Goal: Task Accomplishment & Management: Manage account settings

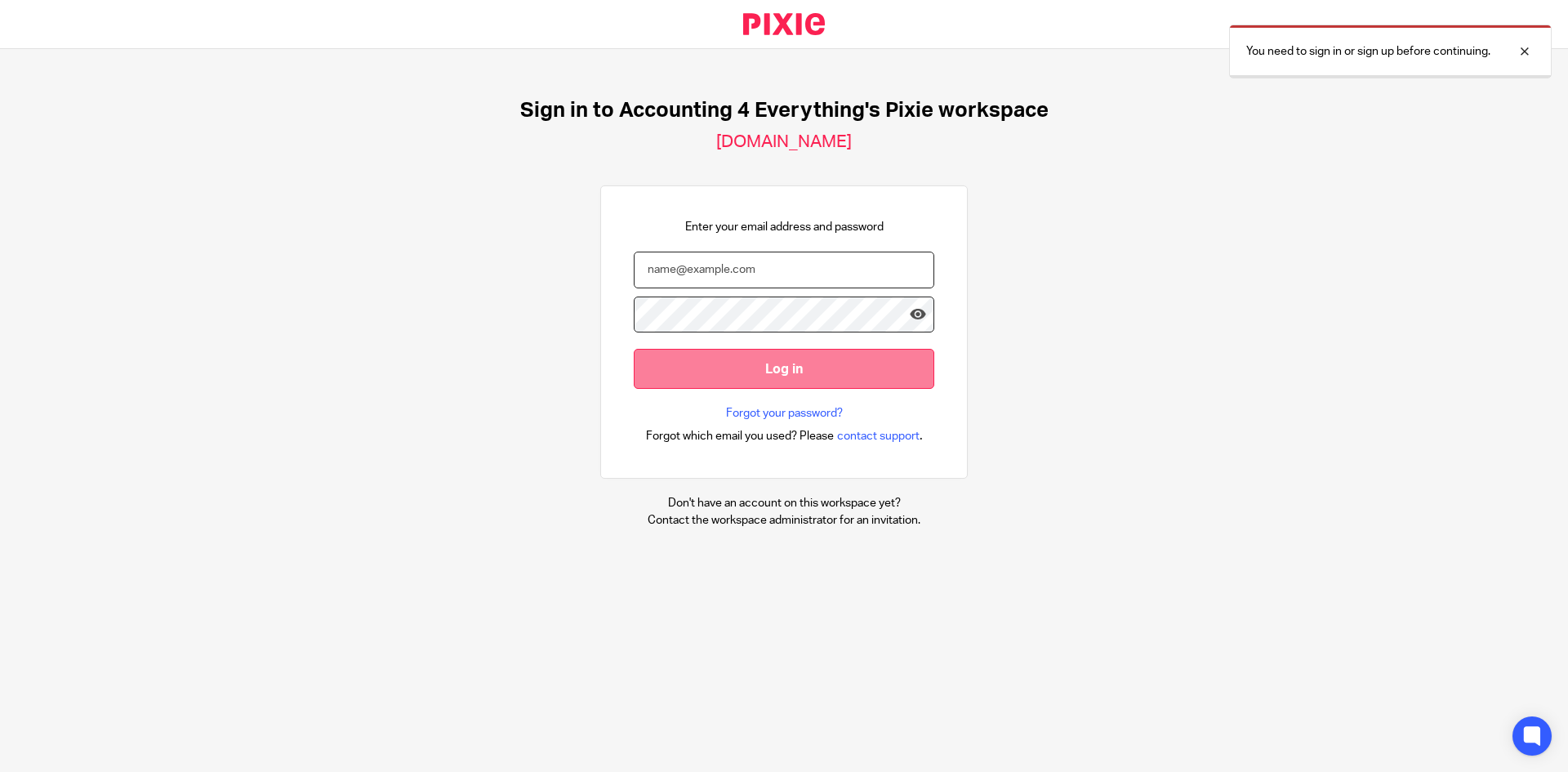
type input "[PERSON_NAME][EMAIL_ADDRESS][DOMAIN_NAME]"
click at [829, 369] on input "Log in" at bounding box center [784, 369] width 301 height 40
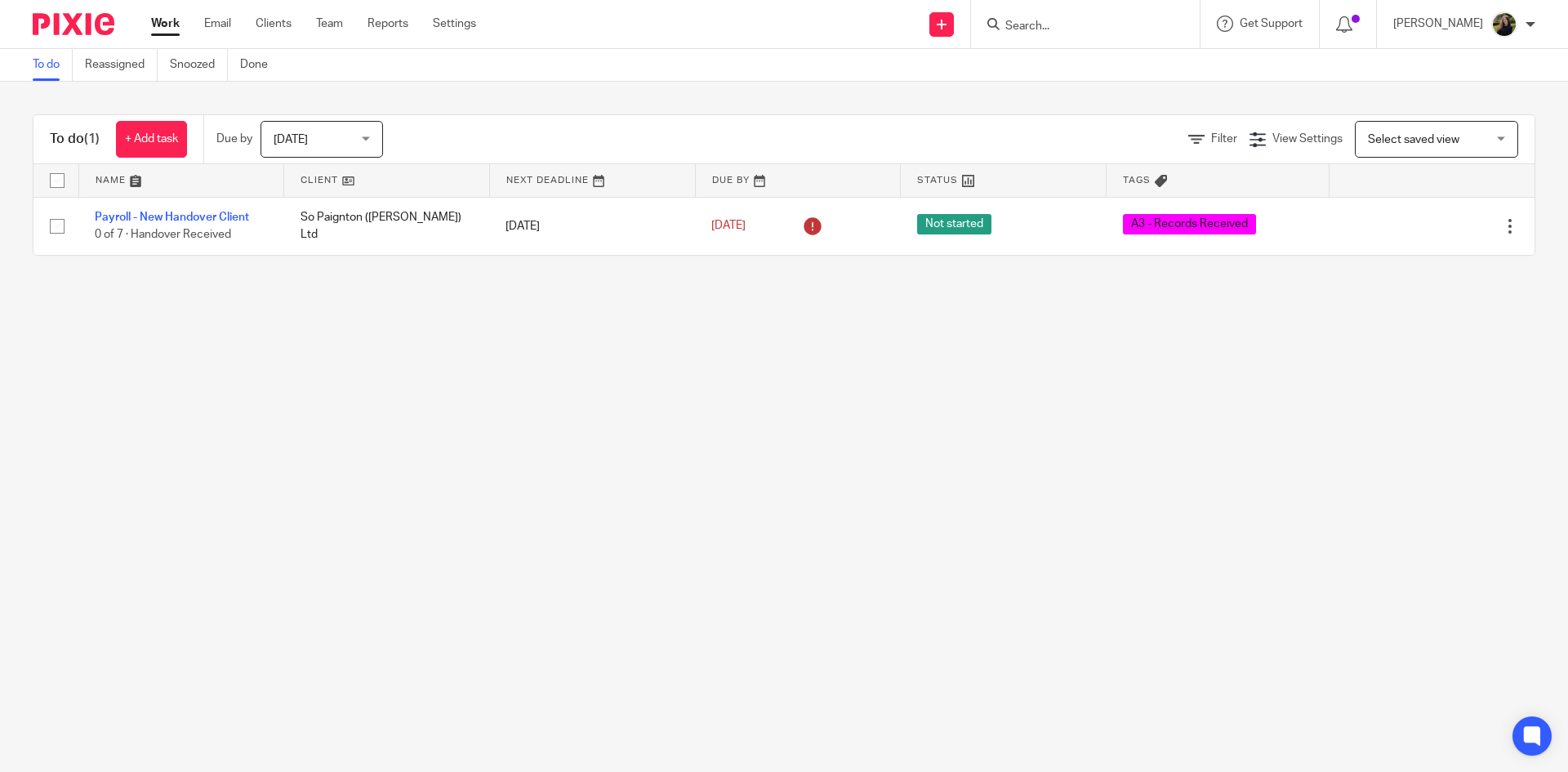
click at [1052, 3] on div at bounding box center [1085, 24] width 228 height 48
click at [1052, 30] on input "Search" at bounding box center [1077, 27] width 147 height 15
type input "the little"
click at [1177, 27] on button "reset" at bounding box center [1169, 22] width 16 height 16
click at [334, 24] on link "Team" at bounding box center [329, 23] width 27 height 16
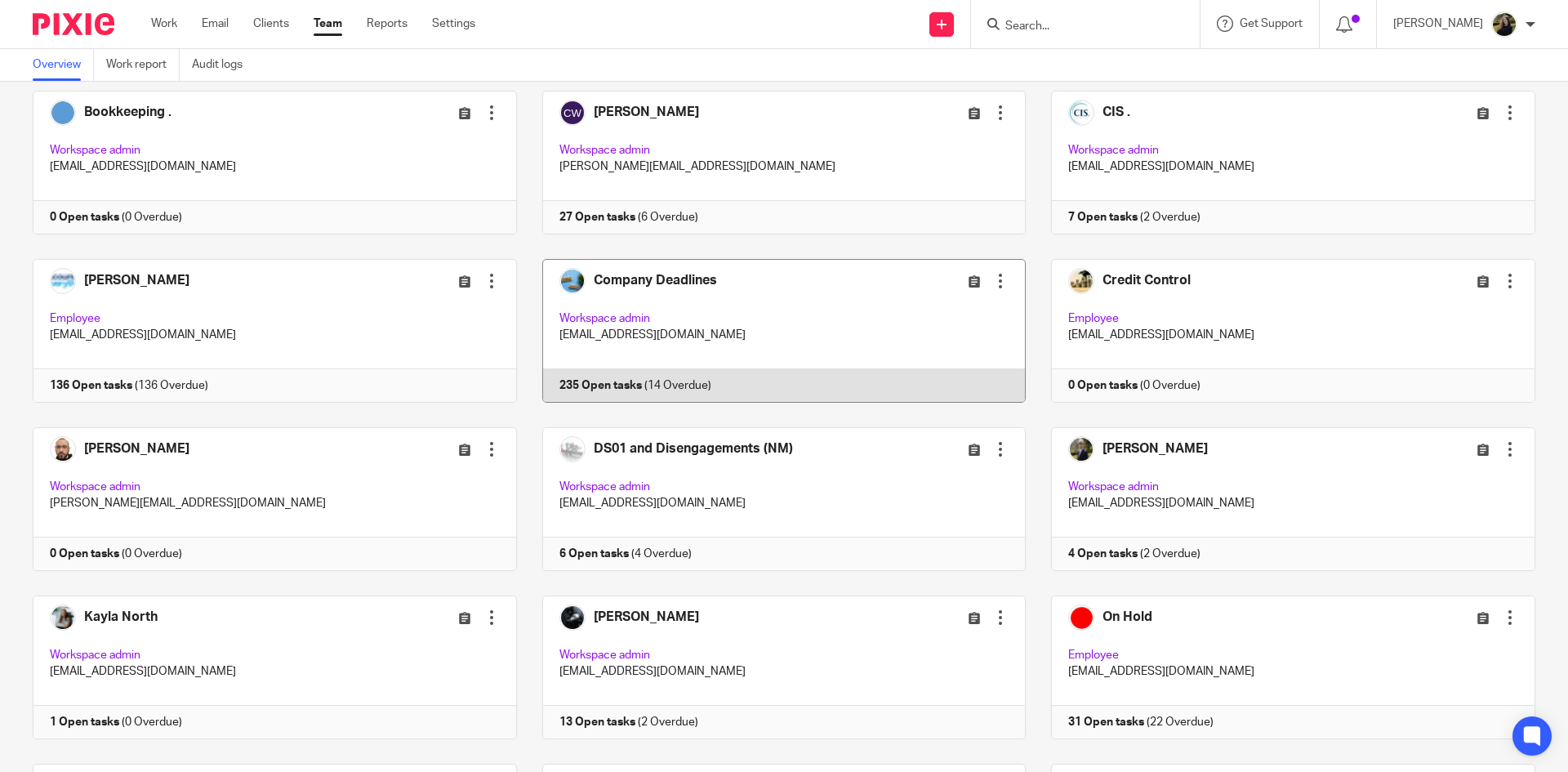
scroll to position [653, 0]
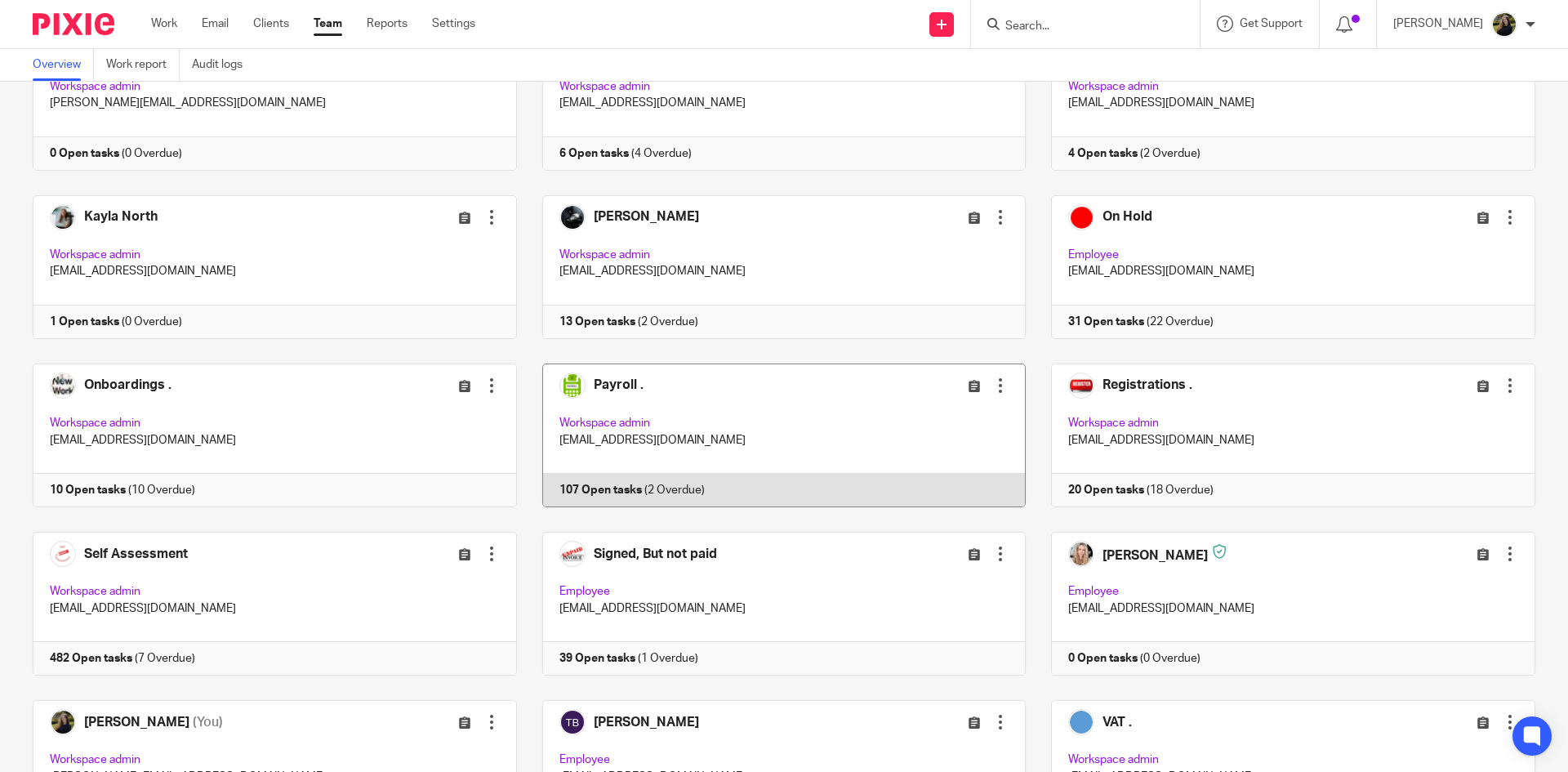
click at [526, 425] on link at bounding box center [772, 435] width 509 height 143
click at [787, 416] on link at bounding box center [772, 435] width 509 height 143
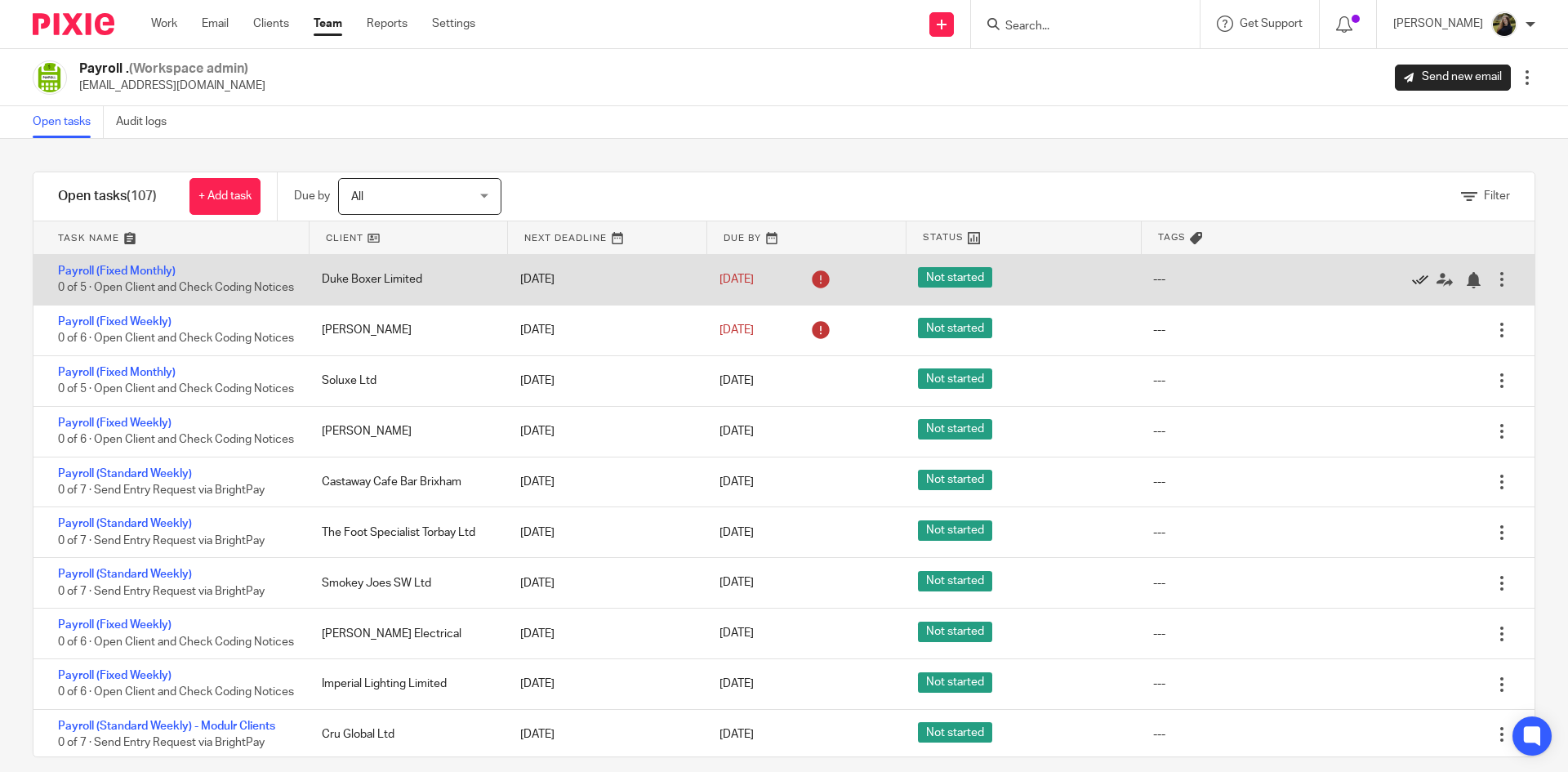
click at [1412, 282] on icon at bounding box center [1420, 279] width 16 height 16
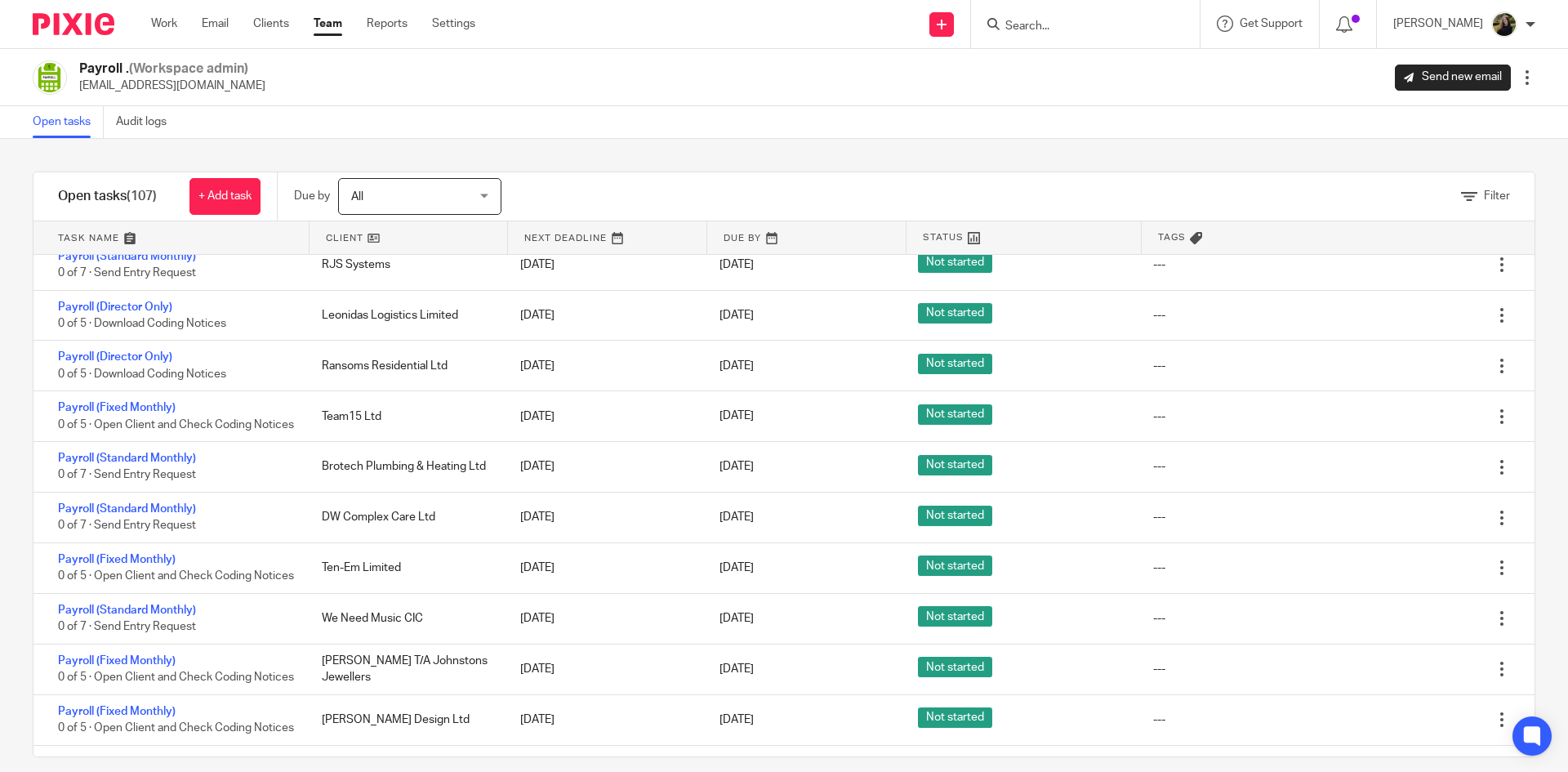
scroll to position [2288, 0]
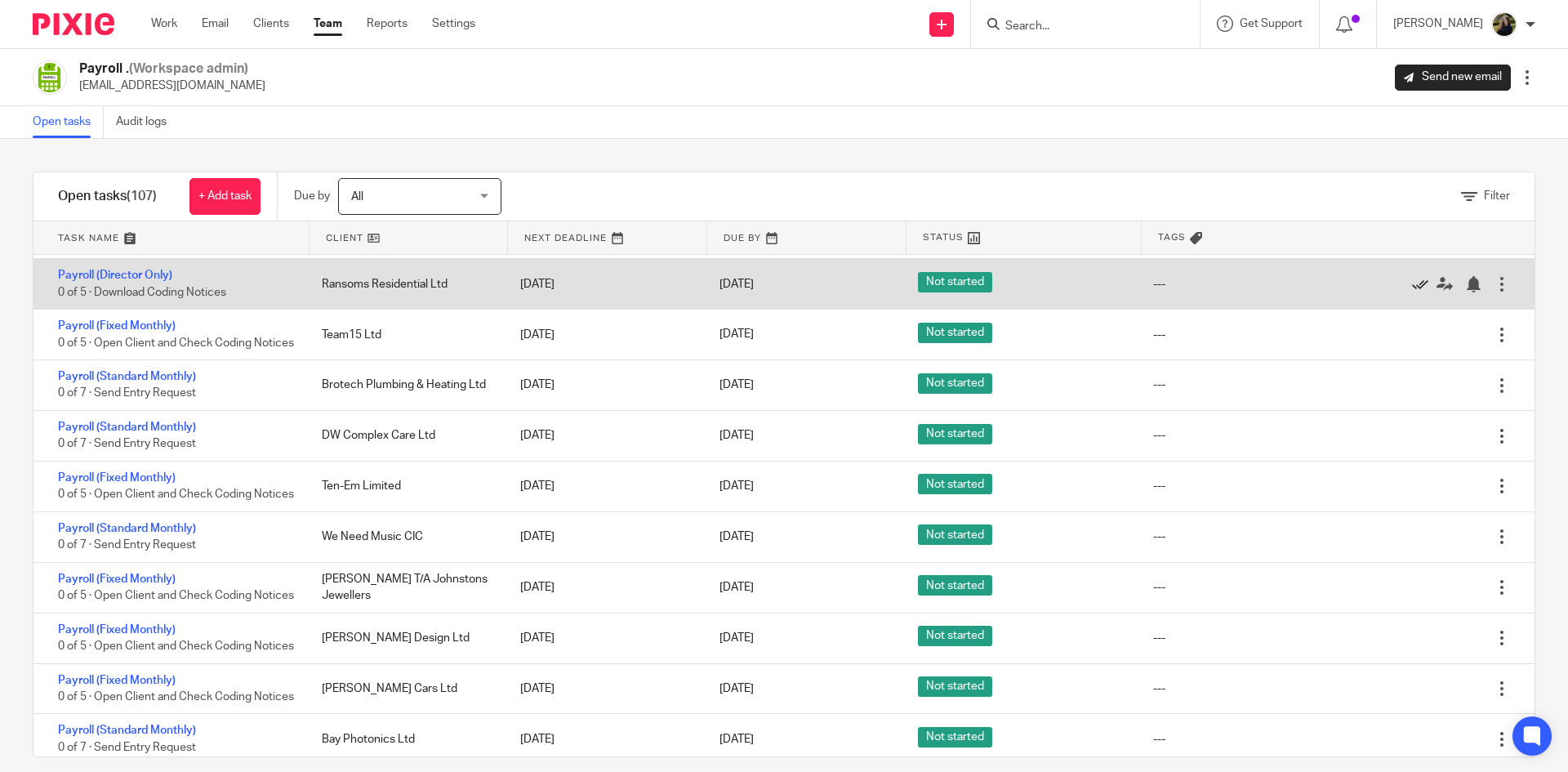
click at [1412, 293] on icon at bounding box center [1420, 284] width 16 height 16
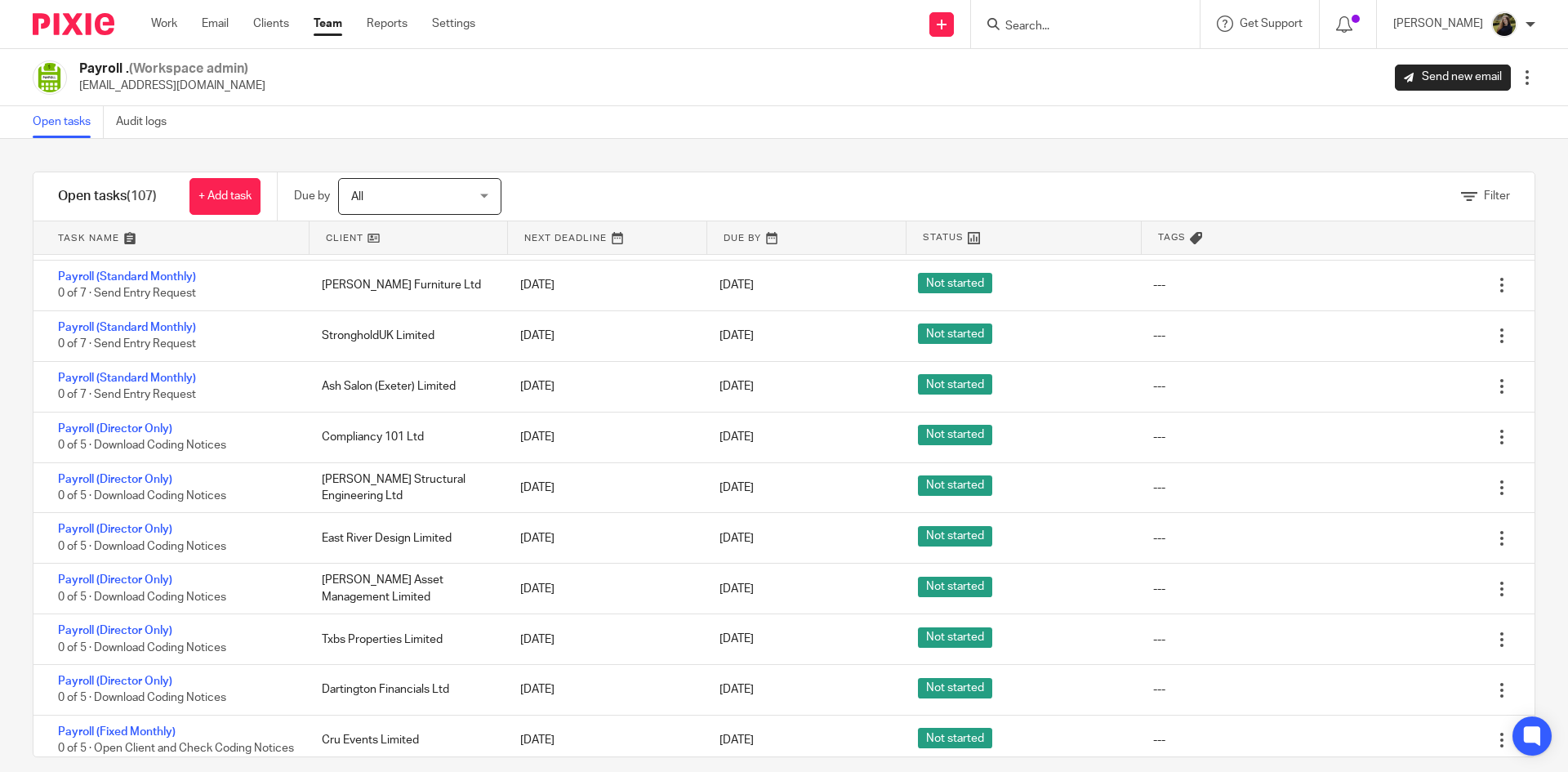
scroll to position [4329, 0]
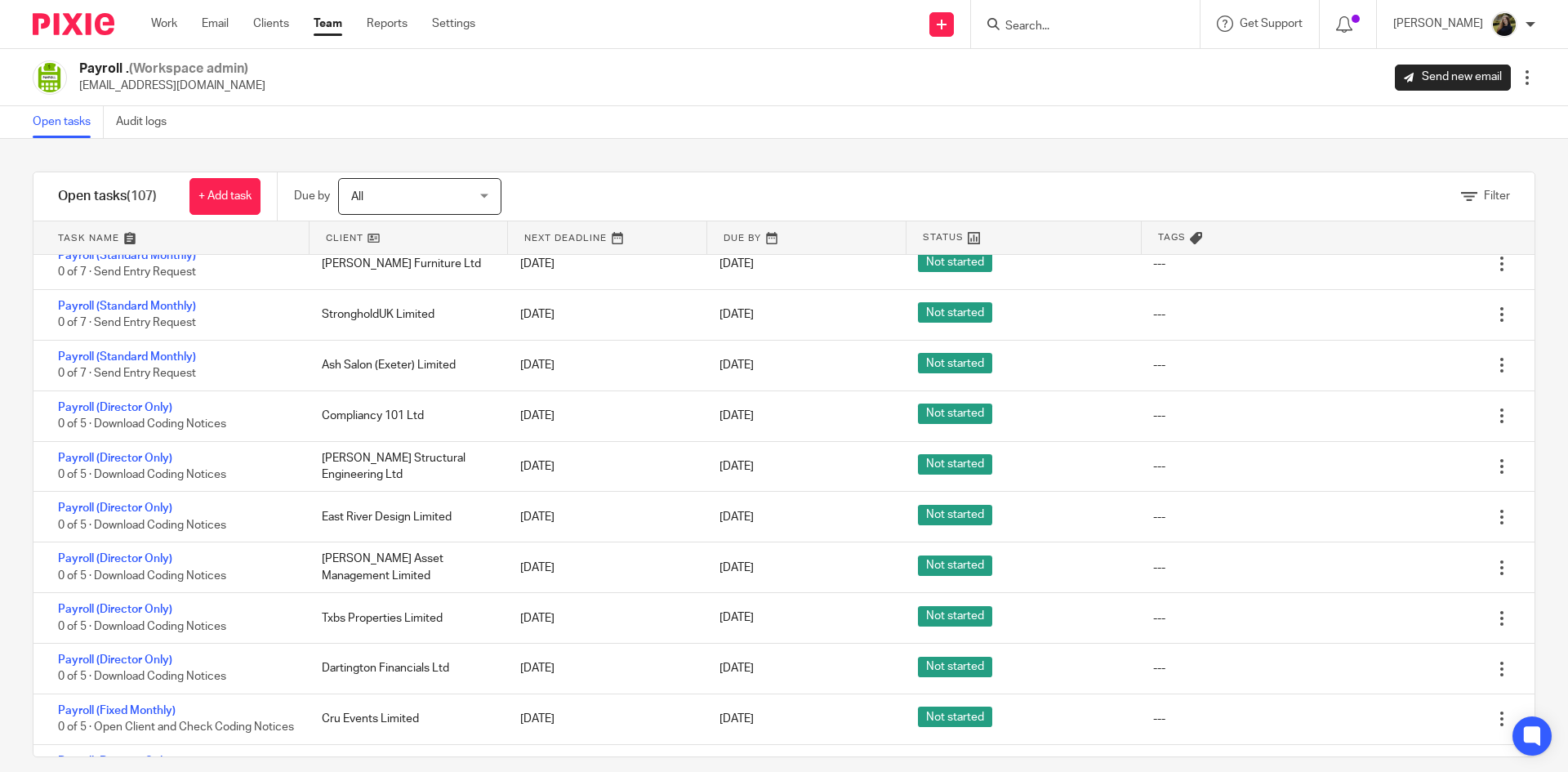
click at [1412, 121] on icon at bounding box center [1420, 112] width 16 height 16
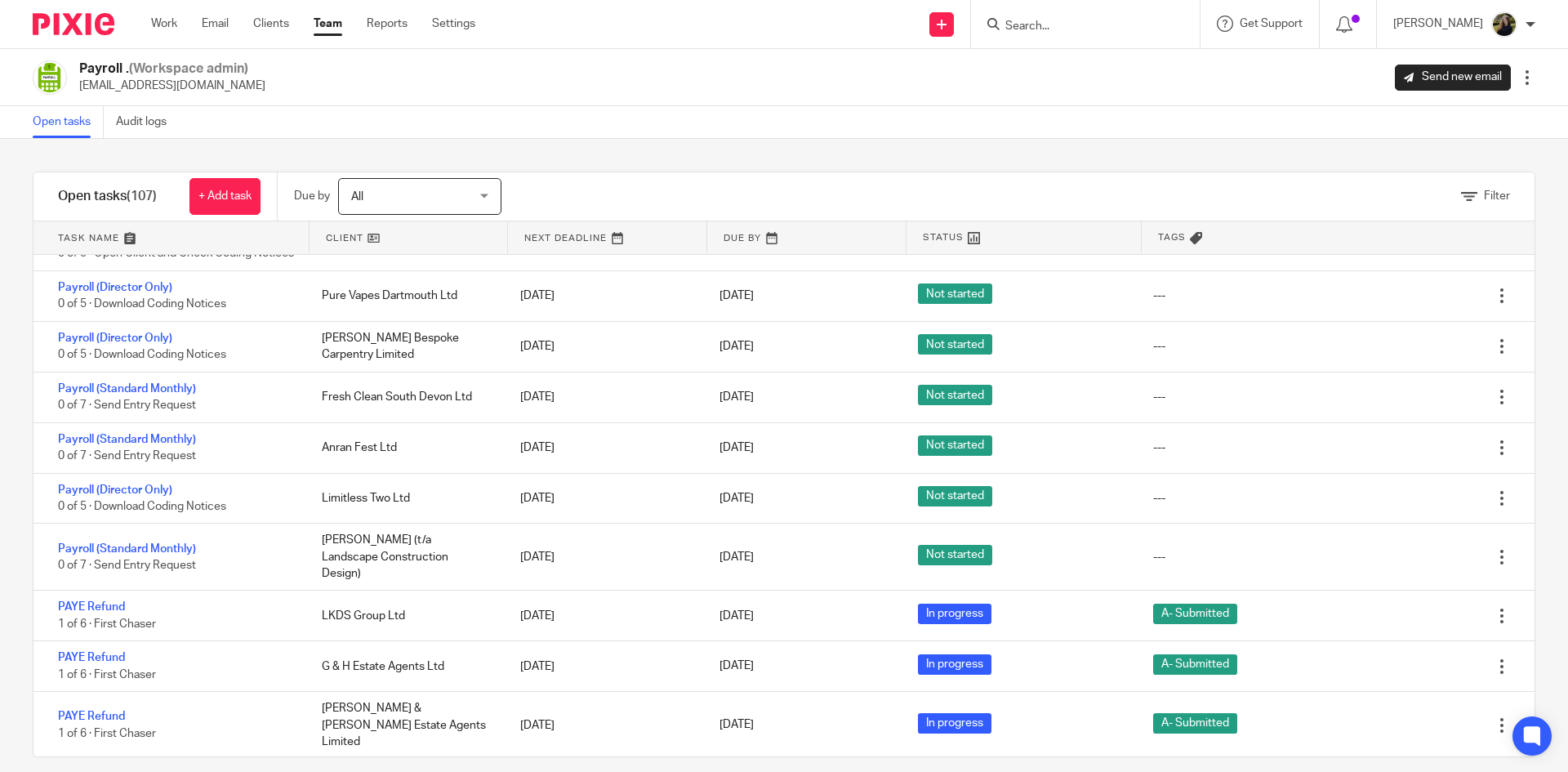
scroll to position [4901, 0]
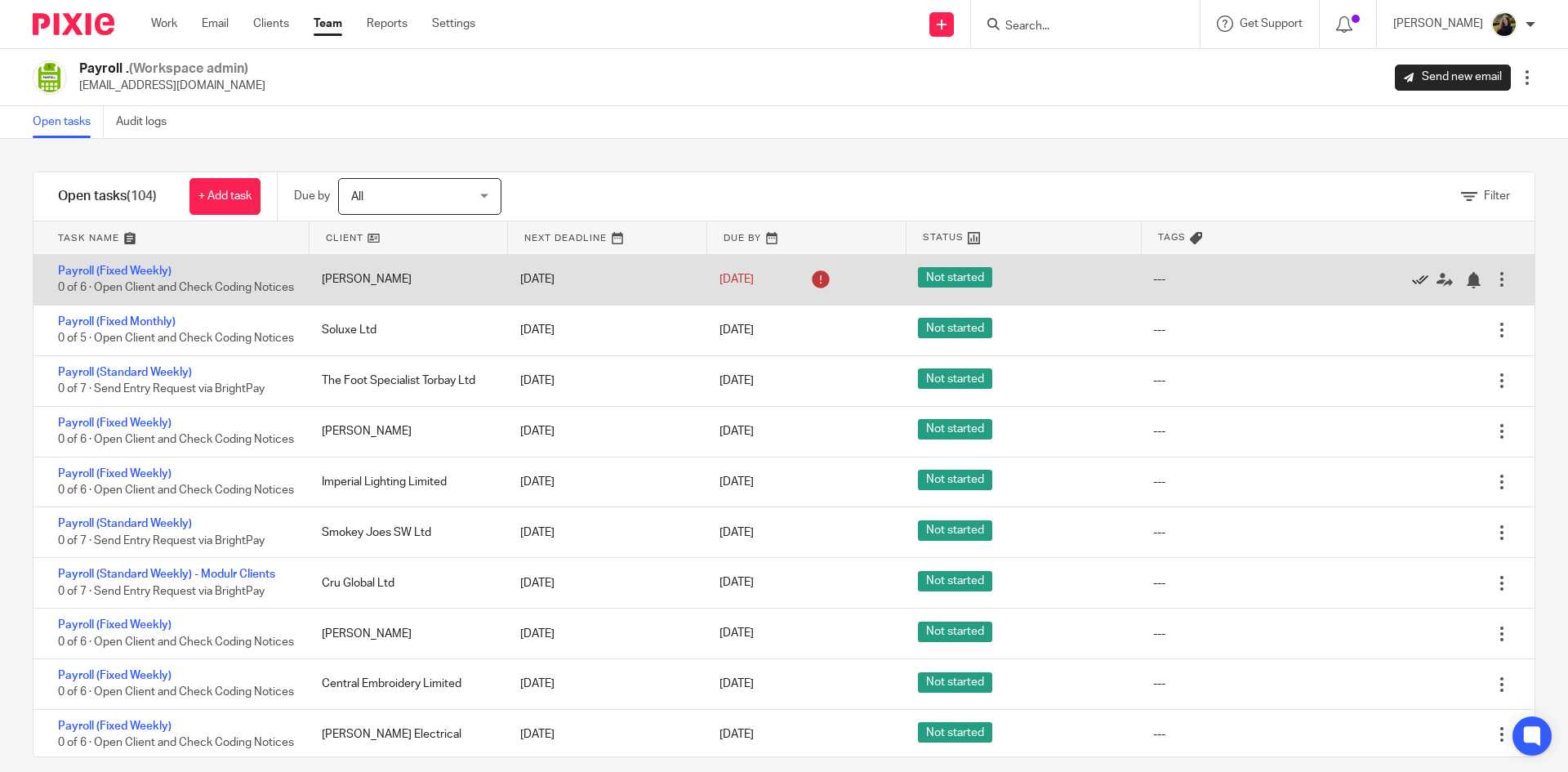
click at [1412, 289] on icon at bounding box center [1420, 279] width 16 height 16
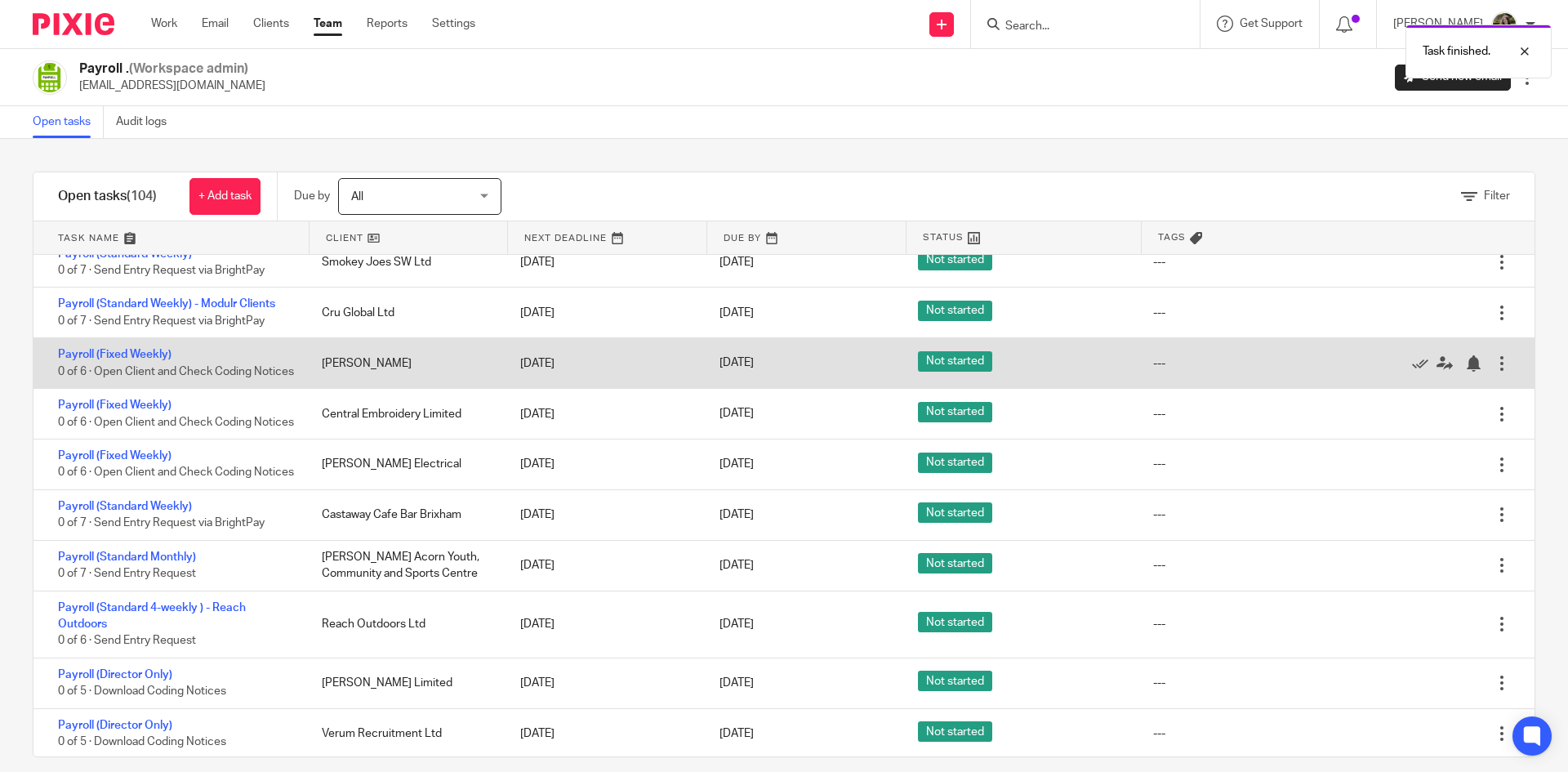
scroll to position [245, 0]
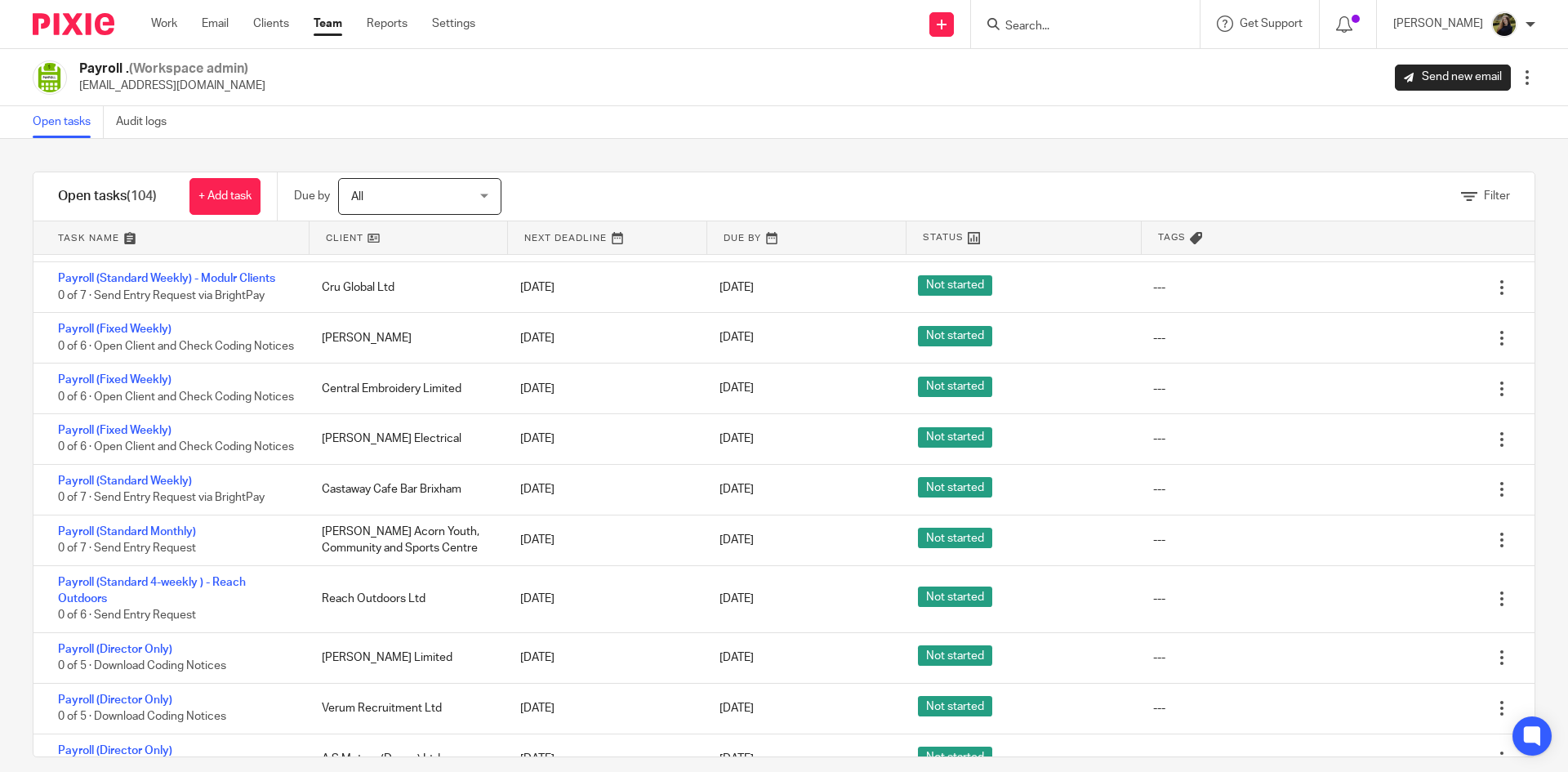
click at [1025, 27] on input "Search" at bounding box center [1077, 27] width 147 height 15
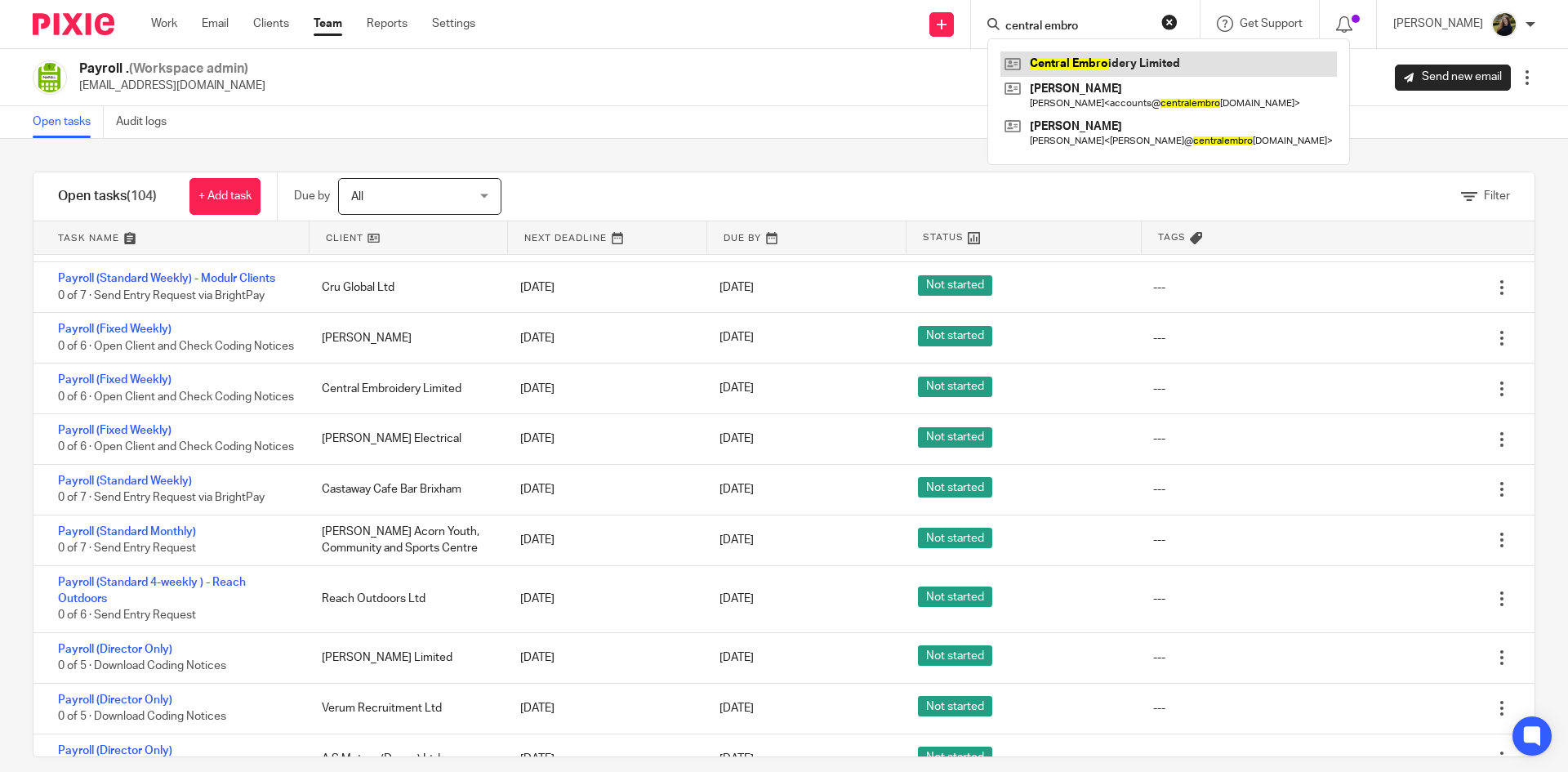
type input "central embro"
click at [1126, 54] on link at bounding box center [1168, 64] width 337 height 25
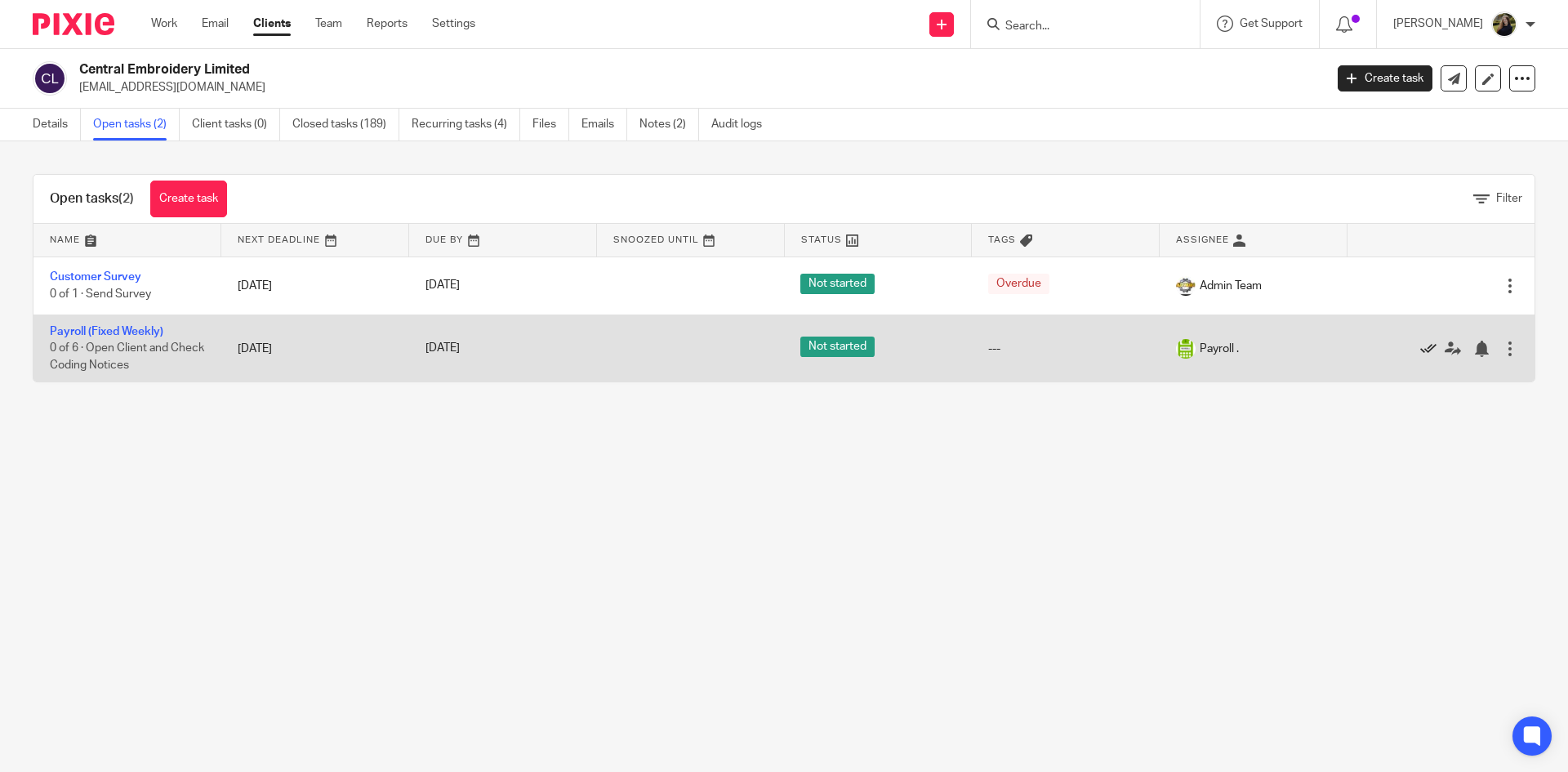
click at [1420, 344] on icon at bounding box center [1427, 348] width 16 height 16
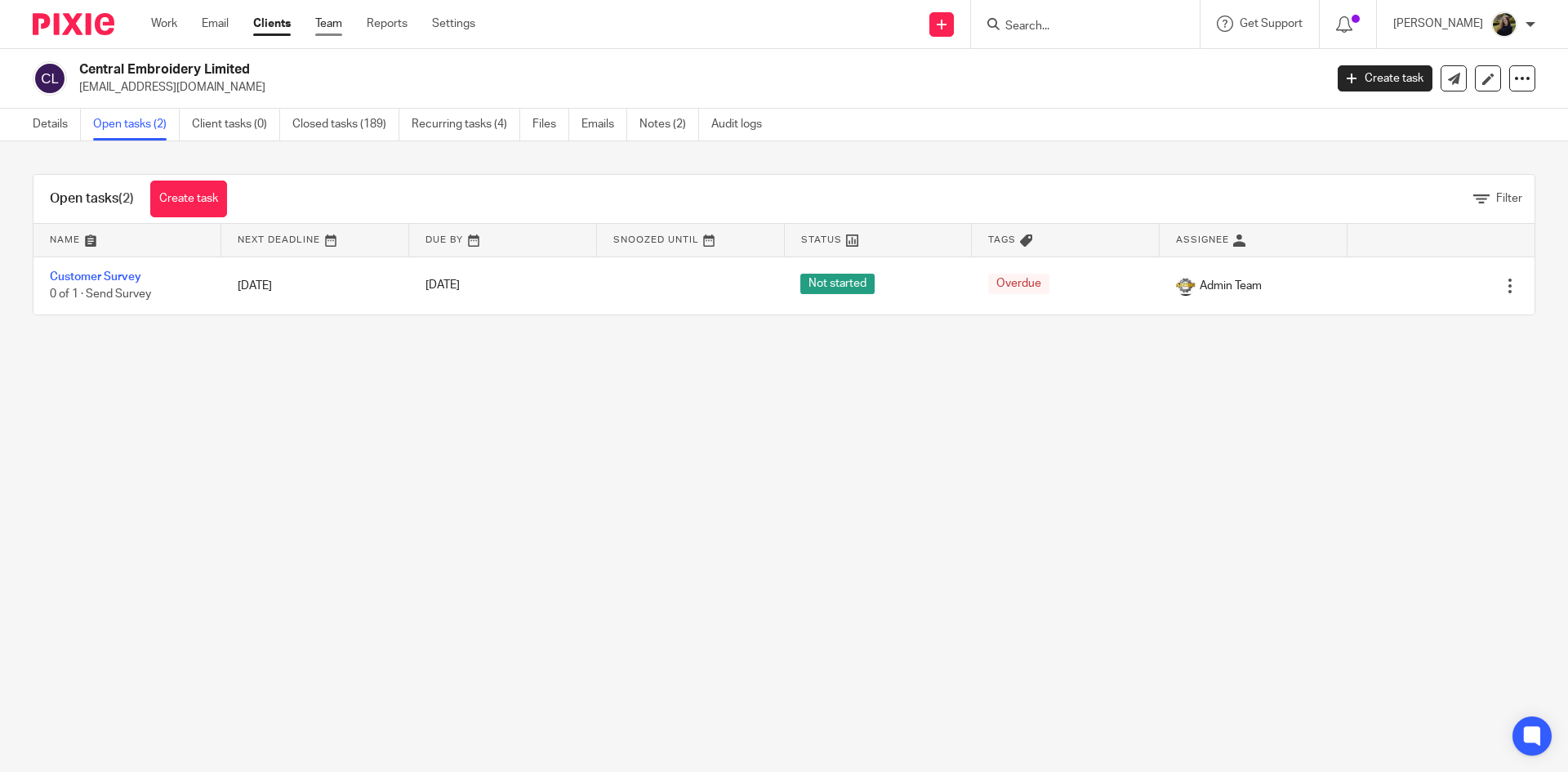
click at [317, 27] on ul "Work Email Clients Team Reports Settings" at bounding box center [325, 23] width 349 height 16
click at [325, 32] on link "Team" at bounding box center [328, 23] width 27 height 16
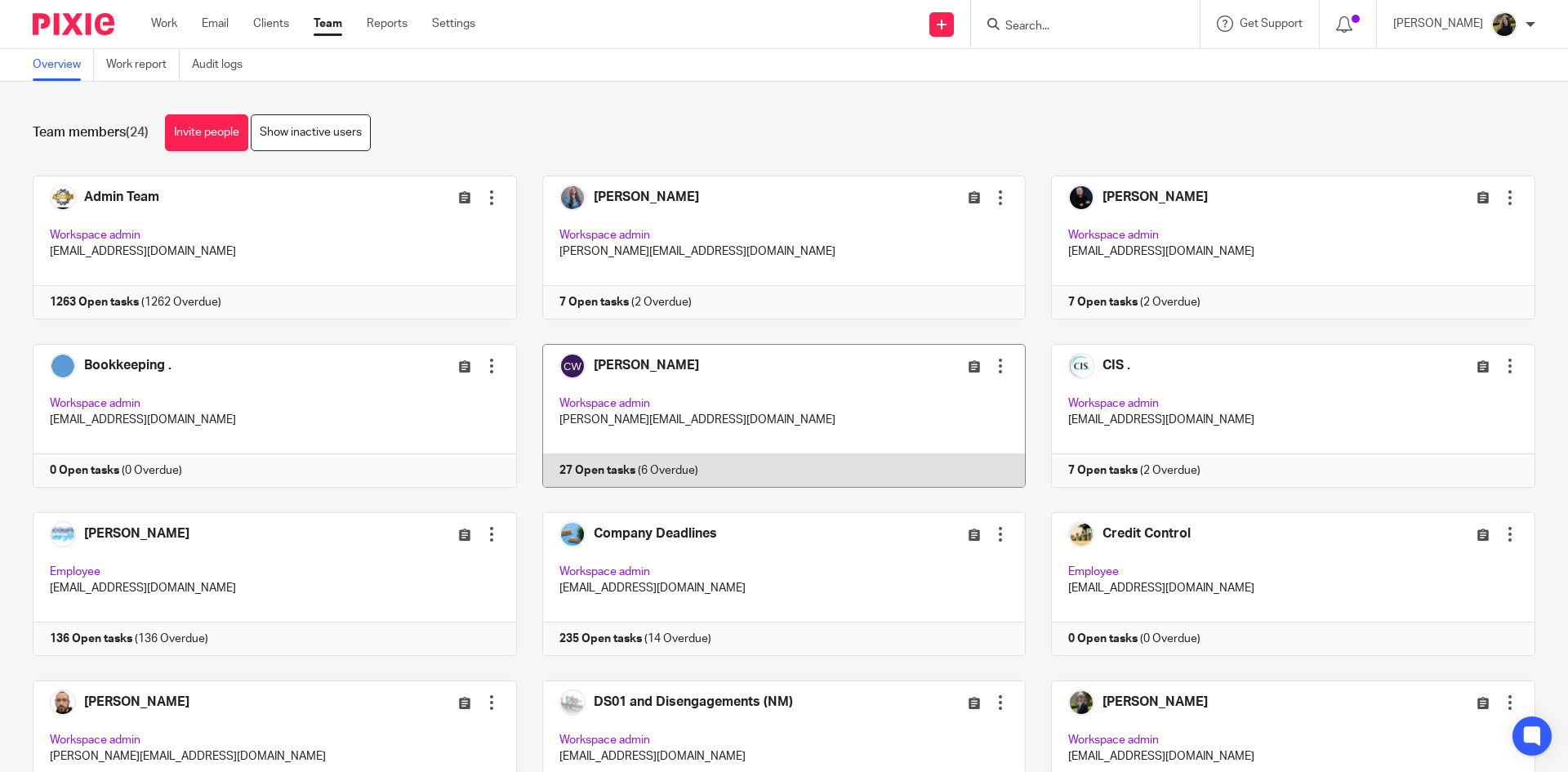
click at [730, 359] on link at bounding box center [772, 415] width 509 height 143
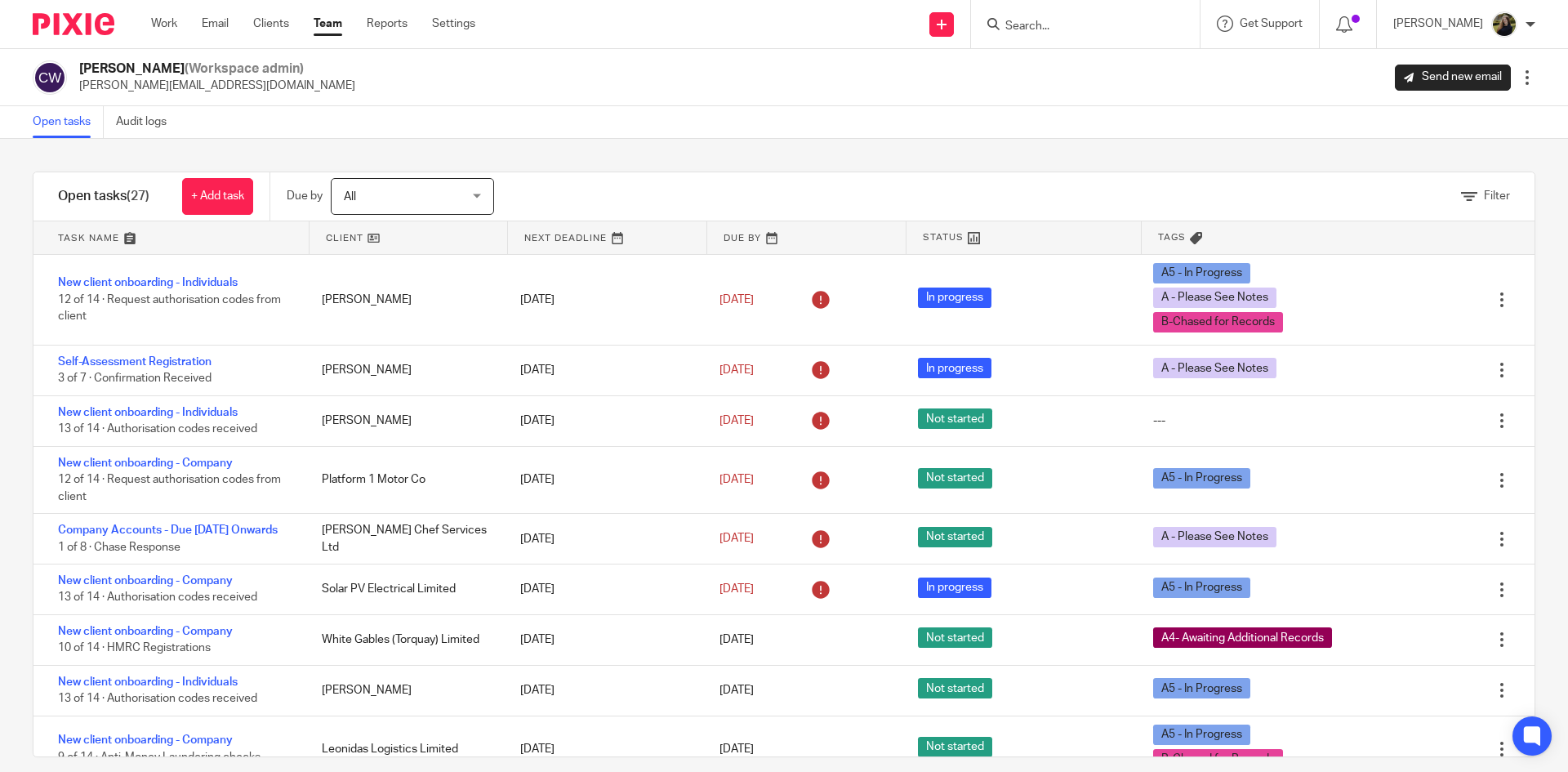
click at [101, 14] on img at bounding box center [74, 24] width 82 height 22
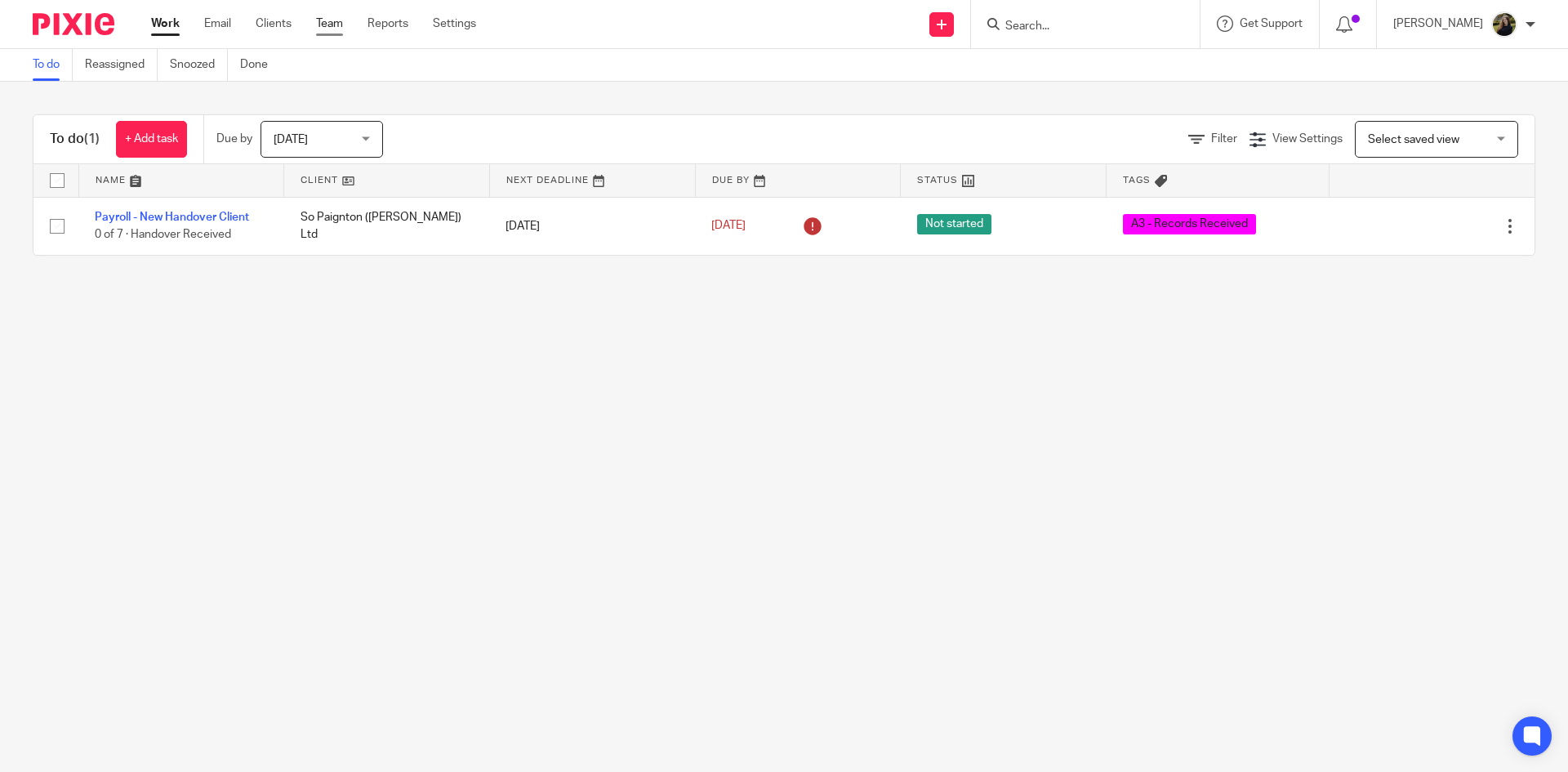
click at [332, 21] on link "Team" at bounding box center [329, 23] width 27 height 16
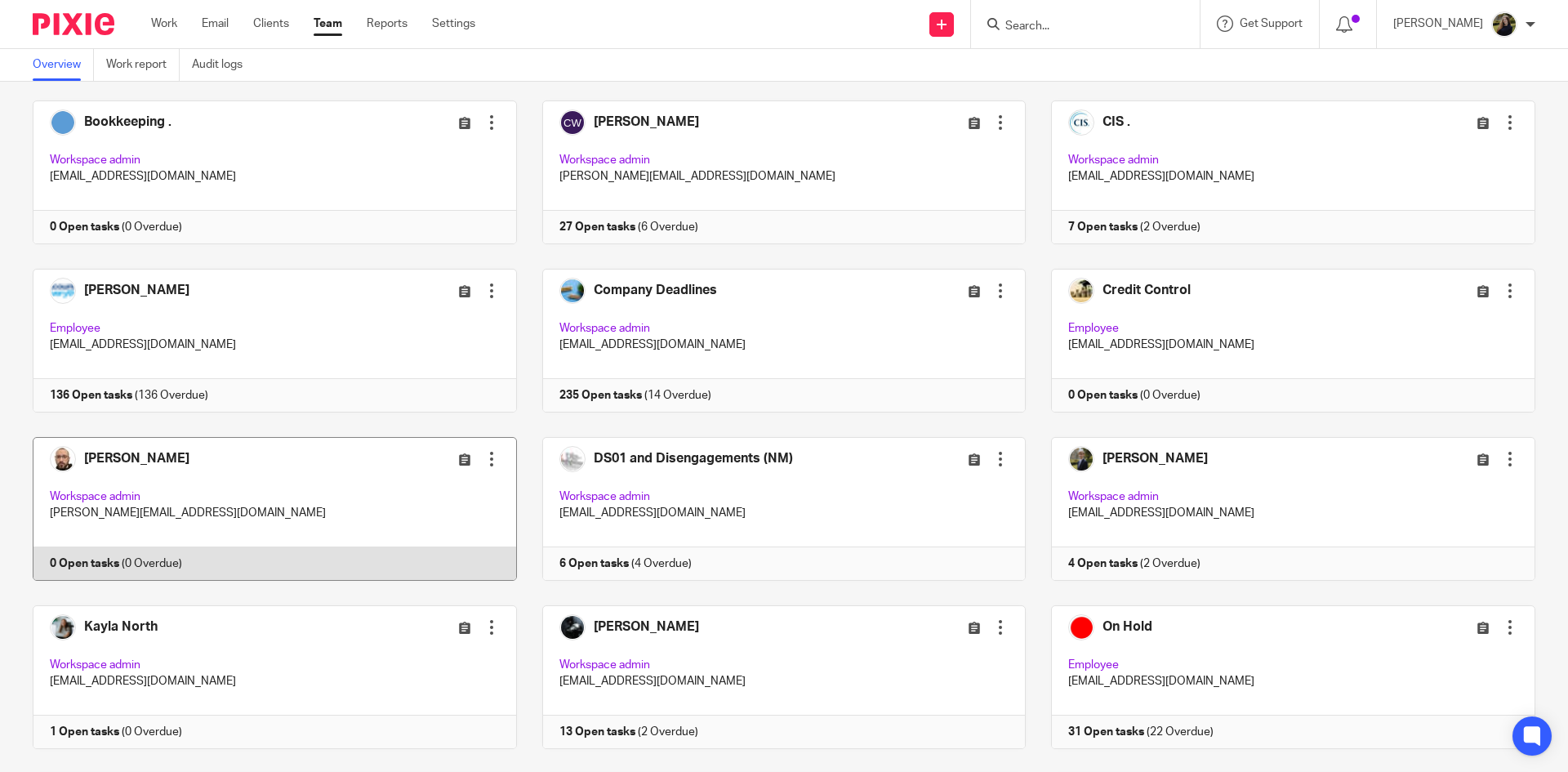
scroll to position [245, 0]
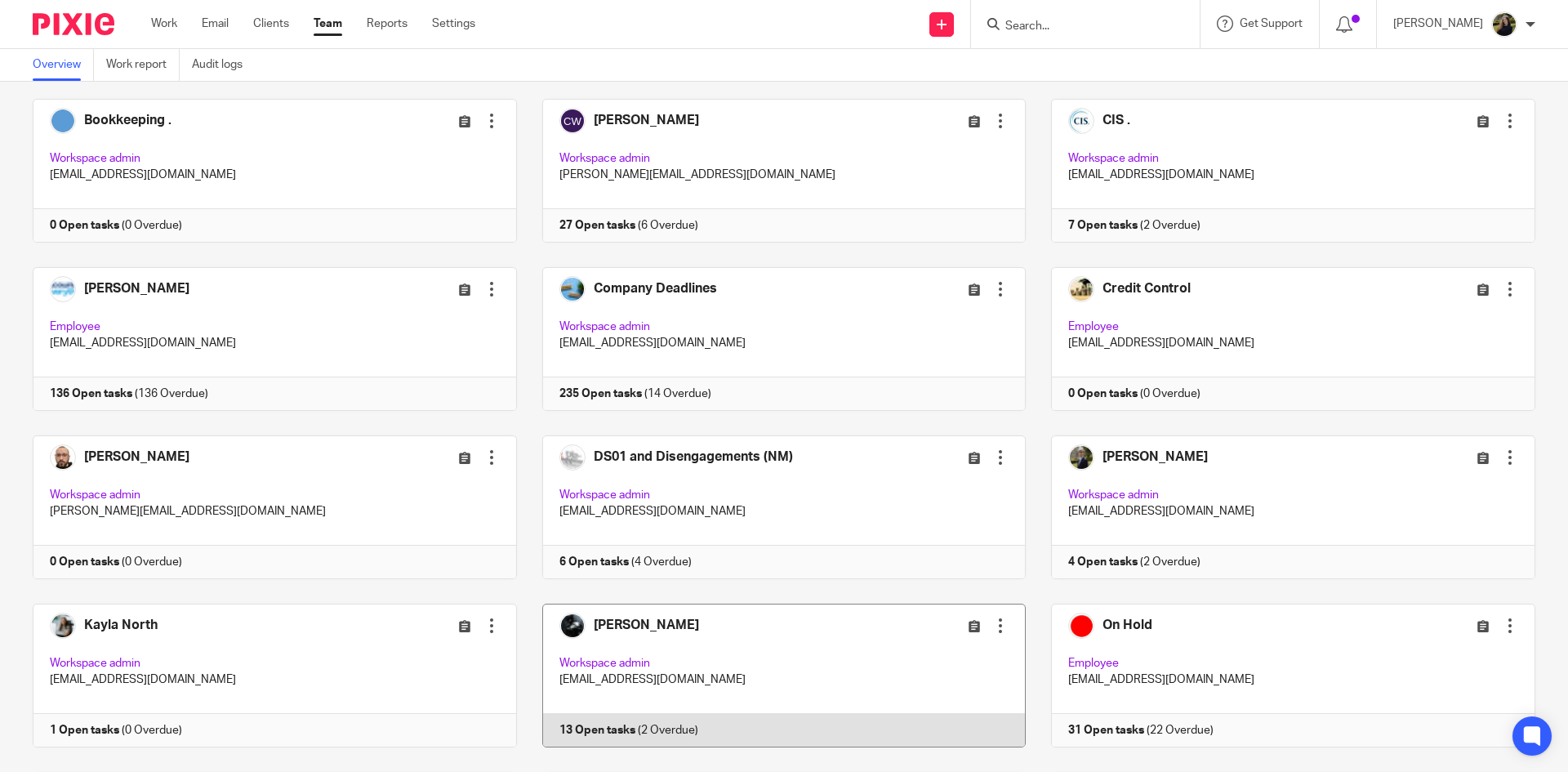
click at [746, 677] on link at bounding box center [772, 676] width 509 height 143
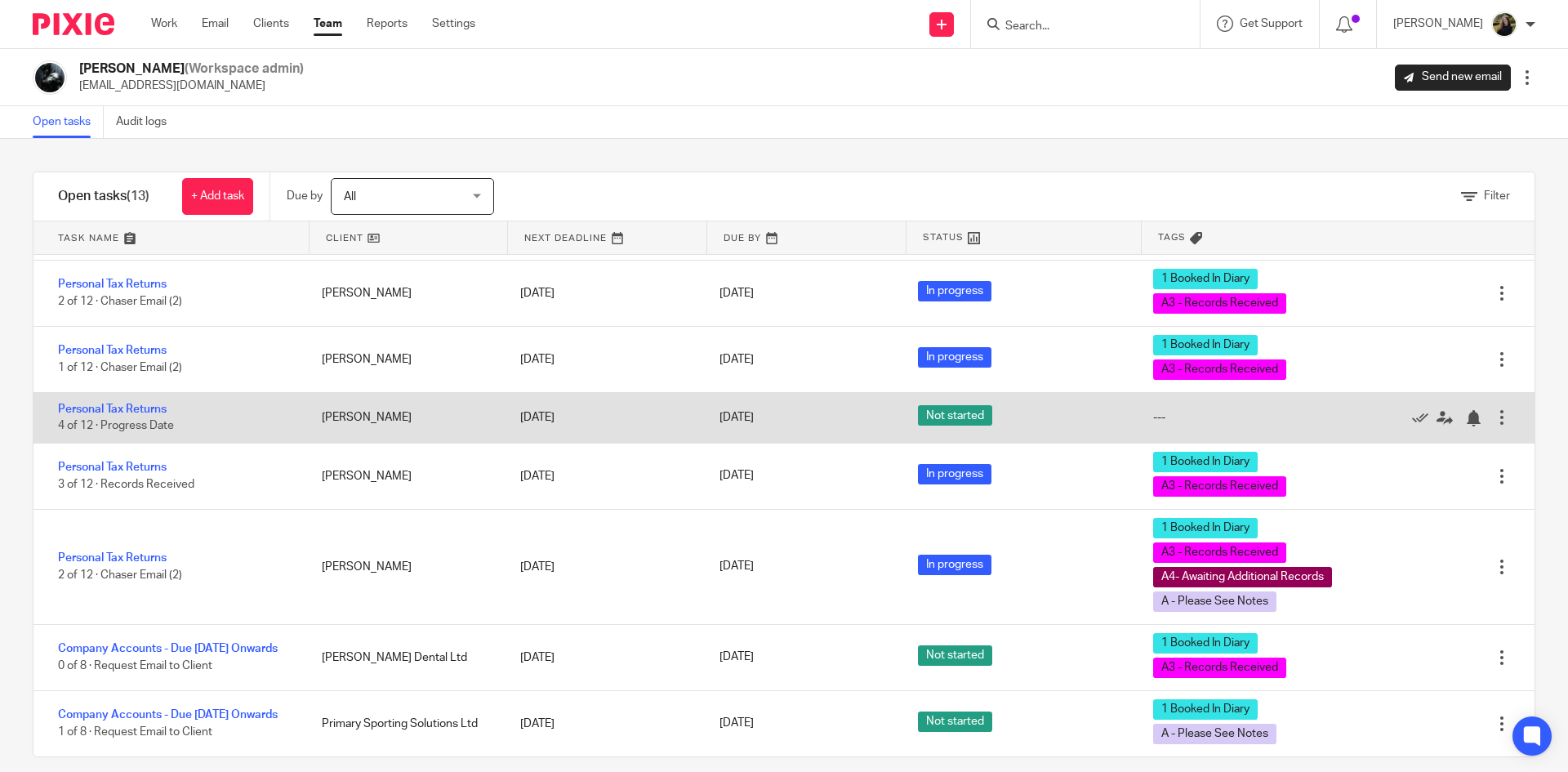
scroll to position [379, 0]
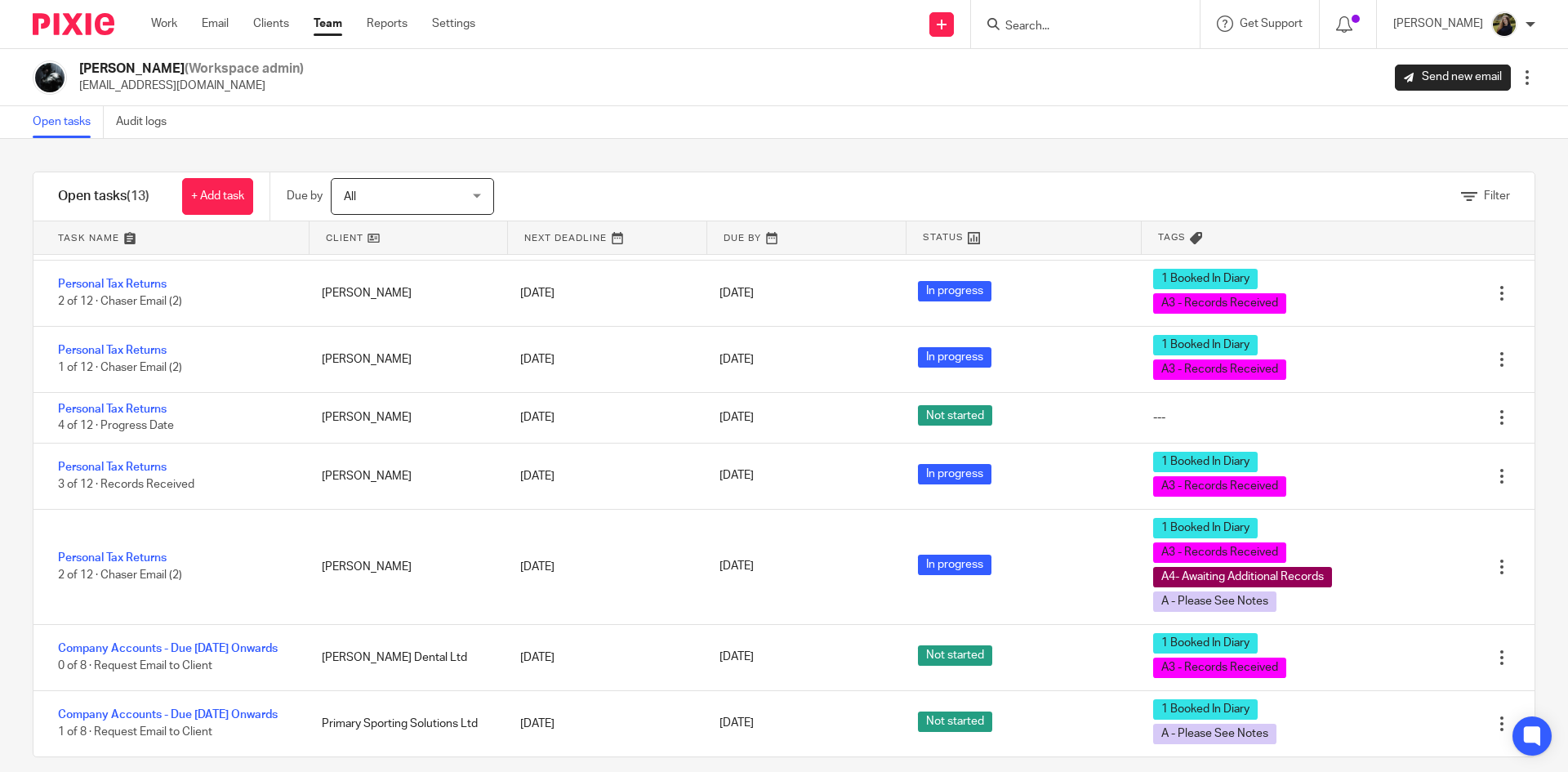
click at [1054, 28] on input "Search" at bounding box center [1077, 27] width 147 height 15
type input "a"
type input "david perr"
click at [926, 69] on div "Nick Millard (Workspace admin) nick@accounting4everything.com Send new email Ed…" at bounding box center [784, 77] width 1503 height 34
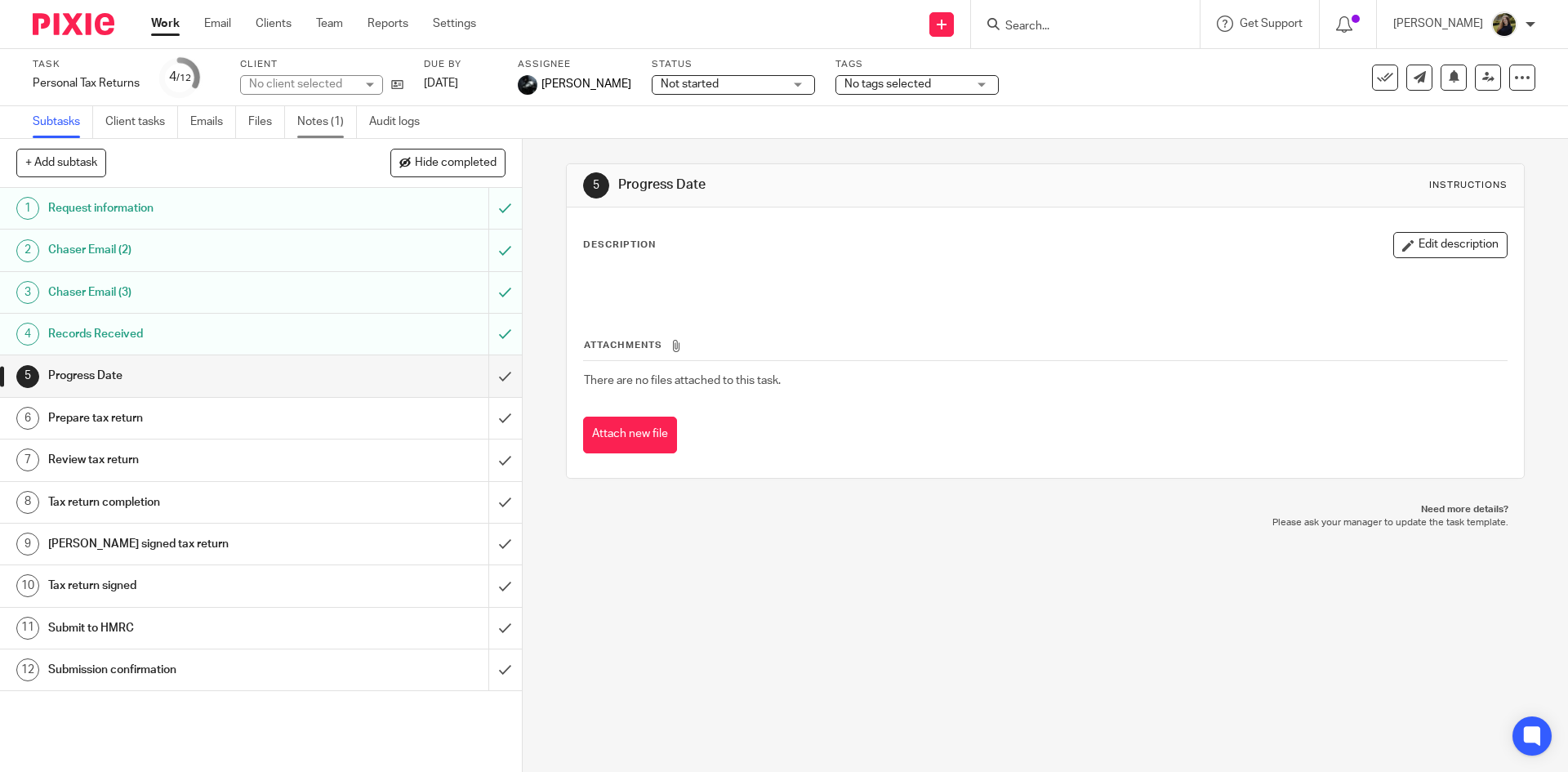
click at [312, 118] on link "Notes (1)" at bounding box center [326, 123] width 59 height 32
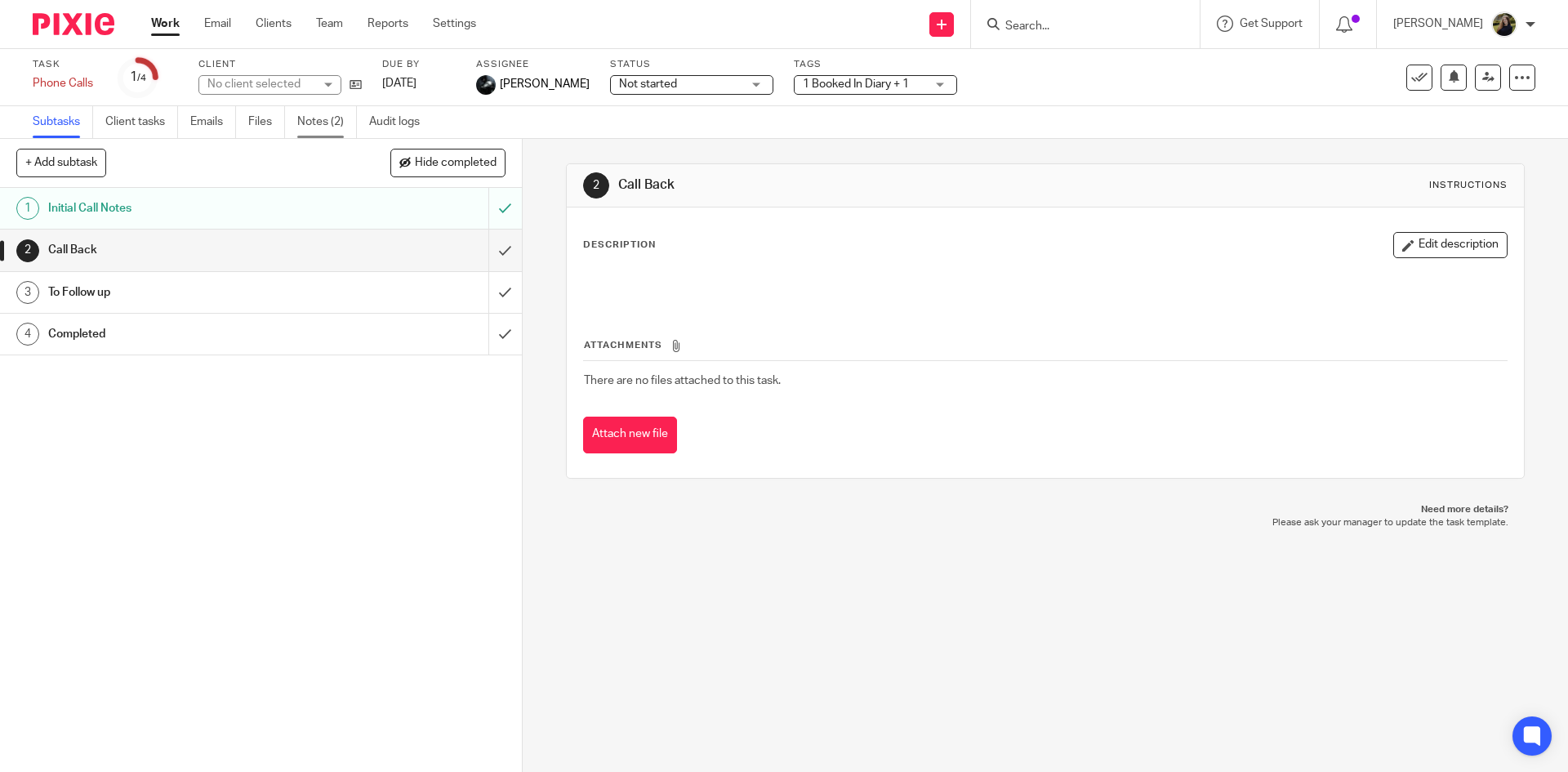
drag, startPoint x: 325, startPoint y: 128, endPoint x: 330, endPoint y: 137, distance: 10.3
click at [325, 128] on link "Notes (2)" at bounding box center [326, 123] width 59 height 32
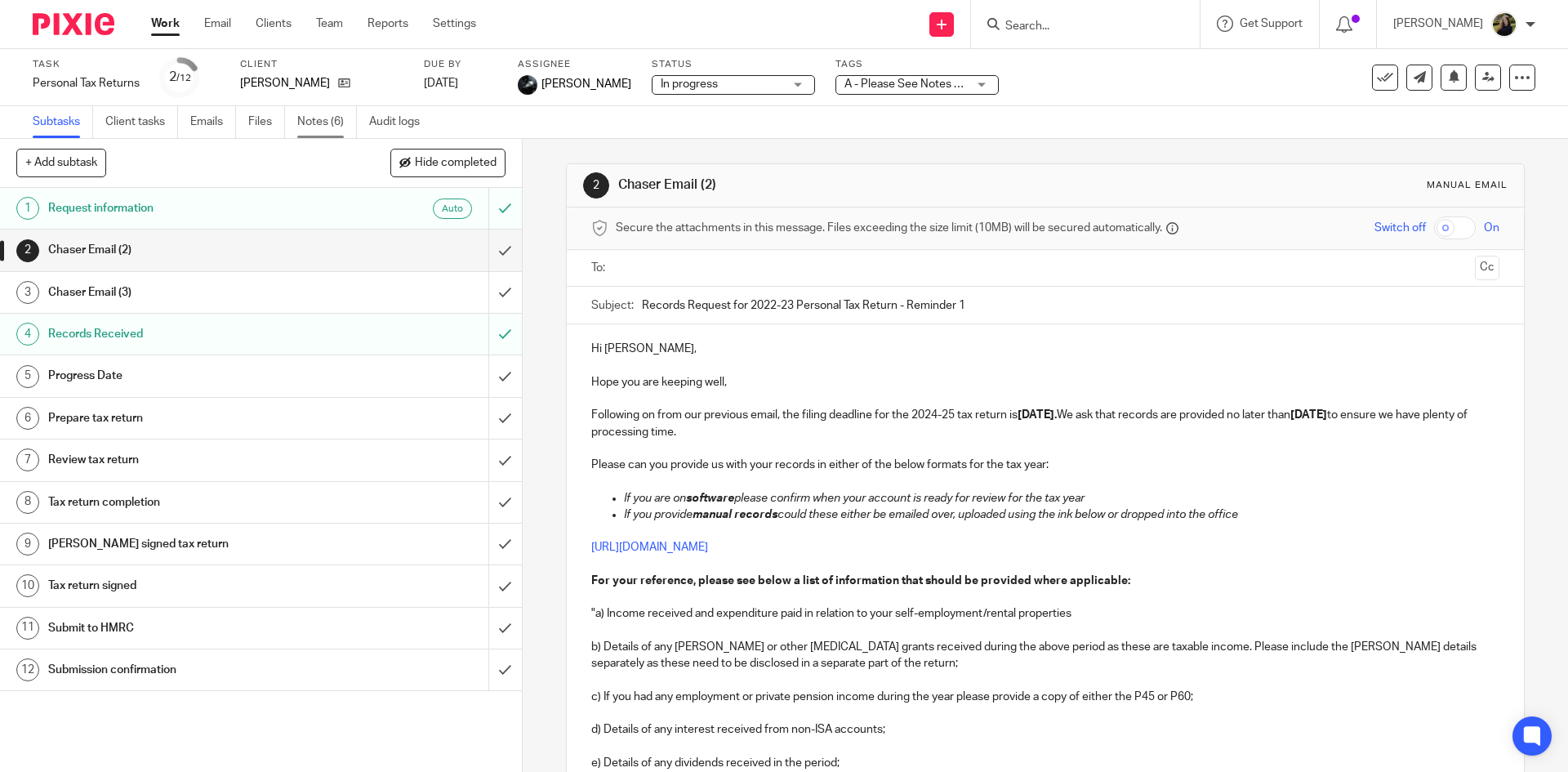
click at [309, 125] on link "Notes (6)" at bounding box center [326, 123] width 59 height 32
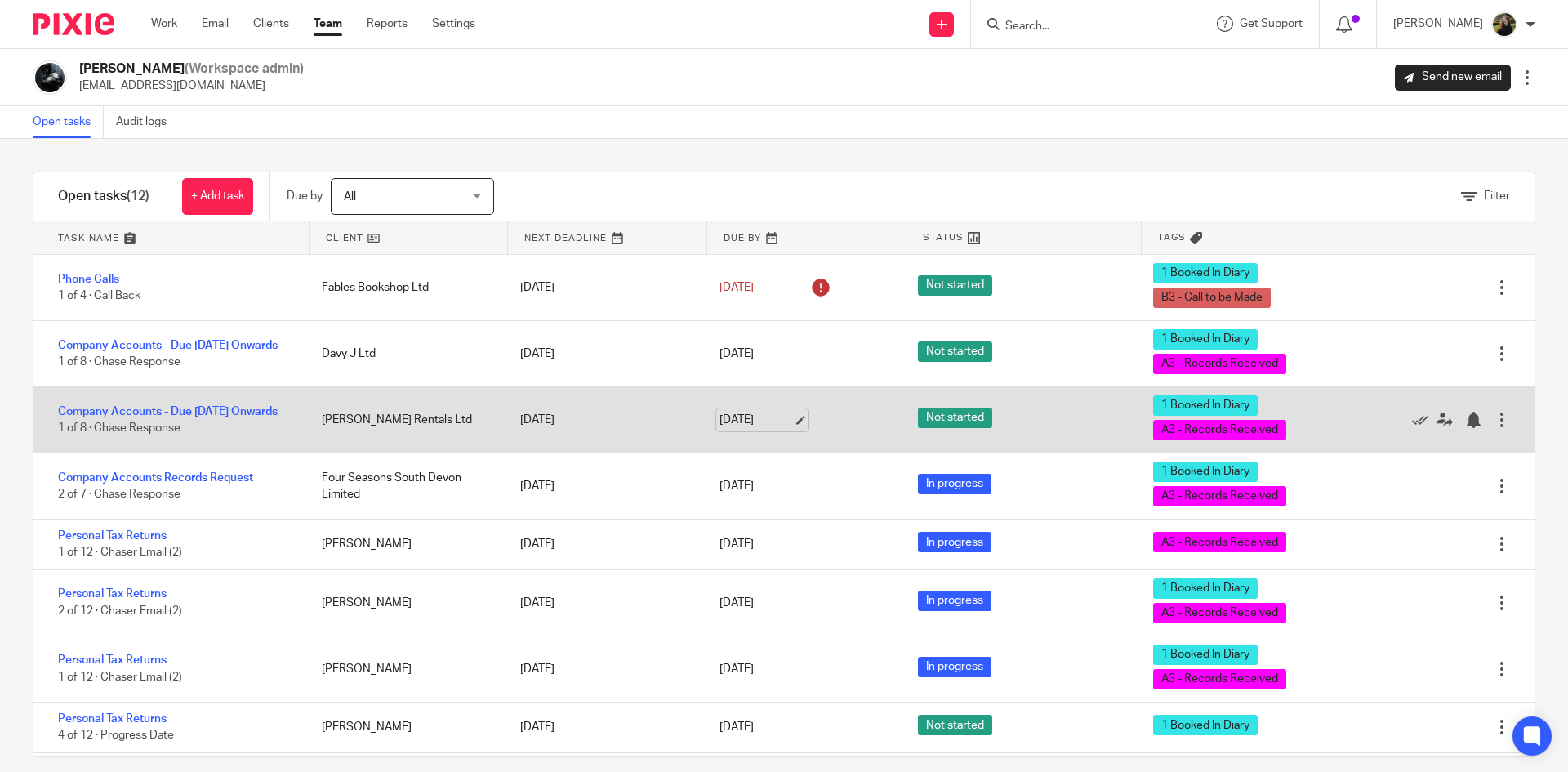
drag, startPoint x: 655, startPoint y: 175, endPoint x: 711, endPoint y: 414, distance: 245.5
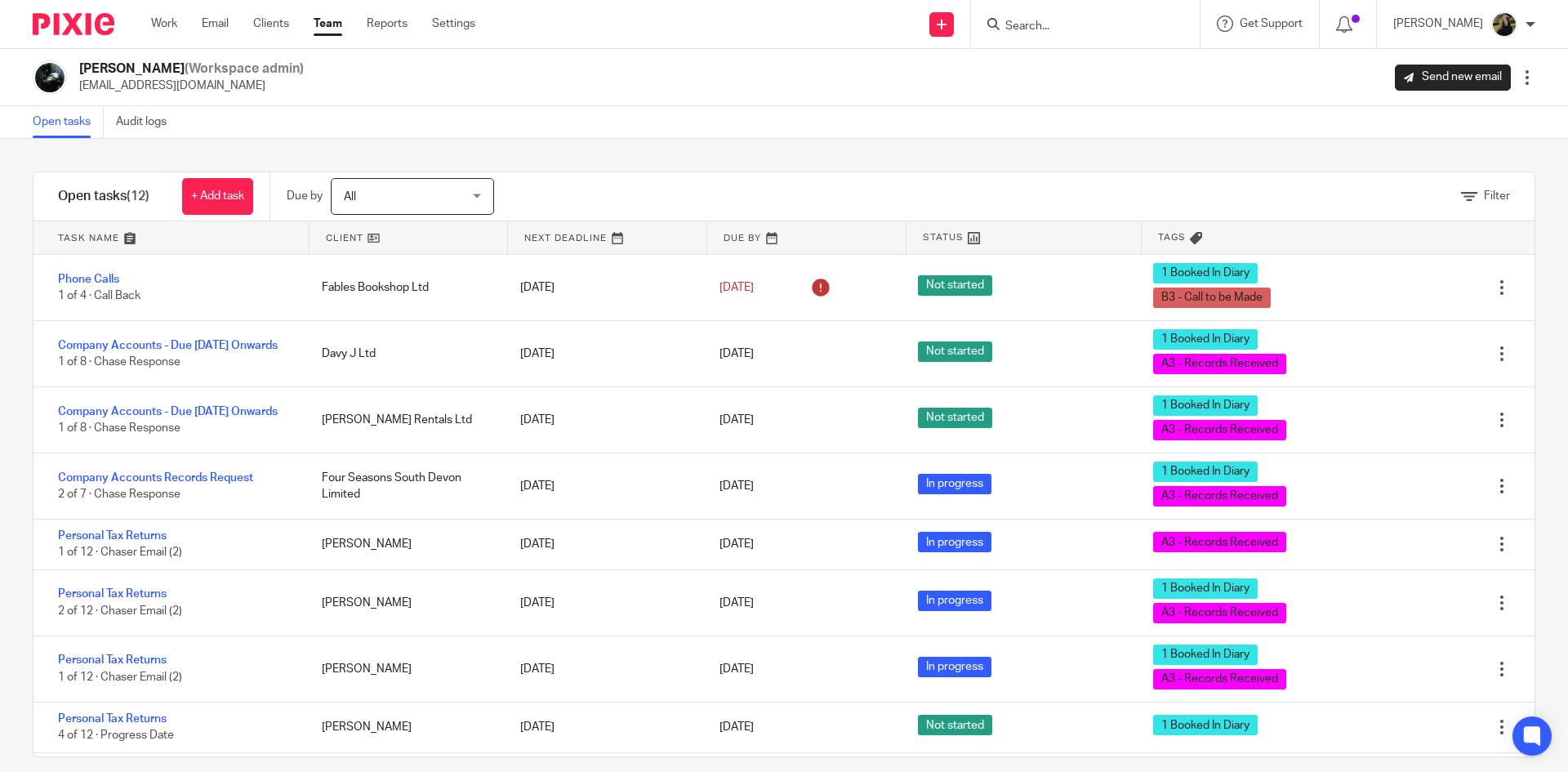
drag, startPoint x: 711, startPoint y: 414, endPoint x: 610, endPoint y: 155, distance: 278.0
click at [610, 155] on div "Filter tasks Only show tasks matching all of these conditions 1 Client name Is …" at bounding box center [784, 455] width 1568 height 633
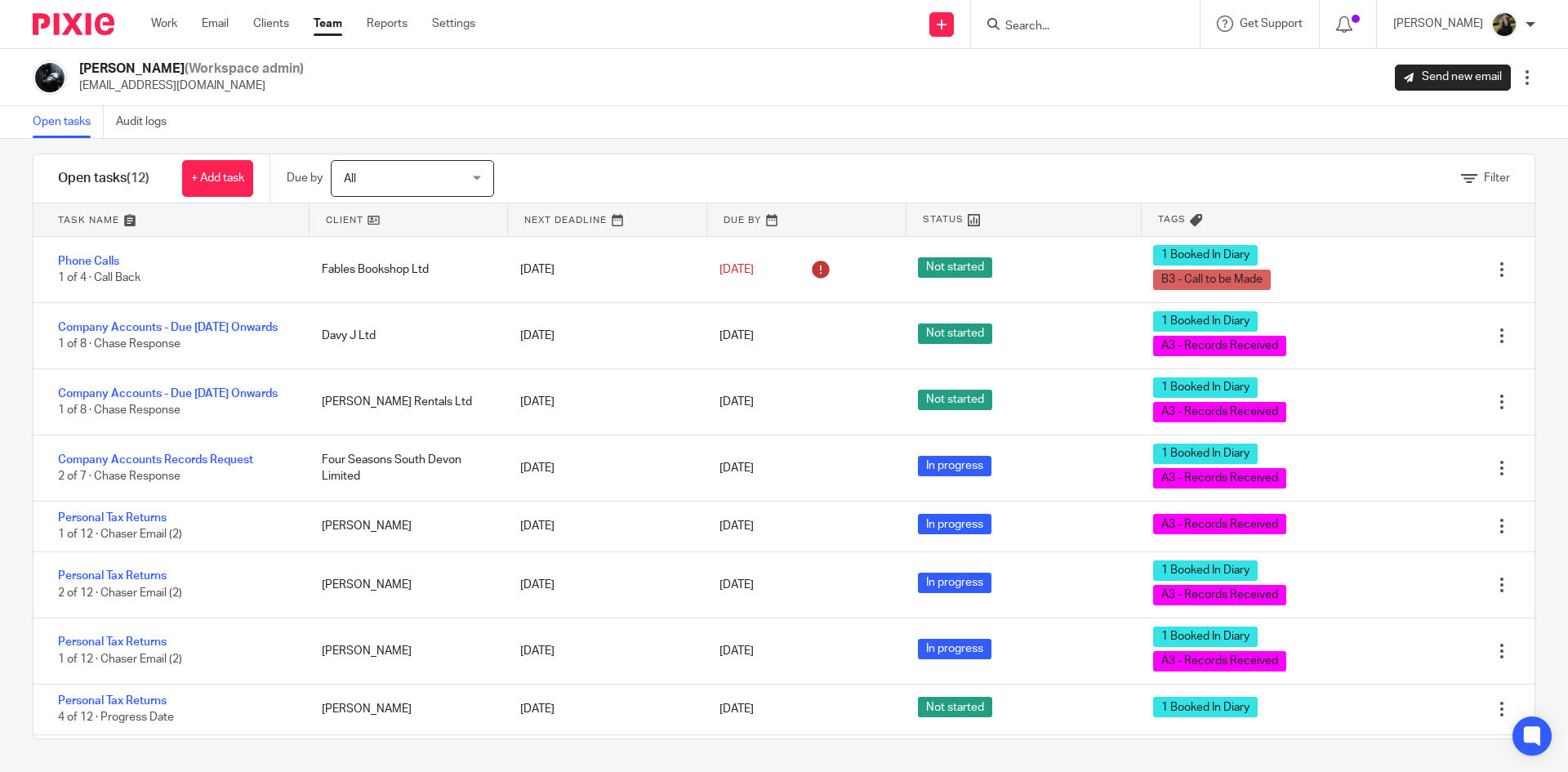
click at [316, 26] on link "Team" at bounding box center [327, 23] width 28 height 16
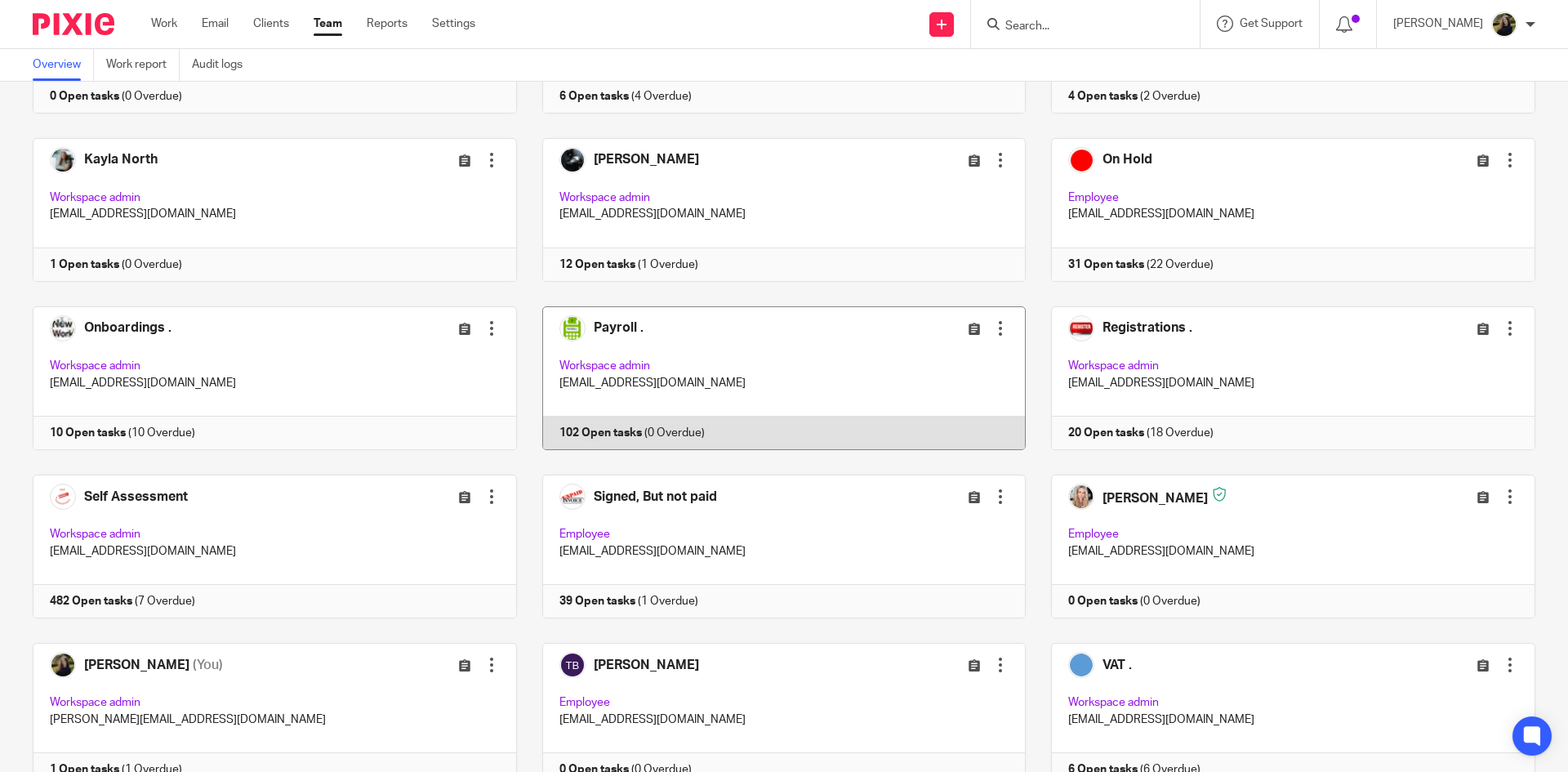
scroll to position [782, 0]
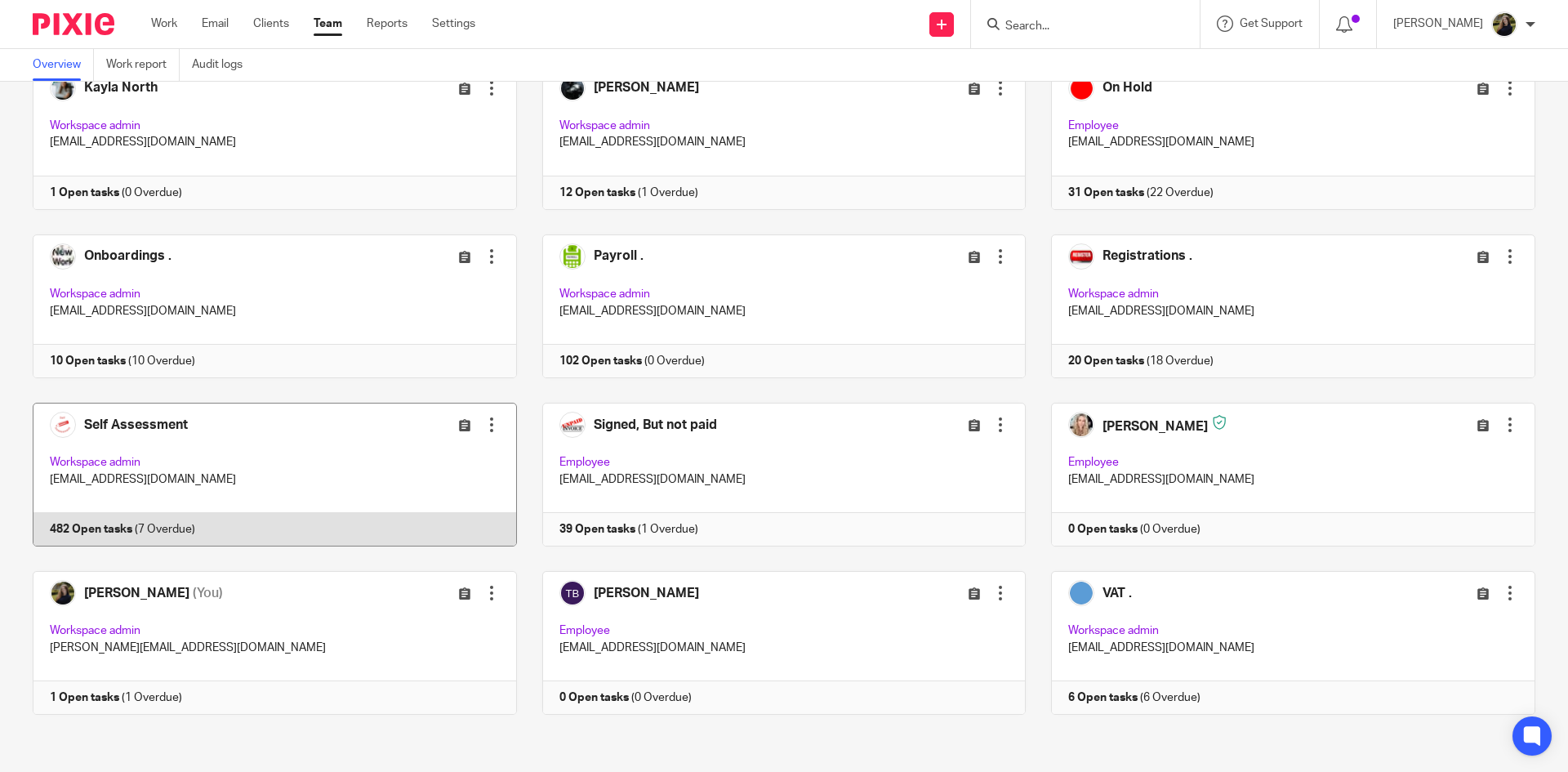
click at [249, 451] on link at bounding box center [262, 475] width 509 height 143
click at [209, 430] on link at bounding box center [262, 475] width 509 height 143
click at [214, 433] on link at bounding box center [262, 475] width 509 height 143
click at [215, 427] on link at bounding box center [262, 475] width 509 height 143
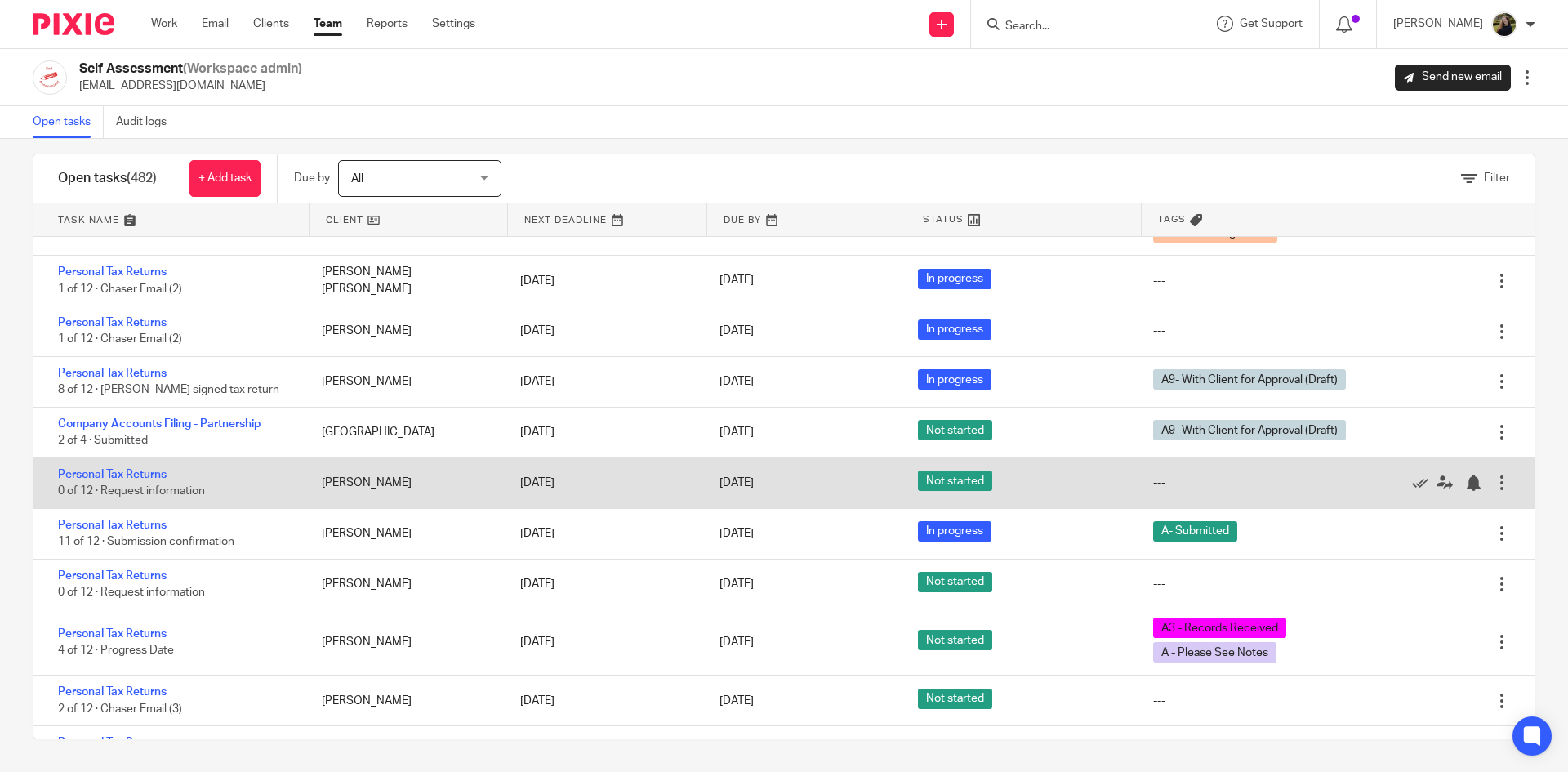
scroll to position [24012, 0]
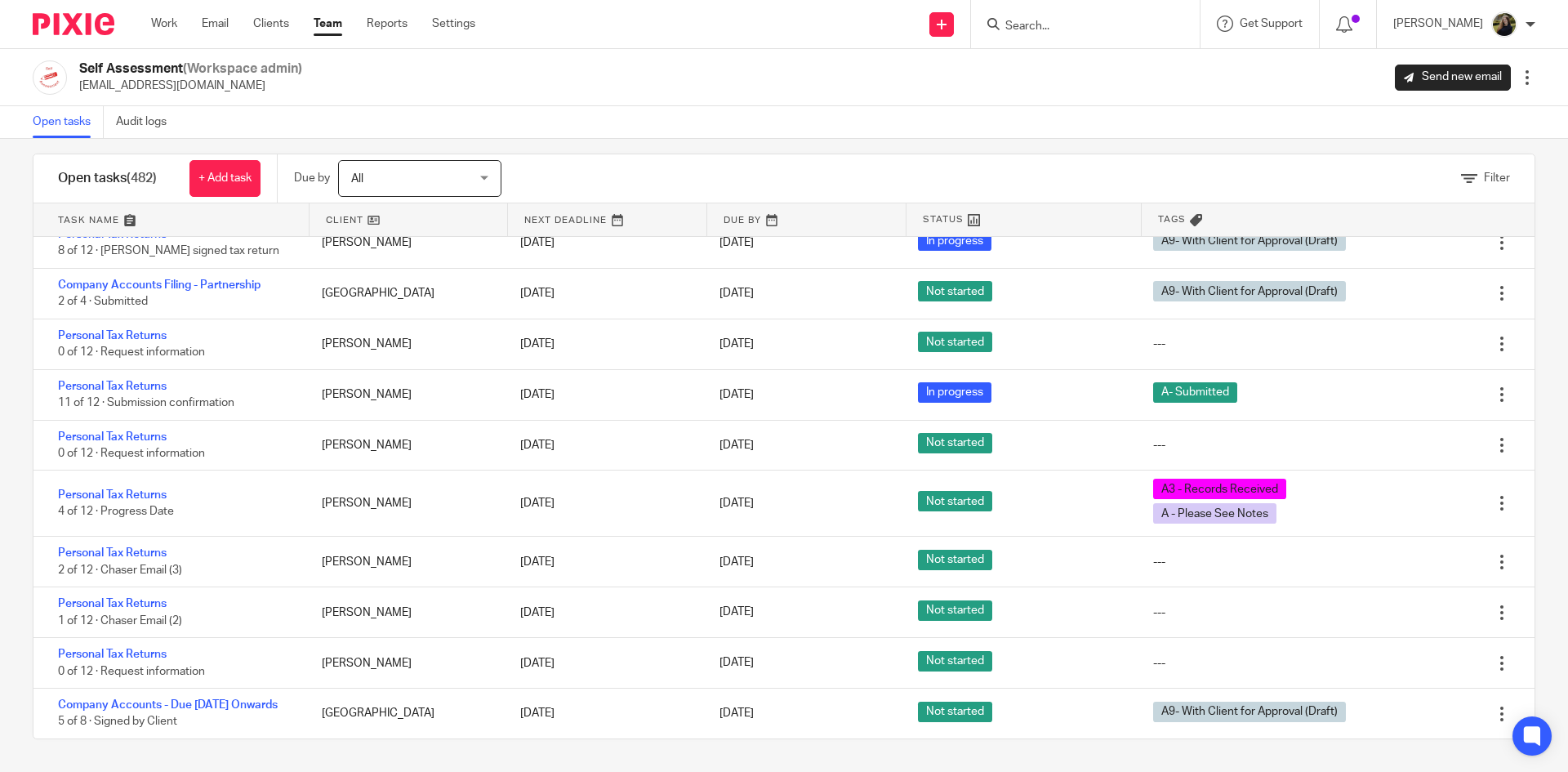
click at [325, 24] on link "Team" at bounding box center [327, 23] width 28 height 16
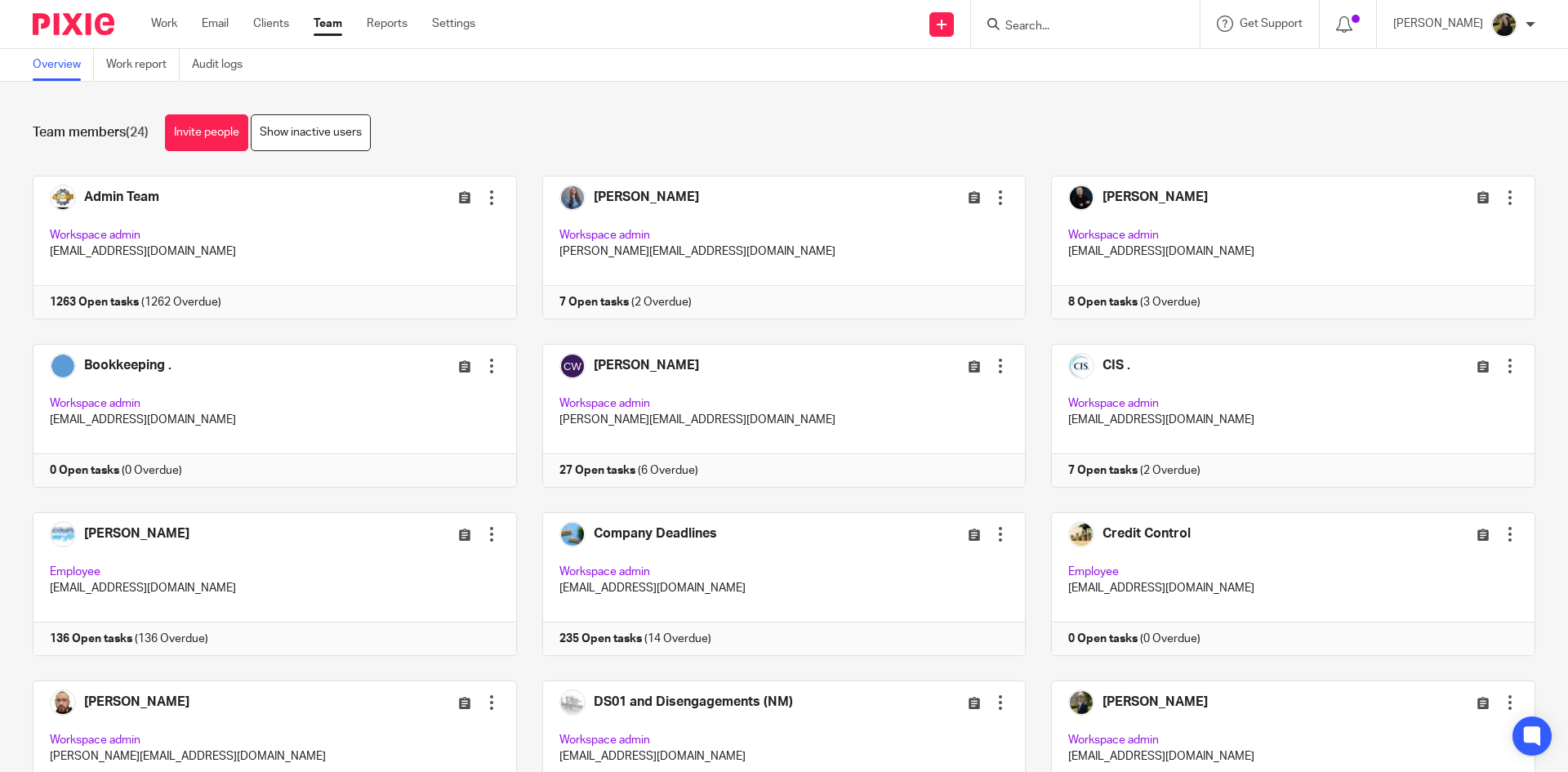
click at [1118, 25] on input "Search" at bounding box center [1077, 27] width 147 height 15
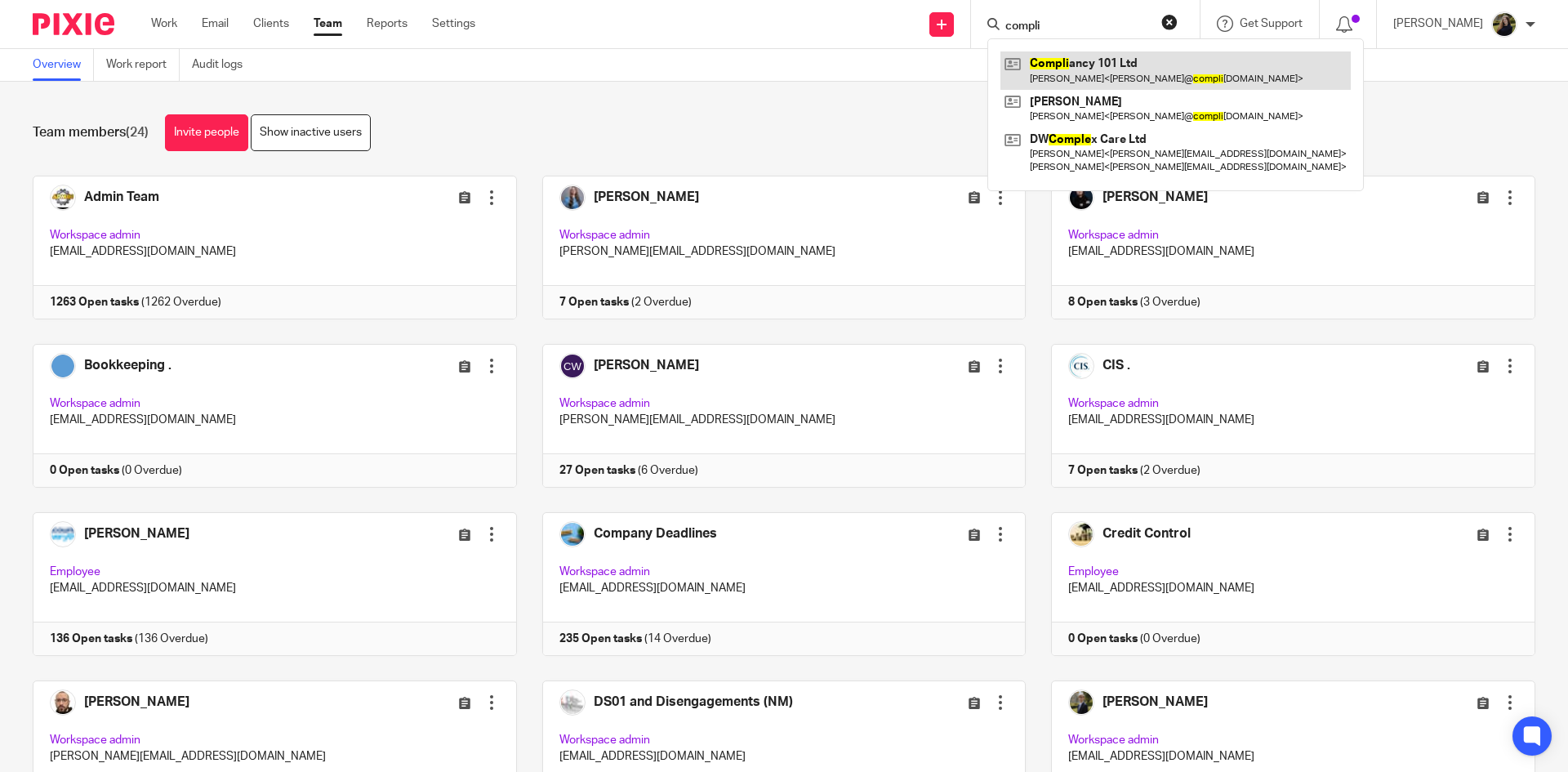
type input "compli"
click at [1077, 56] on link at bounding box center [1175, 71] width 350 height 38
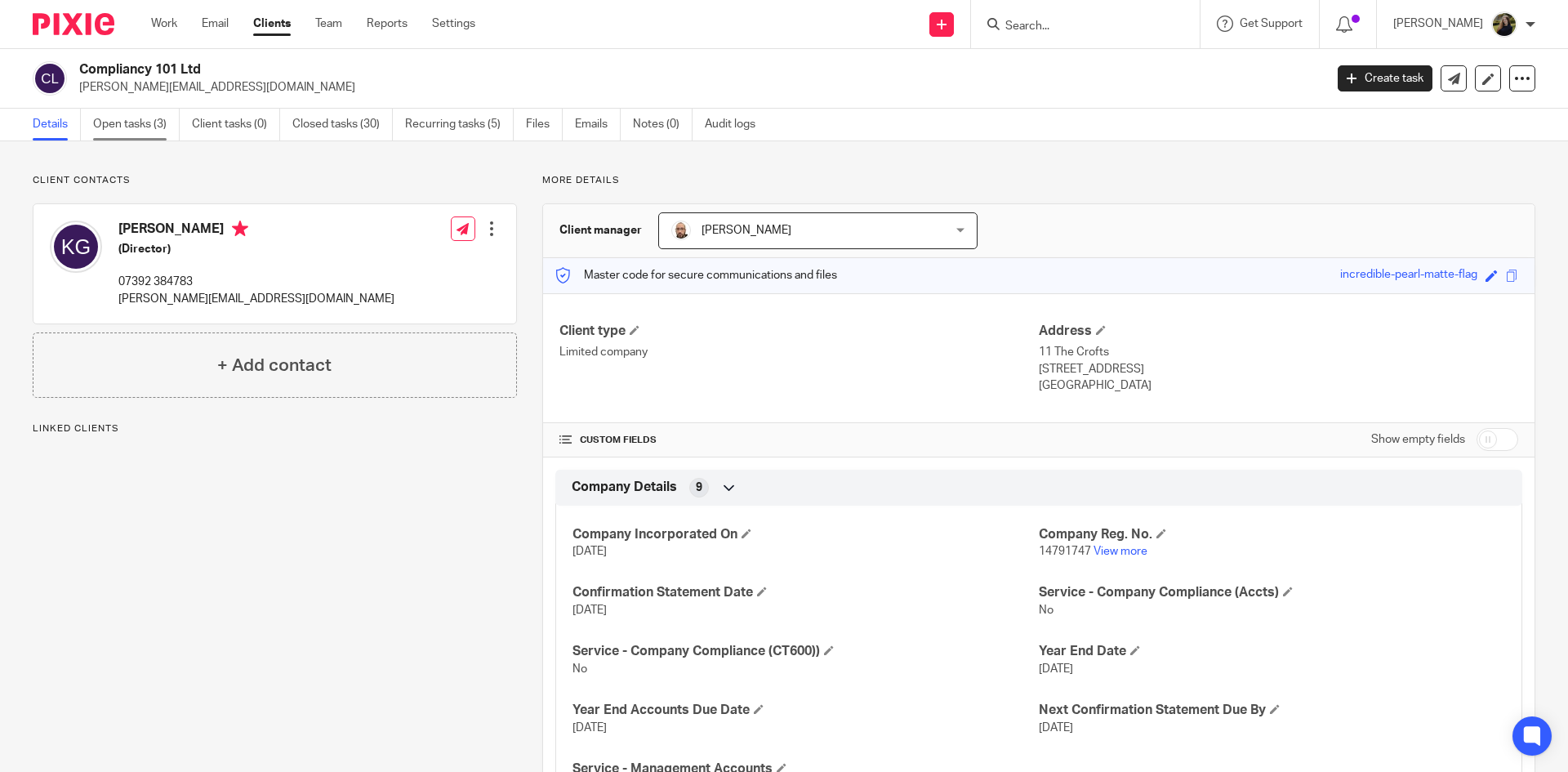
click at [135, 129] on link "Open tasks (3)" at bounding box center [137, 125] width 87 height 32
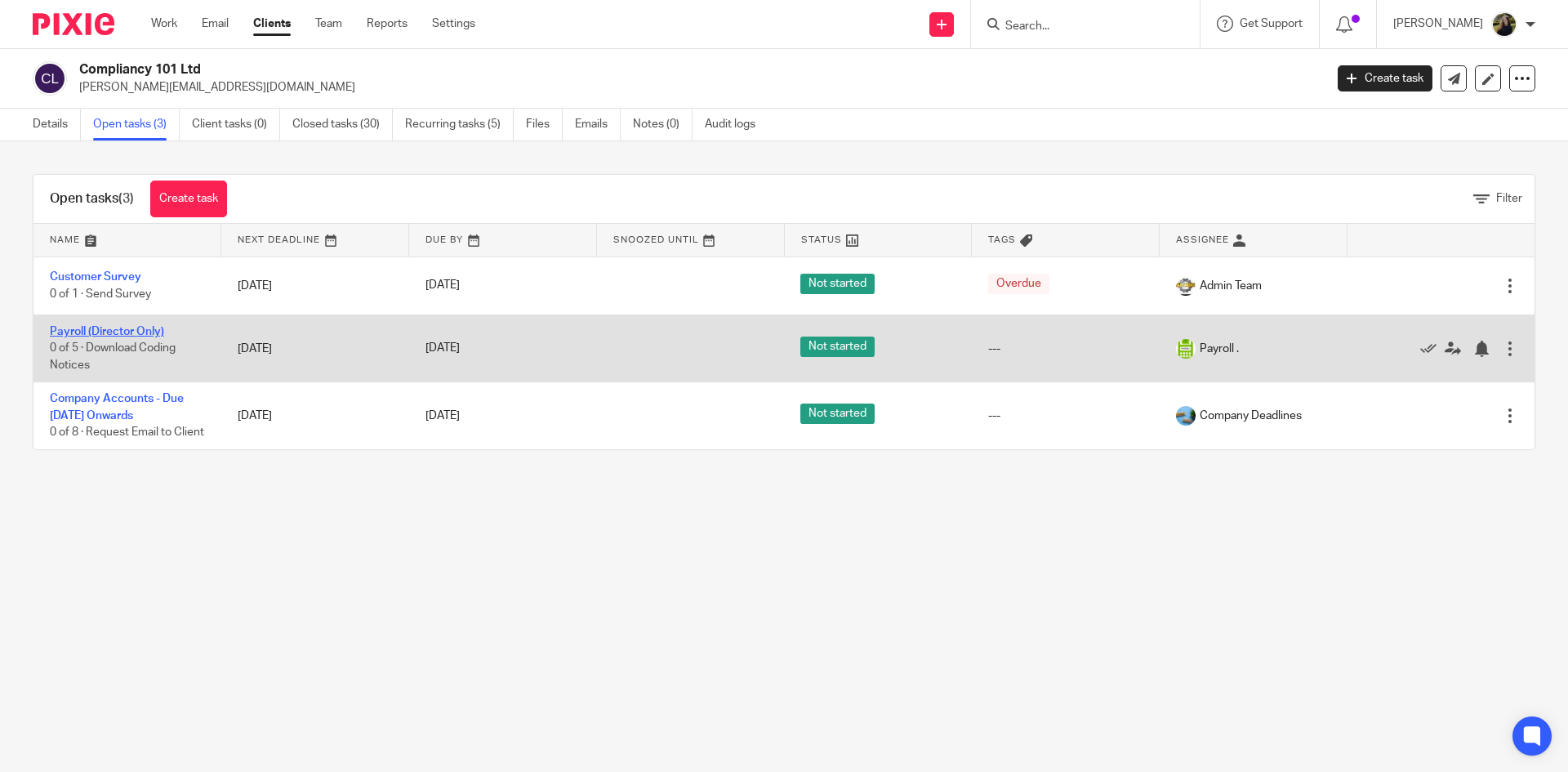
click at [142, 329] on link "Payroll (Director Only)" at bounding box center [107, 331] width 114 height 11
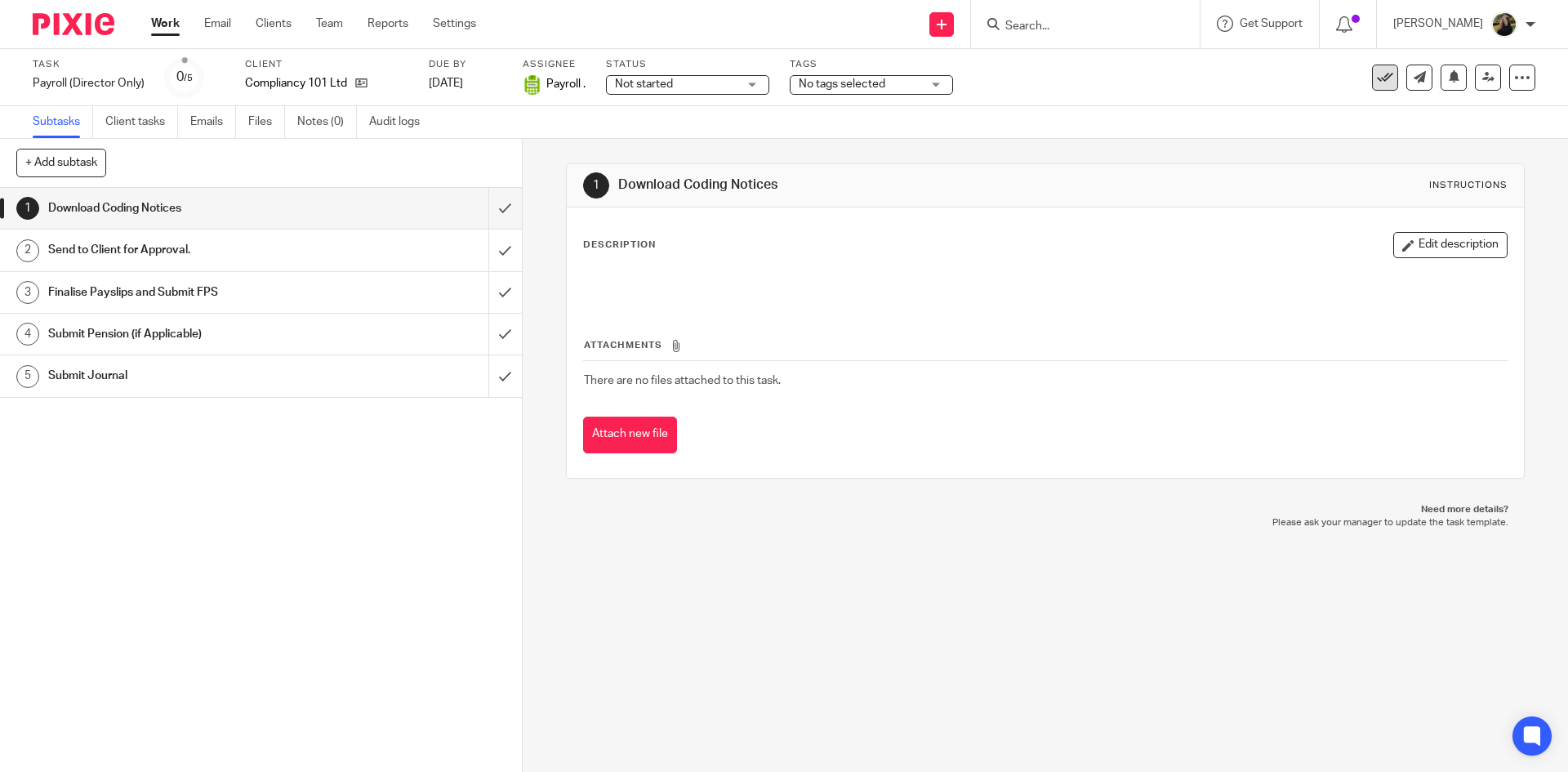
click at [1376, 85] on icon at bounding box center [1384, 77] width 16 height 16
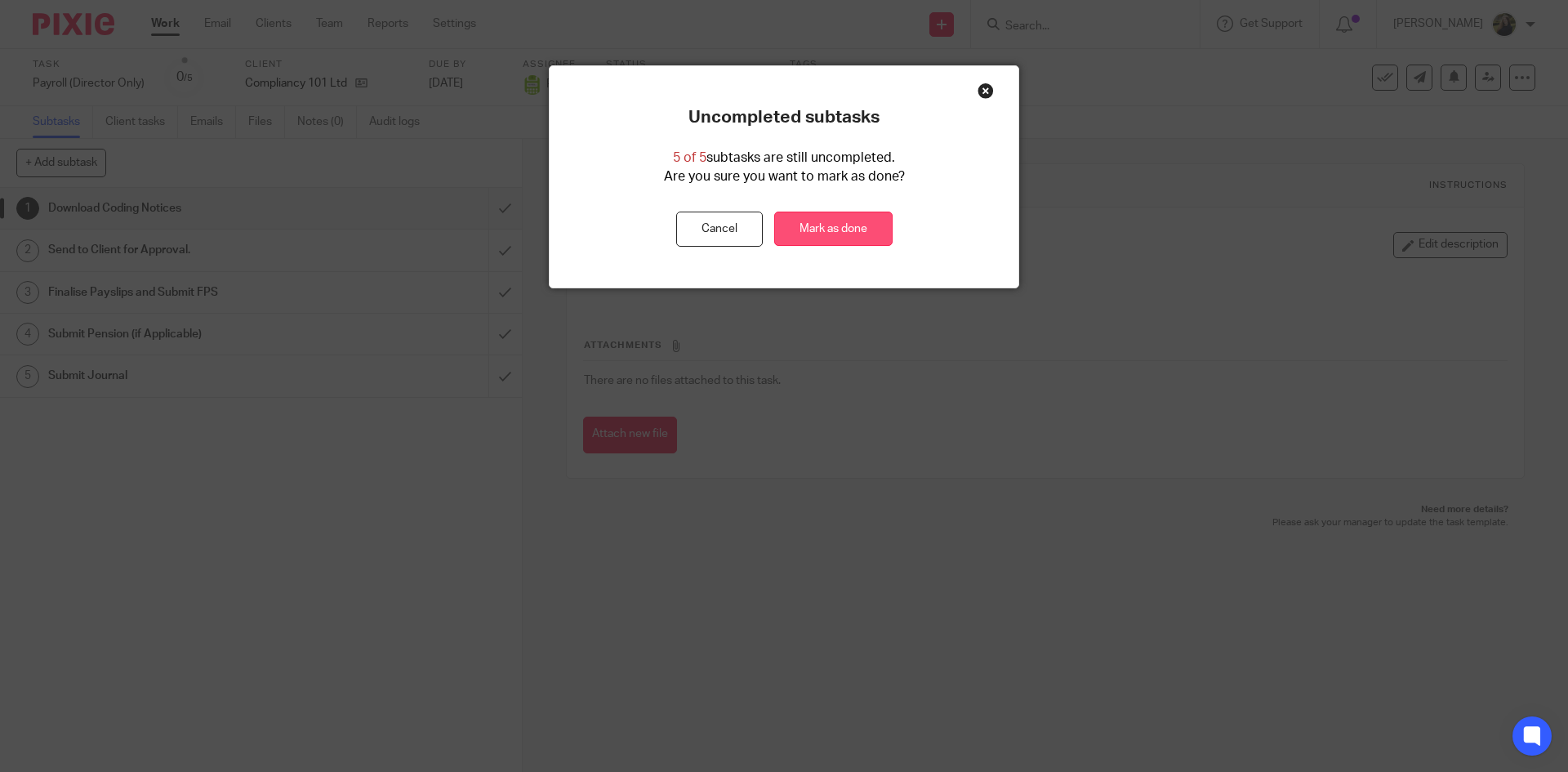
click at [818, 224] on link "Mark as done" at bounding box center [834, 228] width 119 height 35
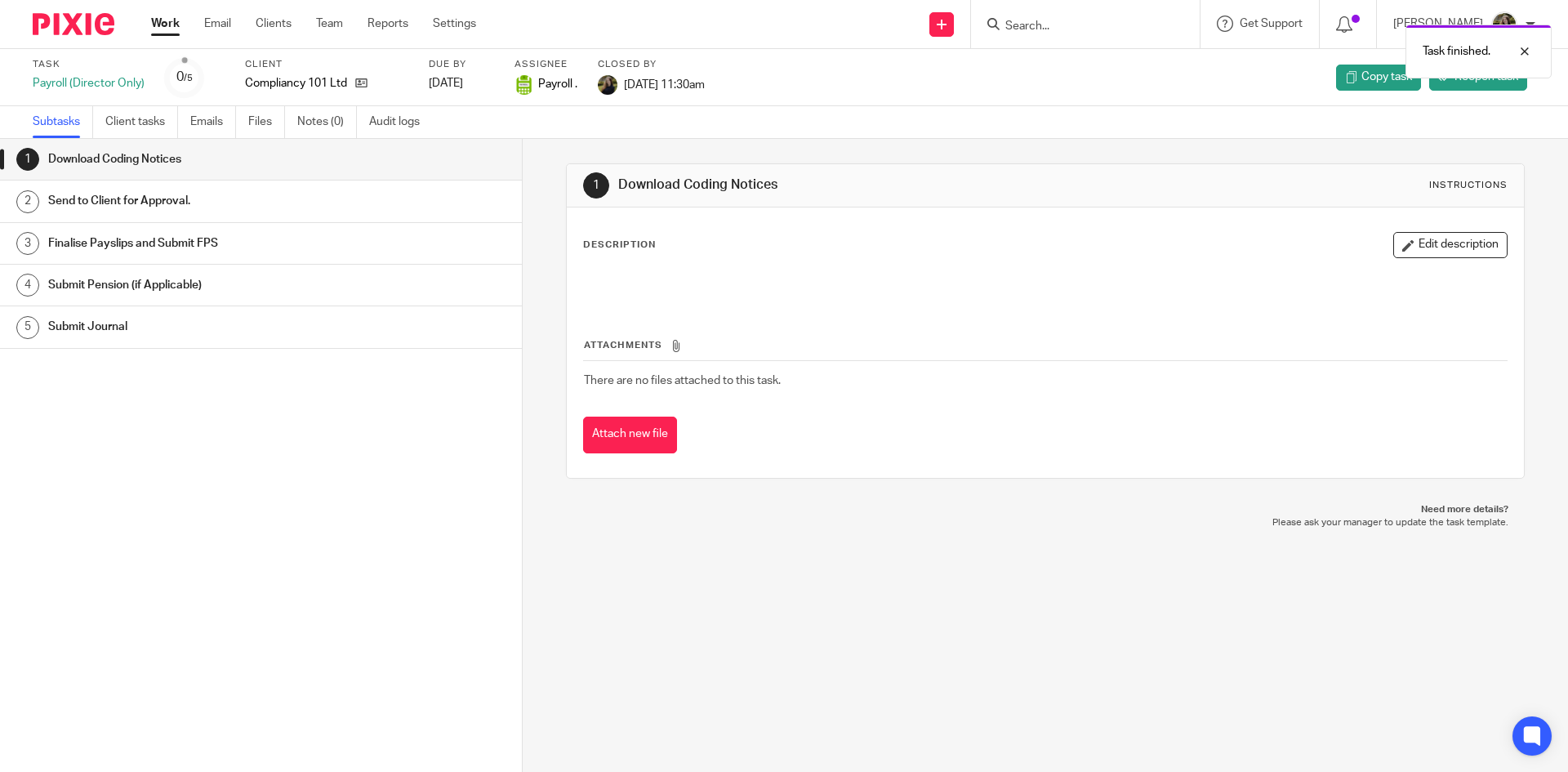
click at [33, 19] on img at bounding box center [74, 24] width 82 height 22
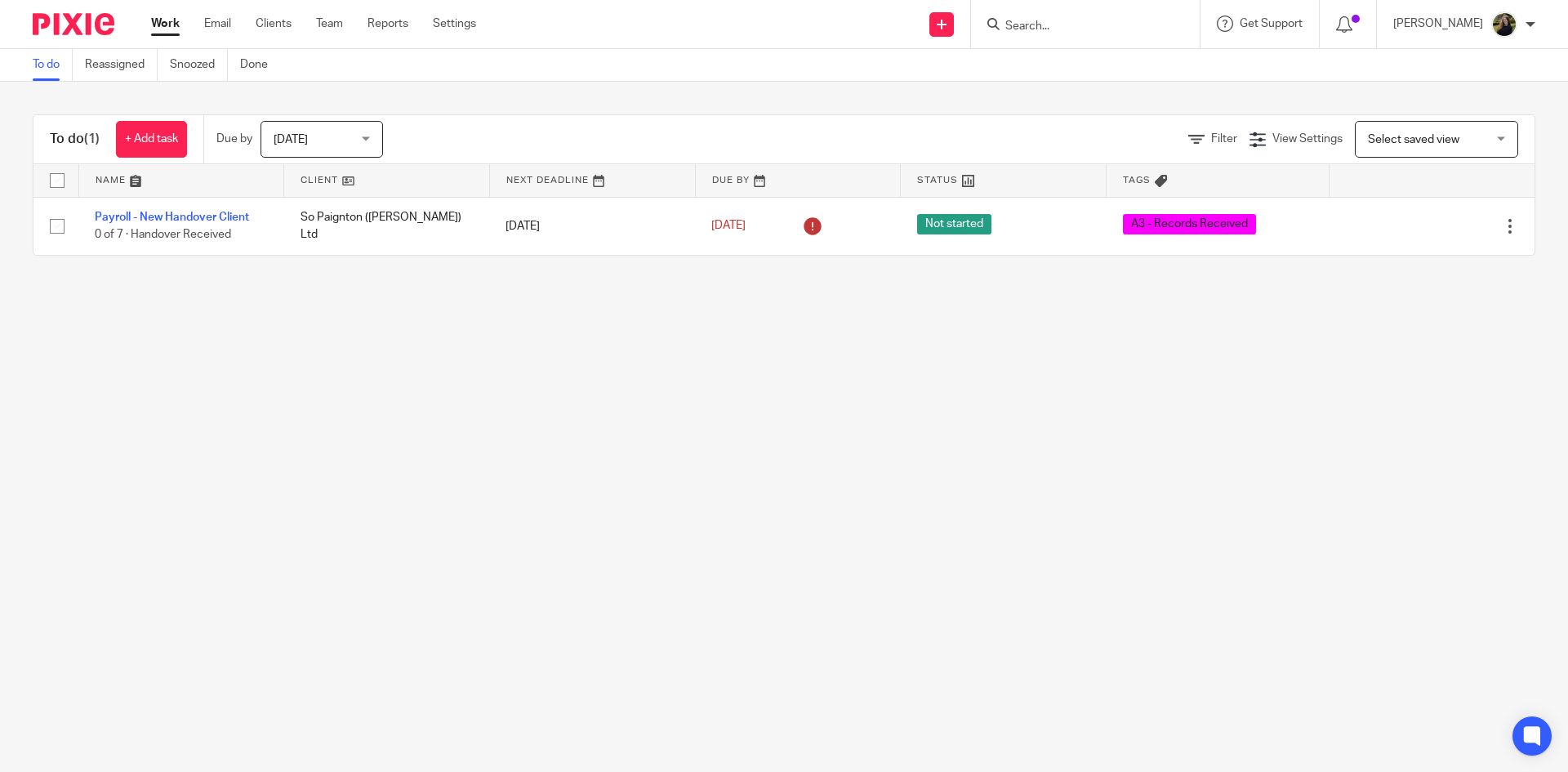
click at [1037, 22] on input "Search" at bounding box center [1077, 27] width 147 height 15
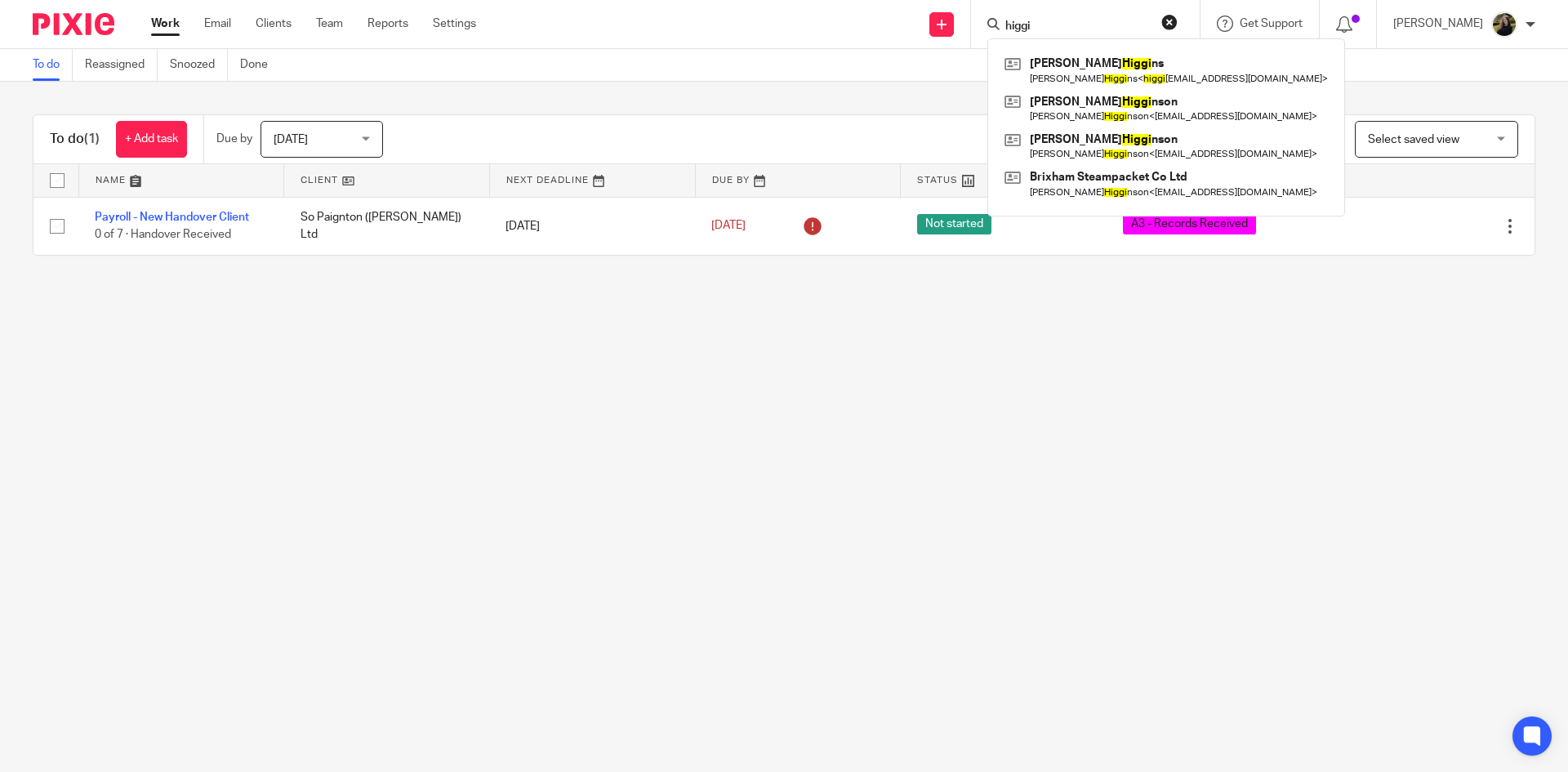
type input "higgi"
click at [1196, 16] on div "higgi Robert Higgi ns Robert Higgi ns < higgi ns.robert1@sky.com > Robert Higgi…" at bounding box center [1085, 24] width 228 height 48
click at [1177, 22] on button "reset" at bounding box center [1169, 22] width 16 height 16
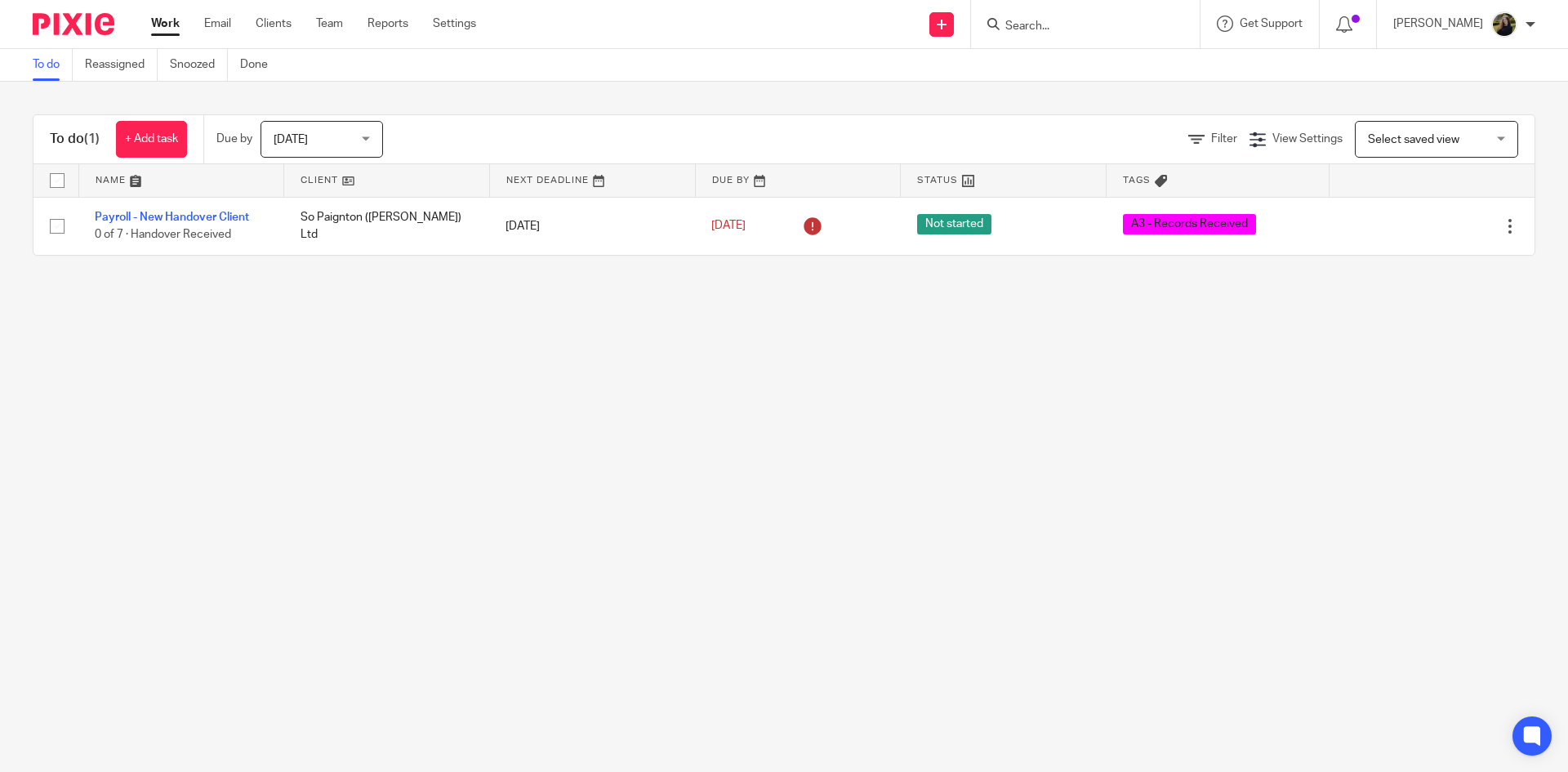
click at [489, 100] on div "To do (1) + Add task Due by Today Today Today Tomorrow This week Next week This…" at bounding box center [784, 185] width 1568 height 207
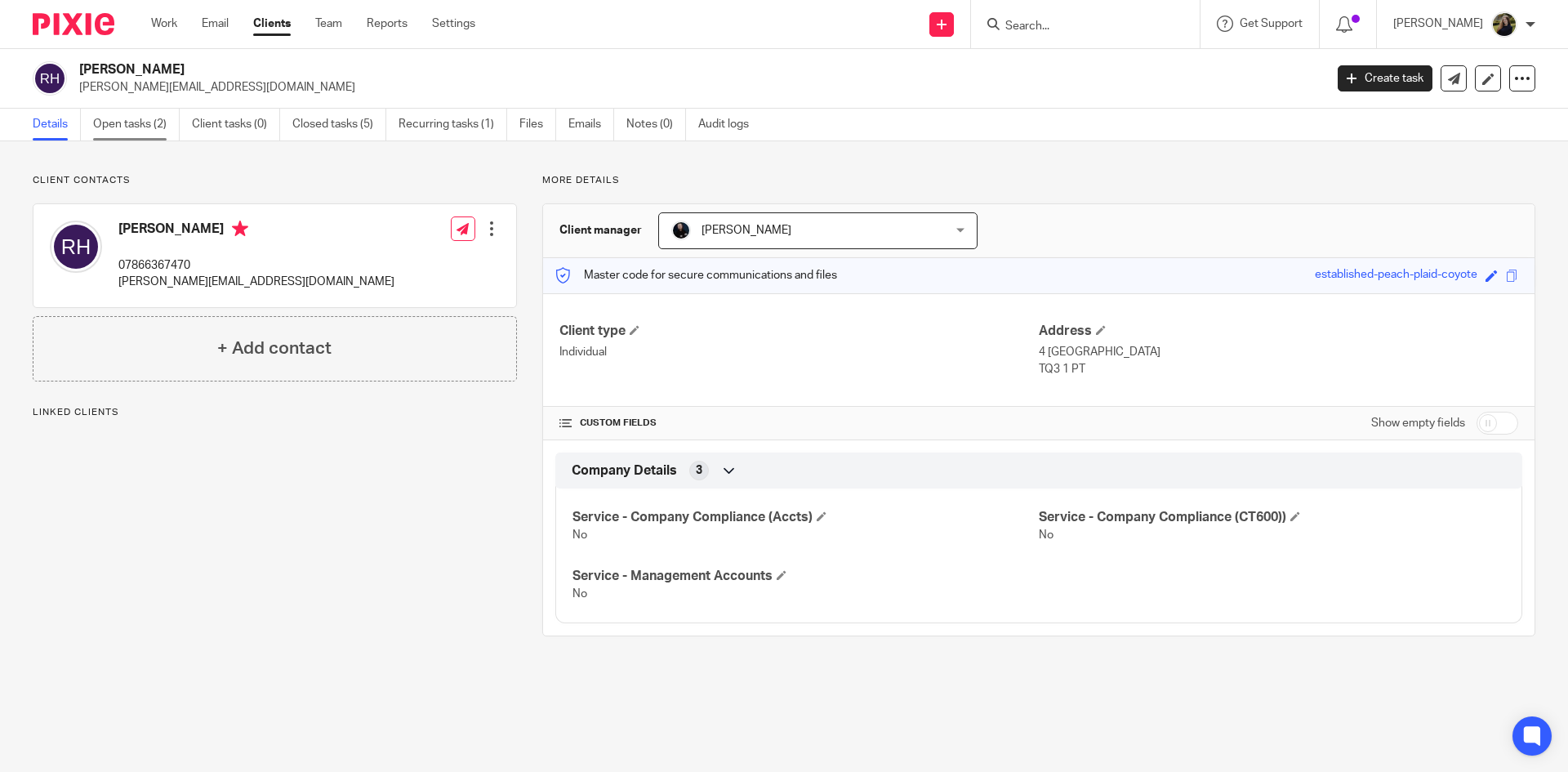
click at [117, 119] on link "Open tasks (2)" at bounding box center [137, 125] width 87 height 32
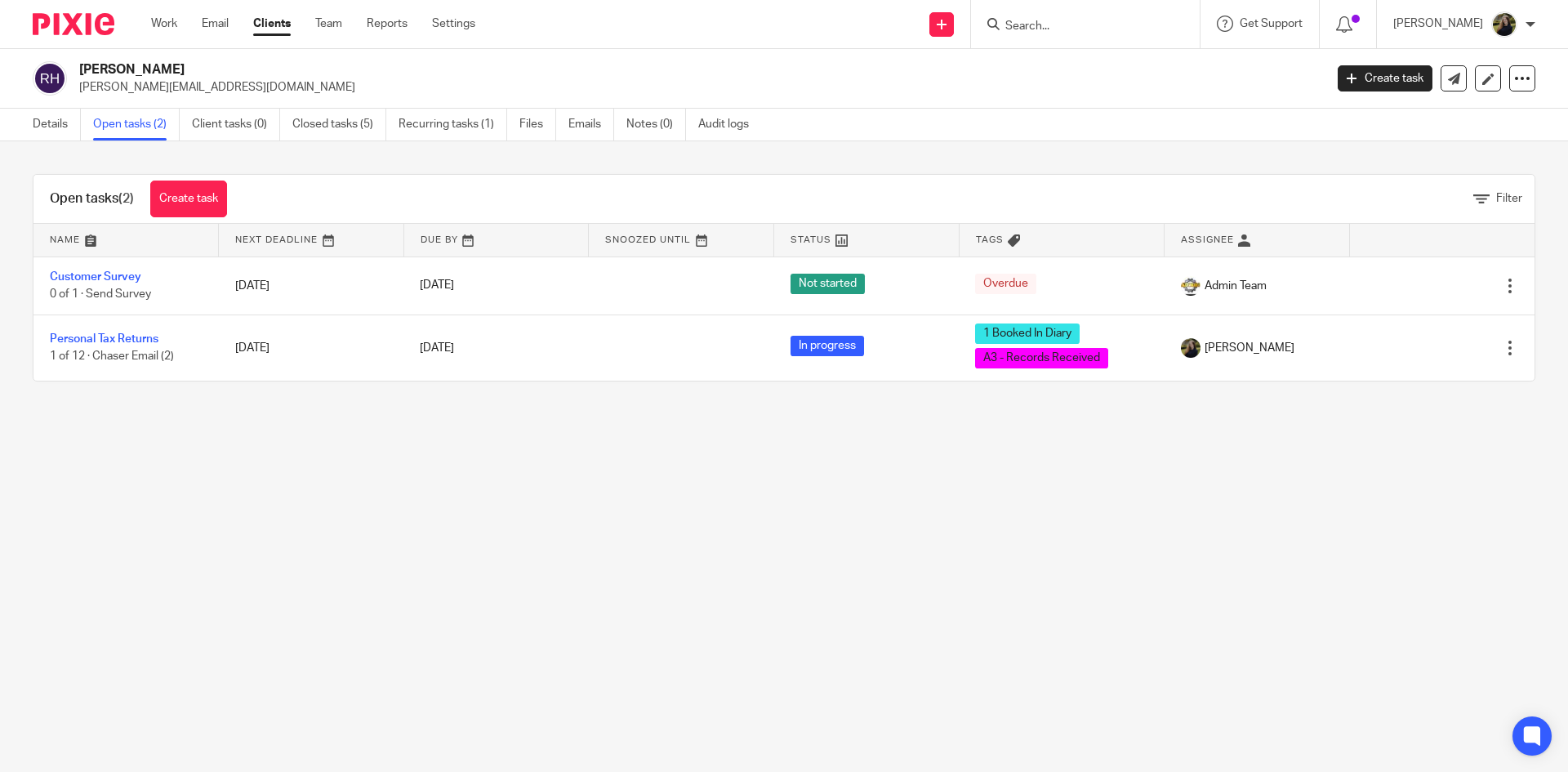
click at [76, 16] on img at bounding box center [74, 24] width 82 height 22
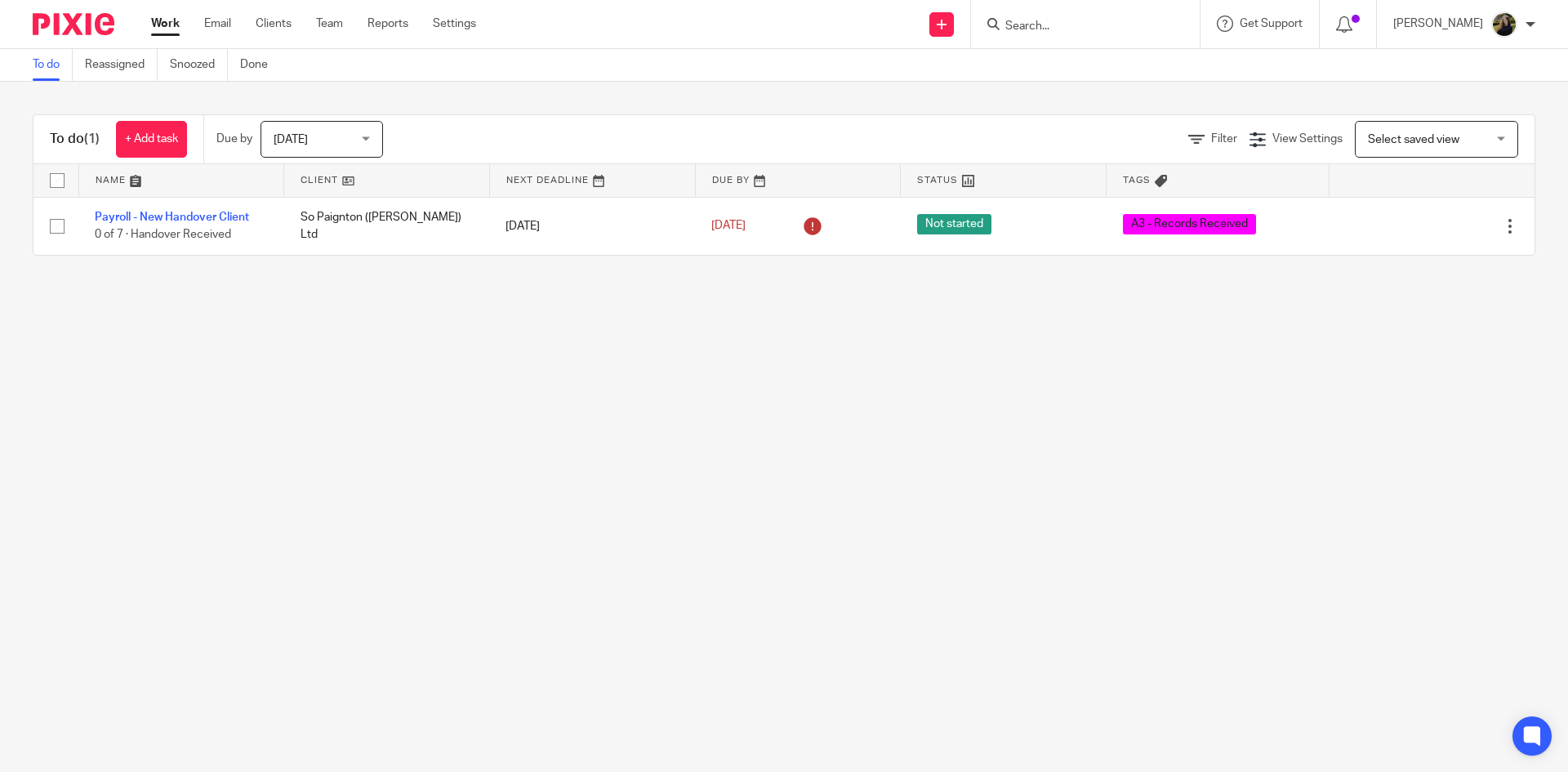
click at [1386, 147] on span "Select saved view" at bounding box center [1427, 139] width 119 height 34
click at [307, 136] on span "[DATE]" at bounding box center [317, 139] width 87 height 34
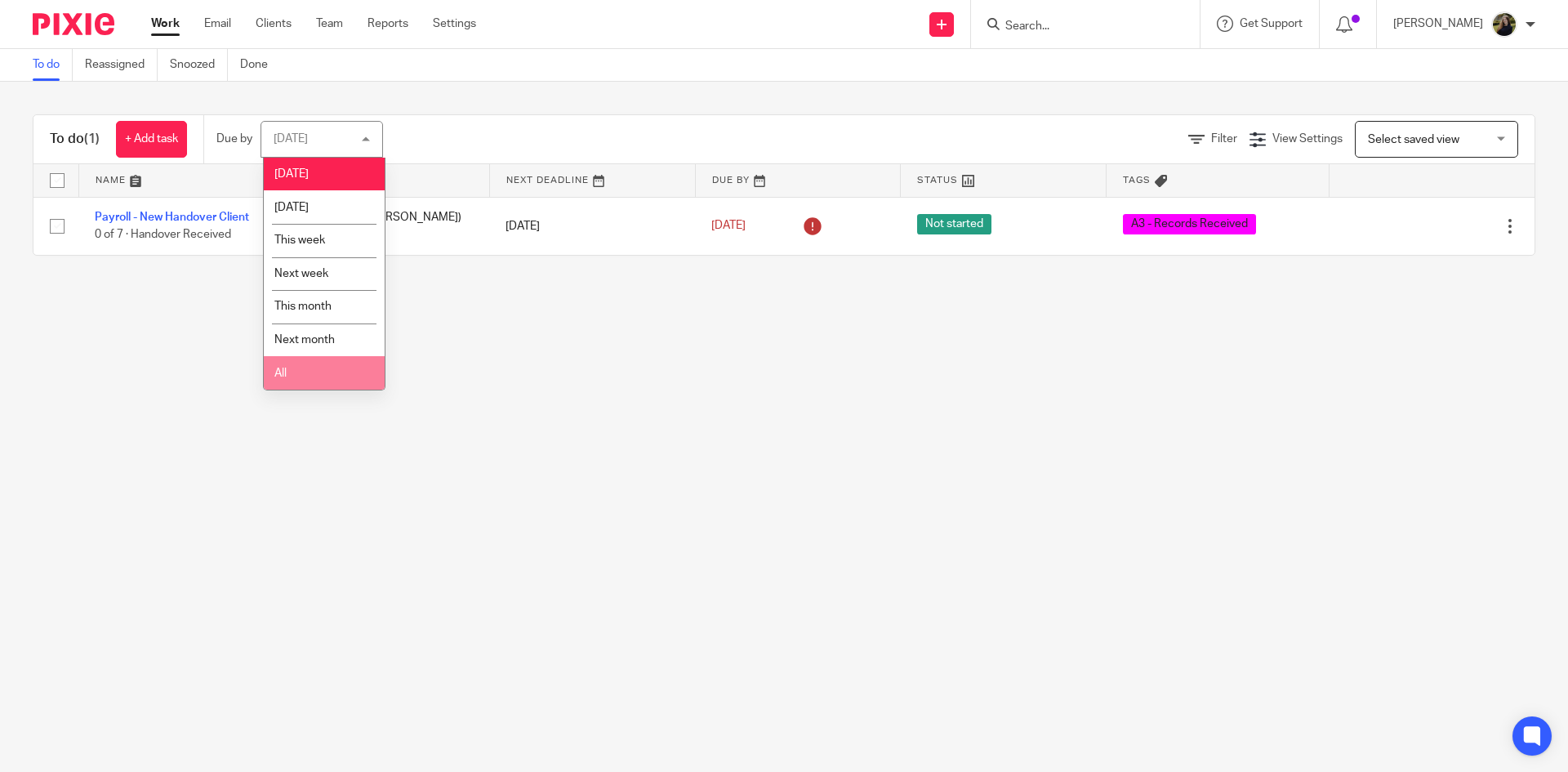
click at [296, 365] on li "All" at bounding box center [325, 372] width 121 height 33
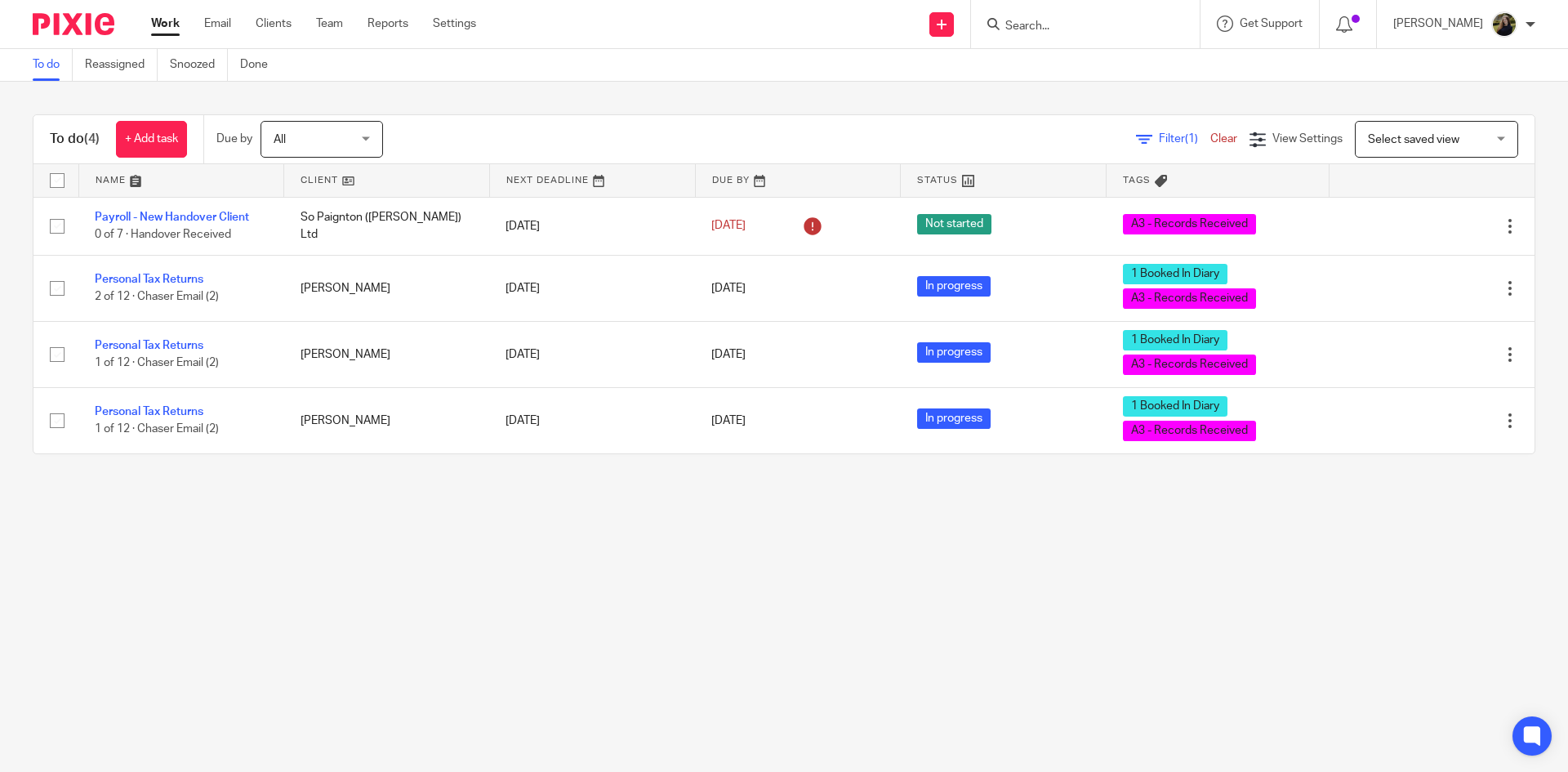
click at [1082, 25] on input "Search" at bounding box center [1077, 27] width 147 height 15
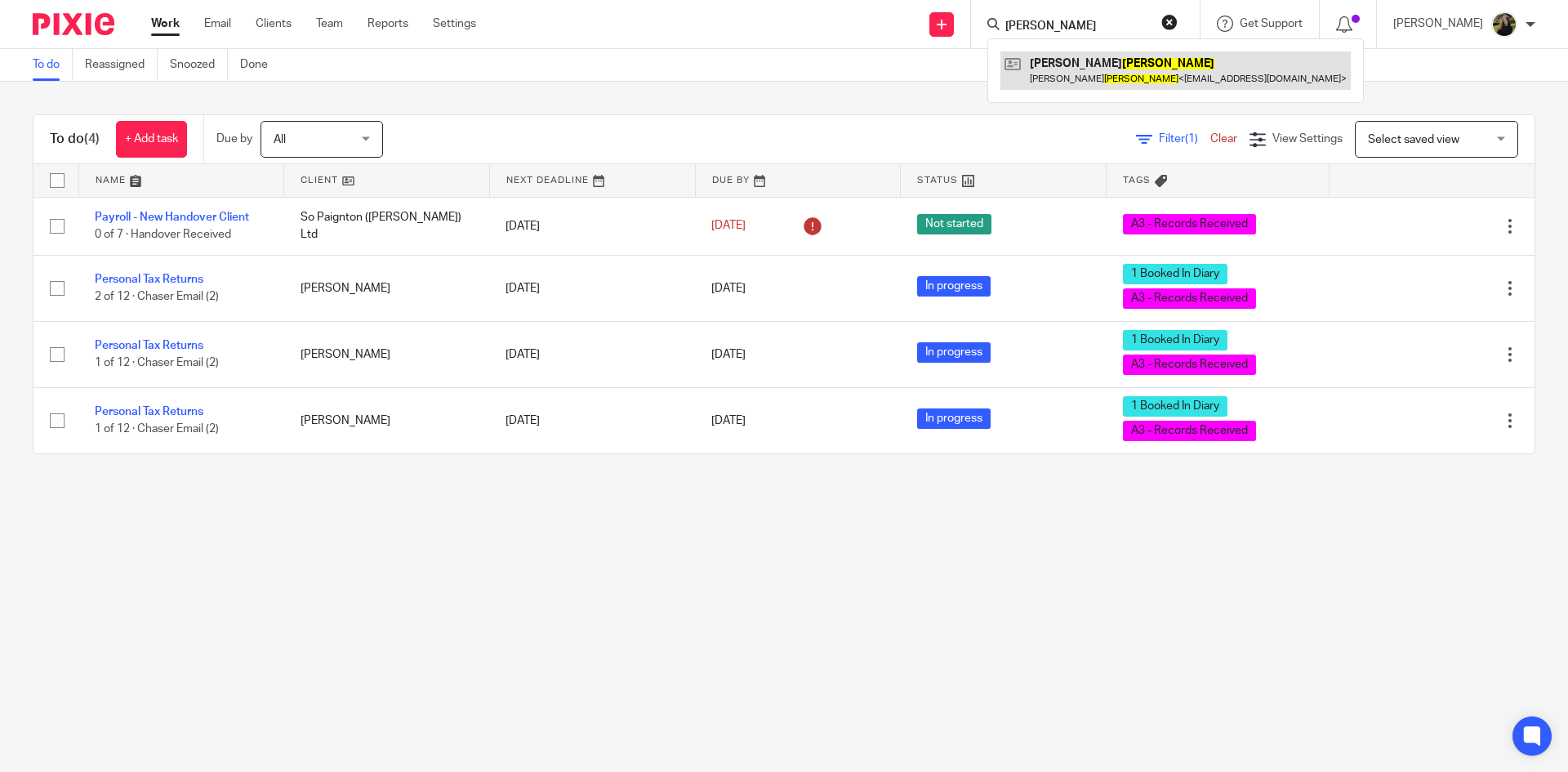
type input "isaac"
click at [1056, 62] on link at bounding box center [1175, 71] width 350 height 38
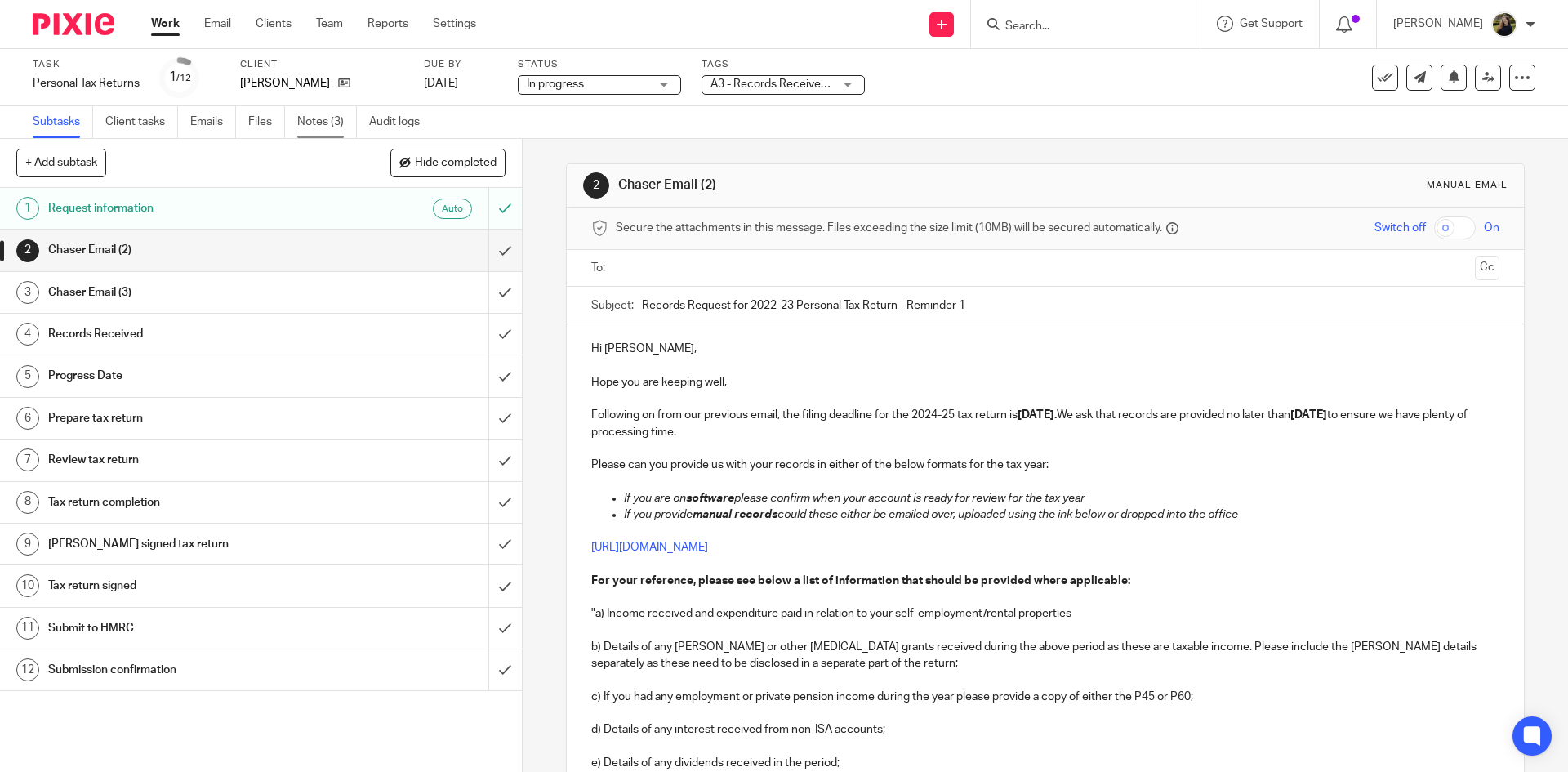
click at [316, 120] on link "Notes (3)" at bounding box center [326, 123] width 59 height 32
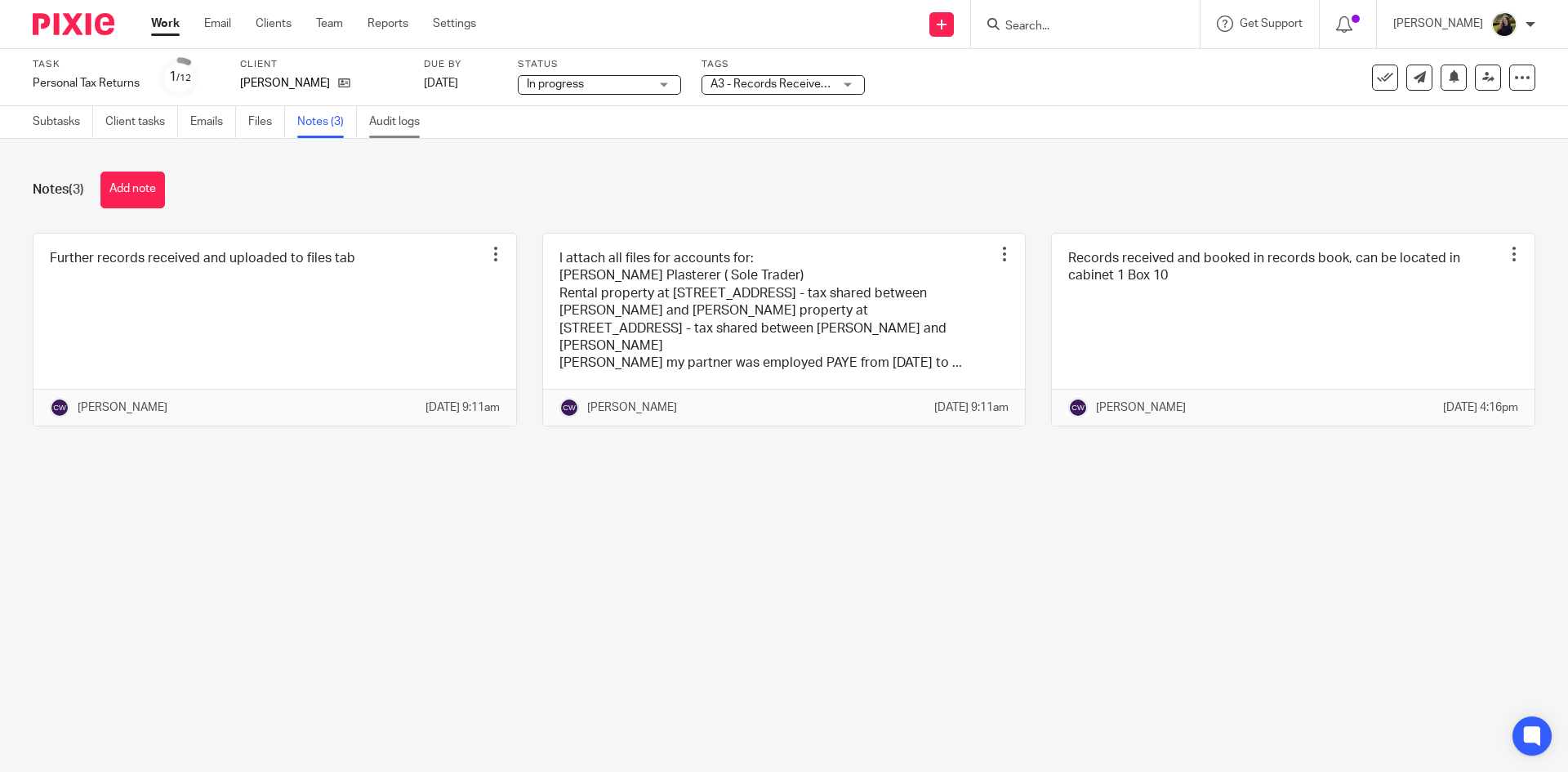
click at [400, 109] on link "Audit logs" at bounding box center [400, 123] width 63 height 32
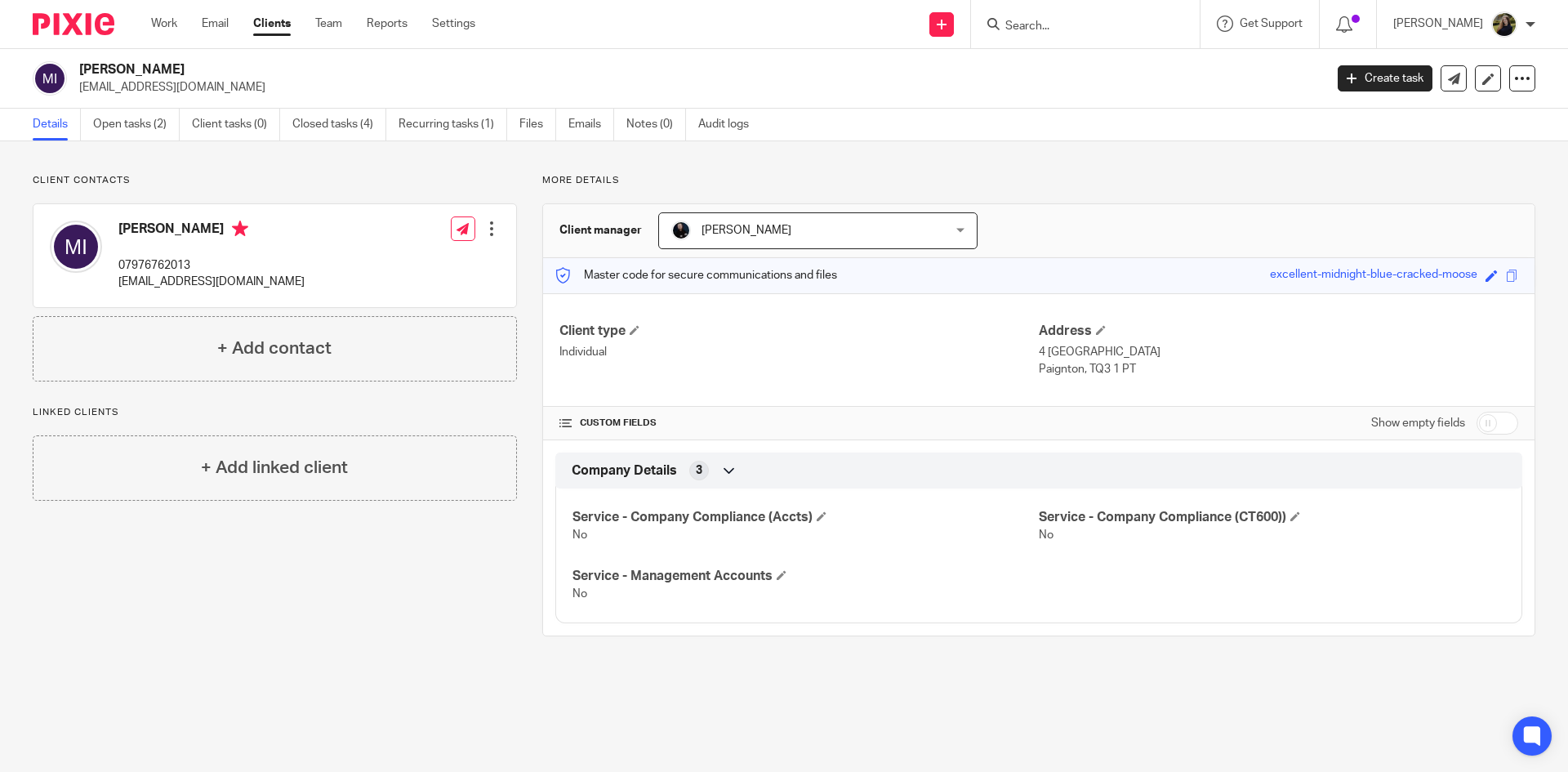
click at [65, 34] on img at bounding box center [74, 24] width 82 height 22
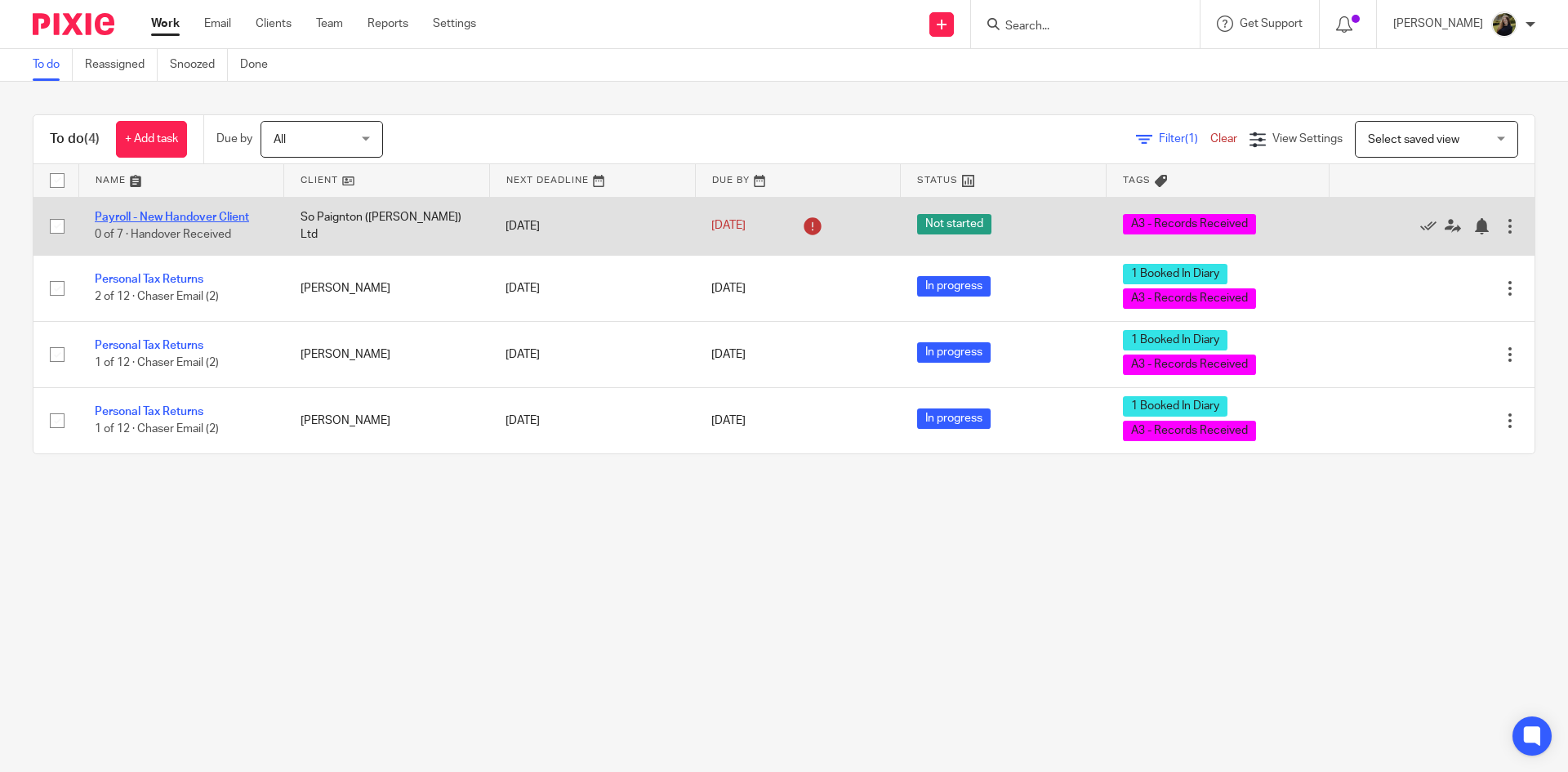
click at [187, 222] on link "Payroll - New Handover Client" at bounding box center [172, 217] width 155 height 11
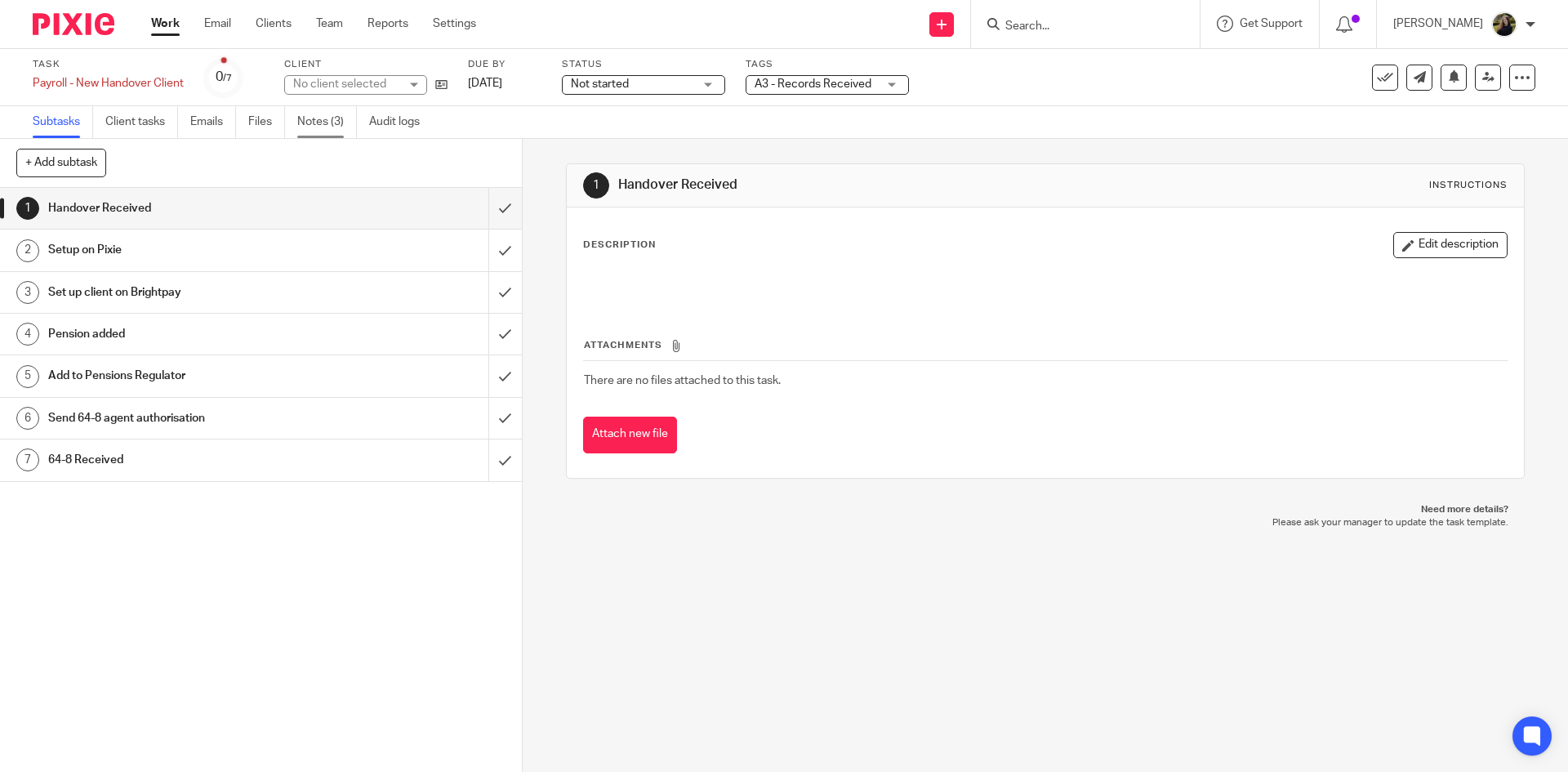
click at [329, 130] on link "Notes (3)" at bounding box center [326, 123] width 59 height 32
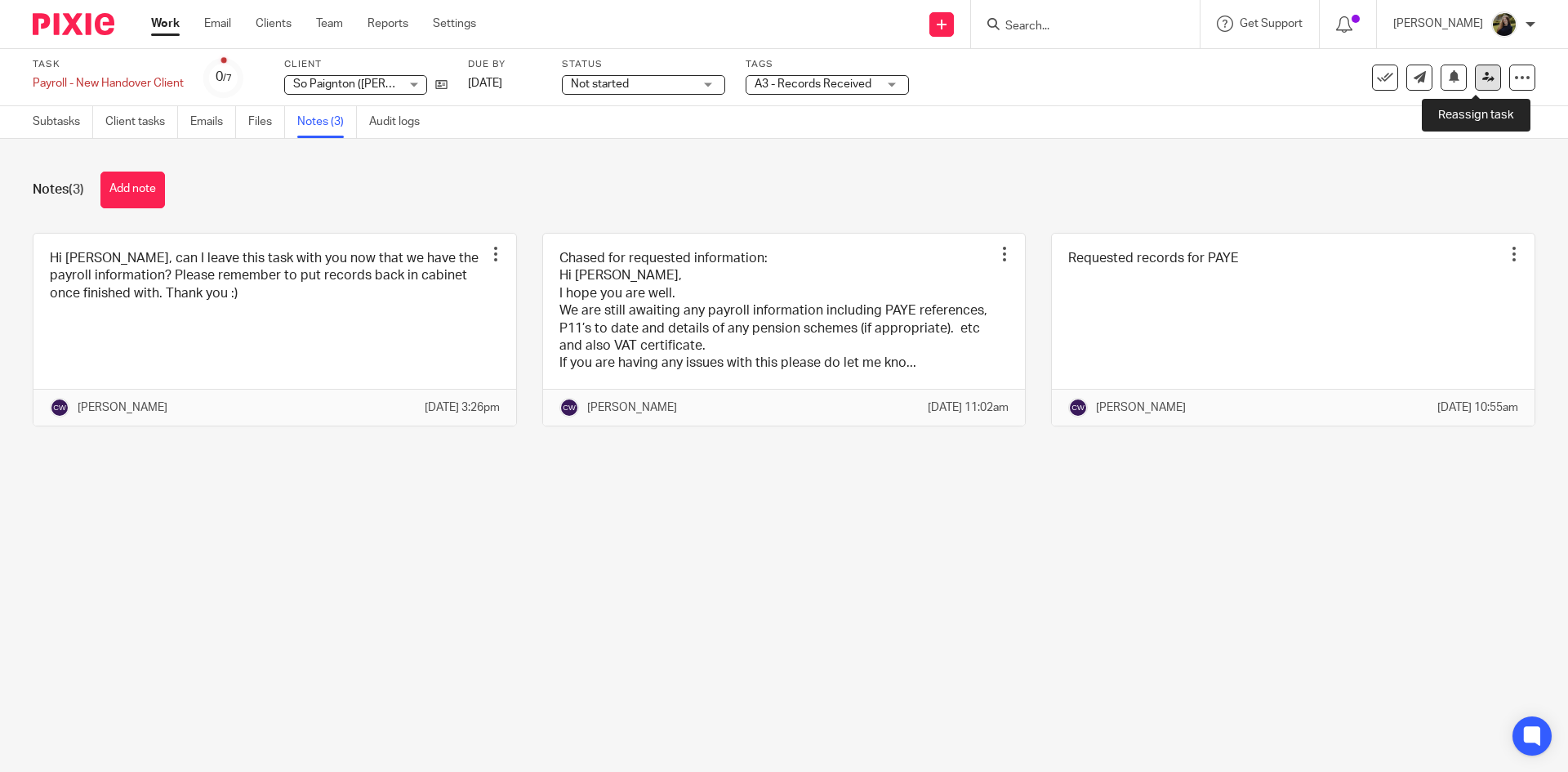
click at [1479, 67] on link at bounding box center [1488, 77] width 26 height 26
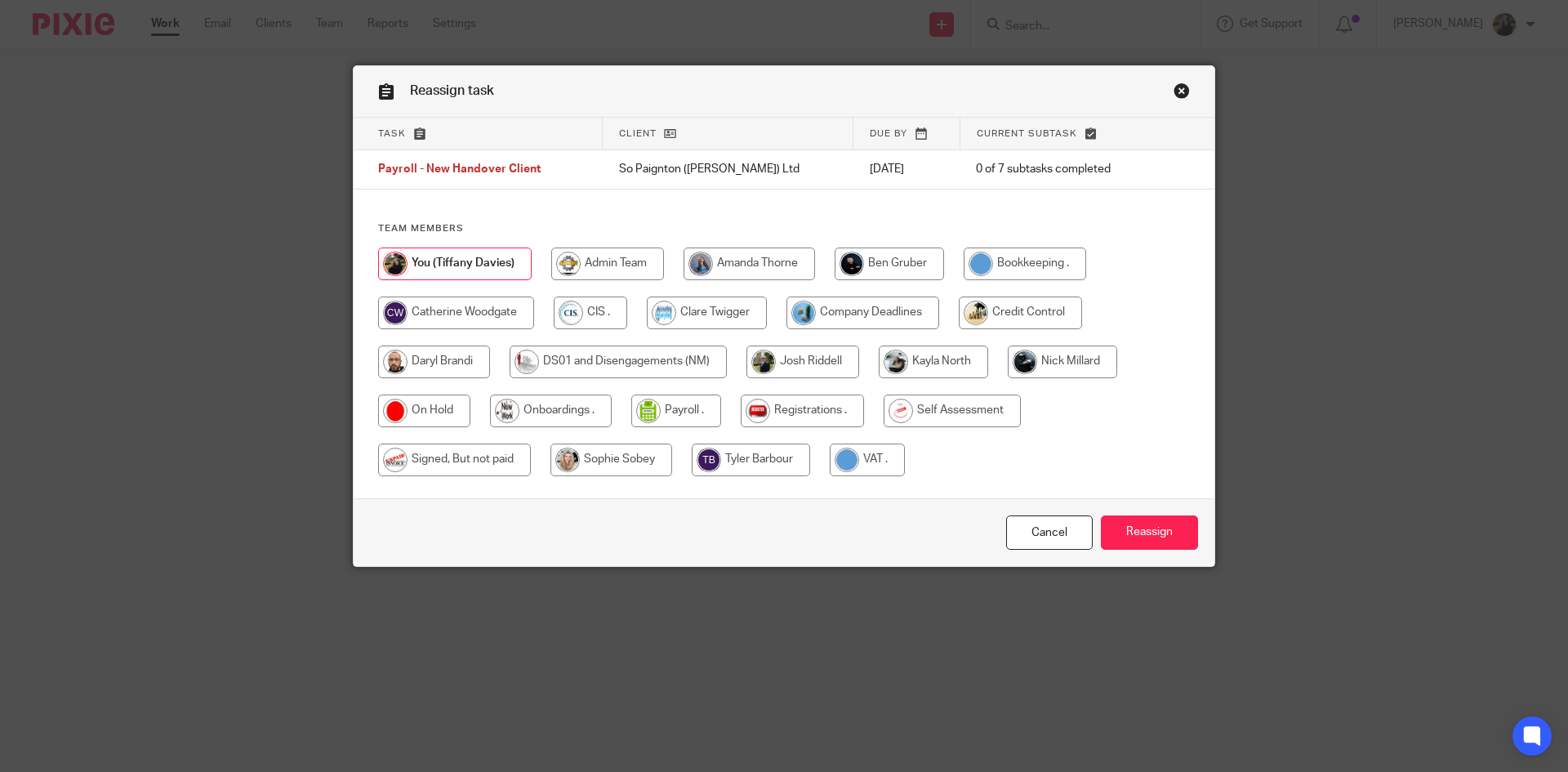
click at [1161, 87] on div "Reassign task" at bounding box center [784, 92] width 860 height 52
click at [1174, 83] on link "Close this dialog window" at bounding box center [1181, 92] width 16 height 22
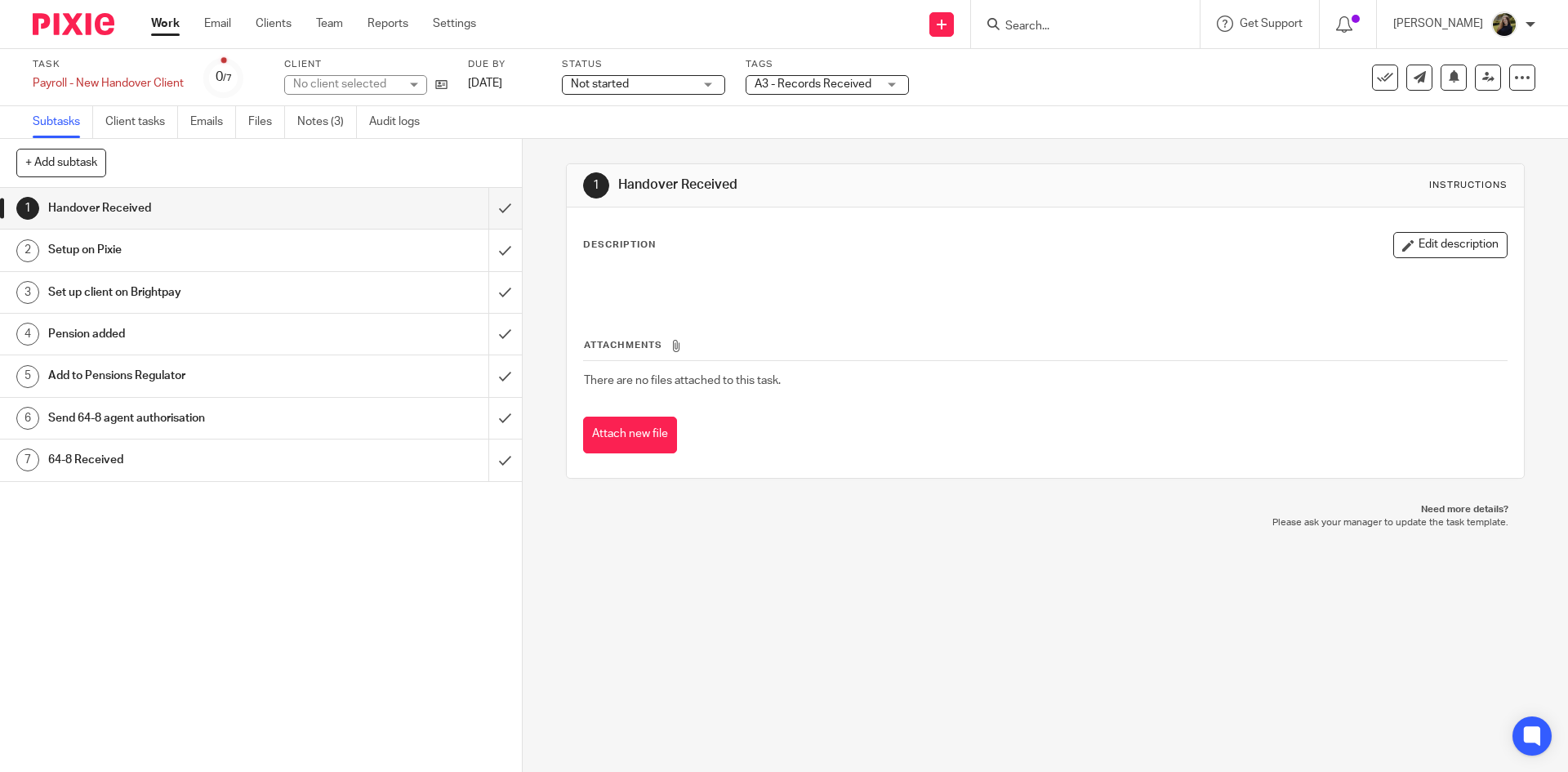
click at [307, 140] on div "+ Add subtask Cancel + Add" at bounding box center [260, 163] width 522 height 49
click at [313, 128] on link "Notes (3)" at bounding box center [326, 123] width 59 height 32
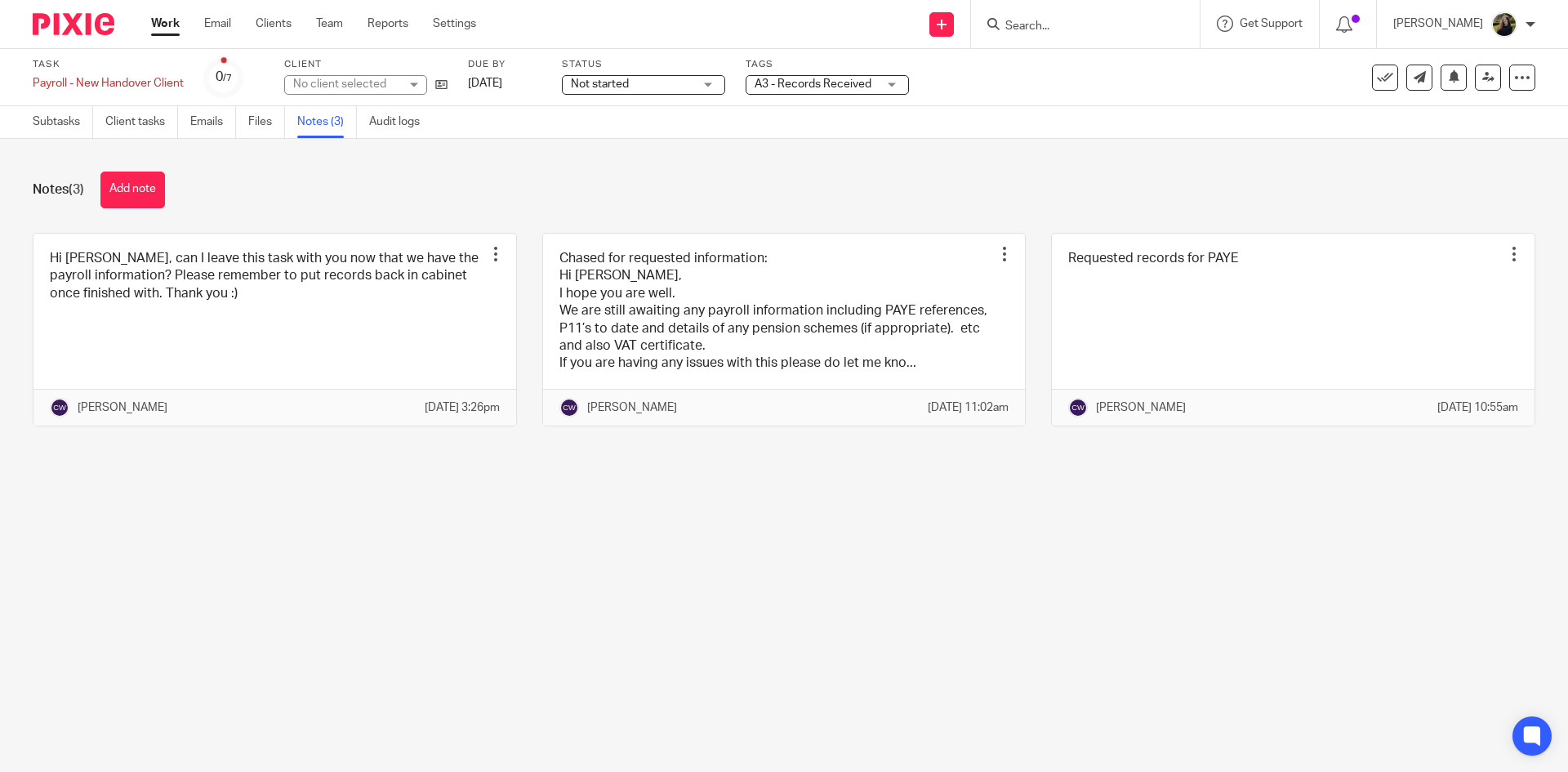
click at [95, 13] on div at bounding box center [67, 24] width 135 height 48
click at [95, 13] on img at bounding box center [74, 24] width 82 height 22
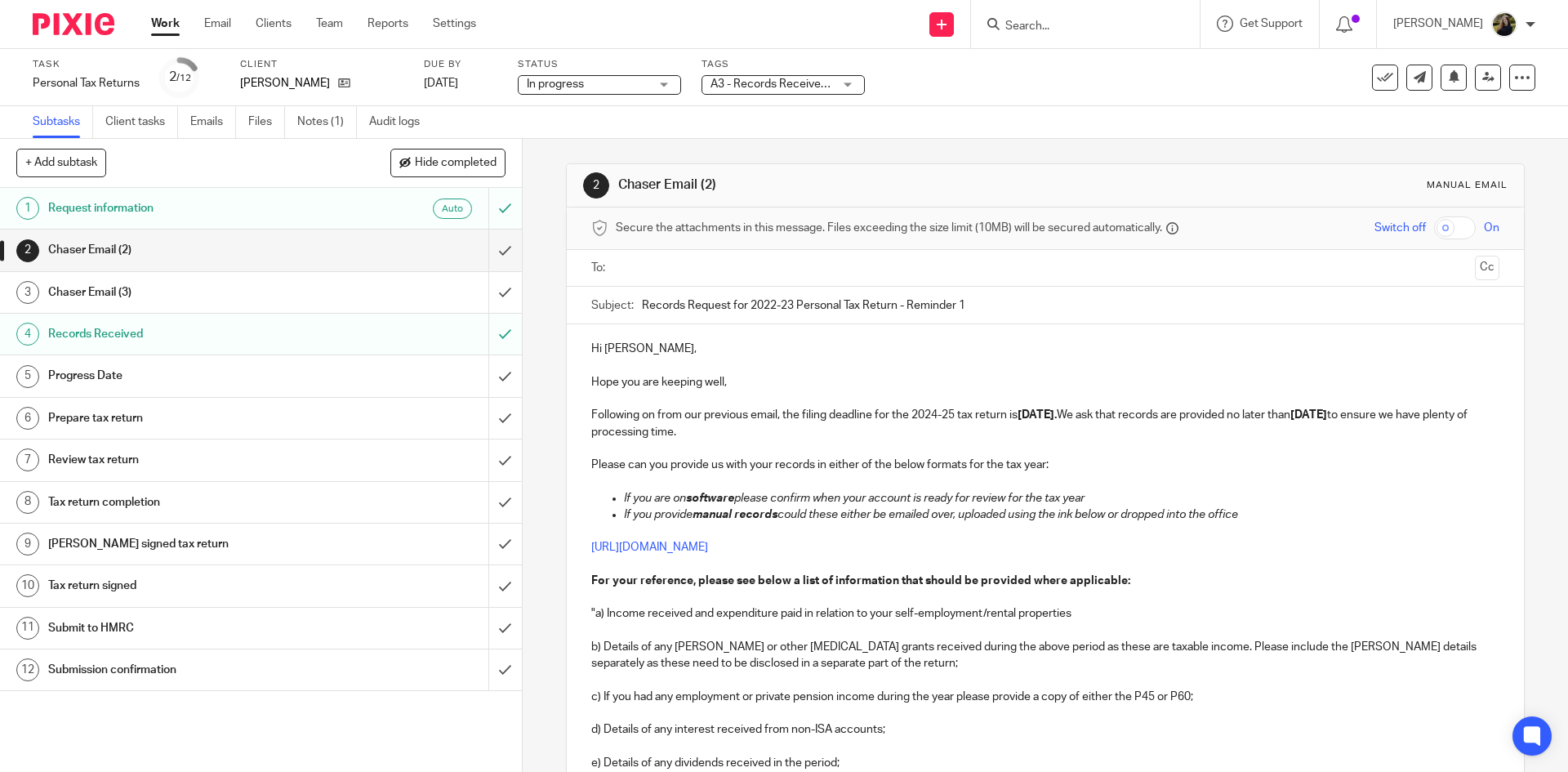
click at [340, 116] on link "Notes (1)" at bounding box center [326, 123] width 59 height 32
click at [322, 127] on link "Notes (2)" at bounding box center [326, 123] width 59 height 32
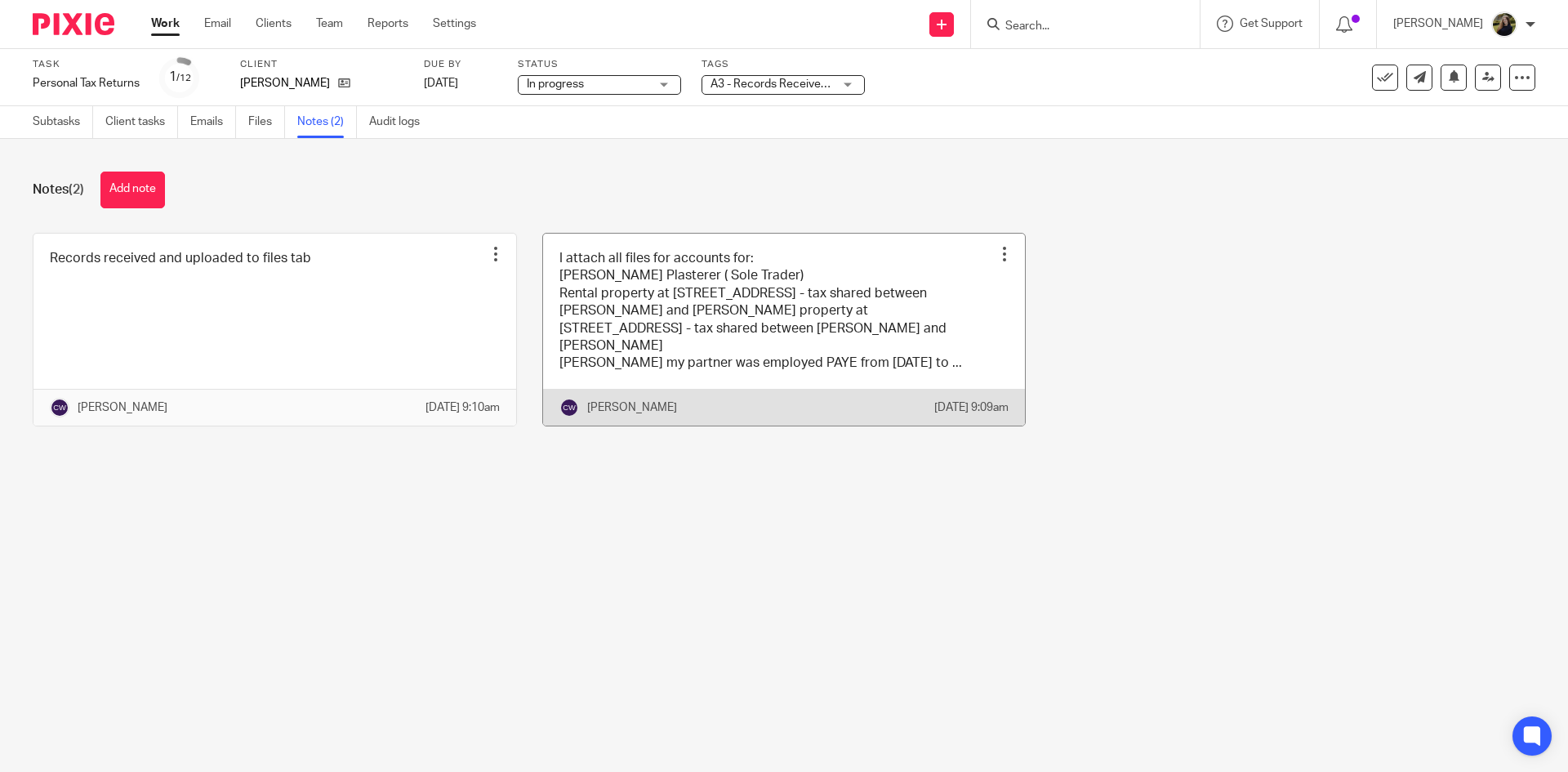
click at [822, 282] on link at bounding box center [785, 329] width 483 height 192
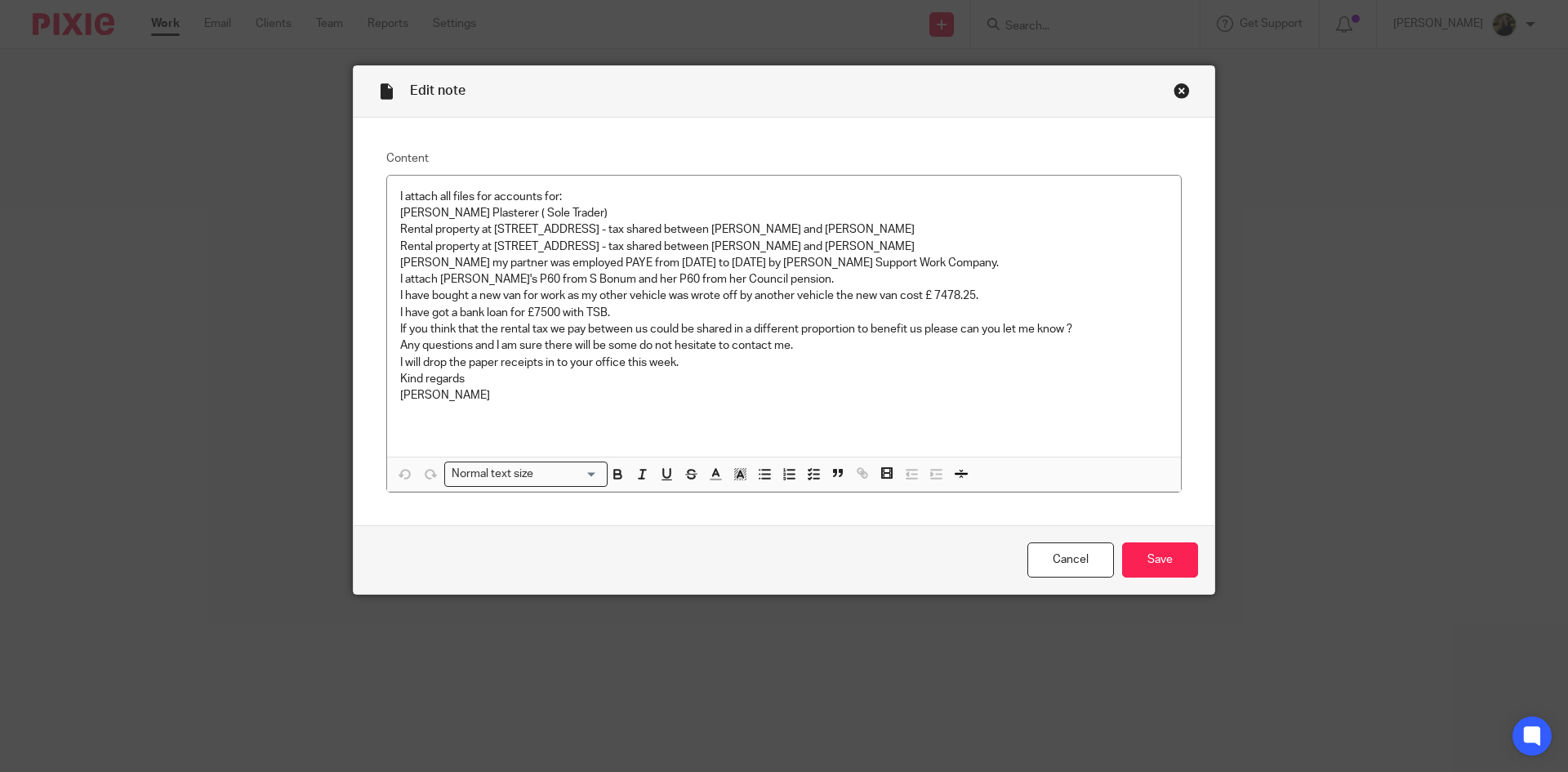
click at [1178, 78] on div "Edit note" at bounding box center [784, 92] width 860 height 52
click at [1174, 83] on div "Close this dialog window" at bounding box center [1181, 90] width 16 height 16
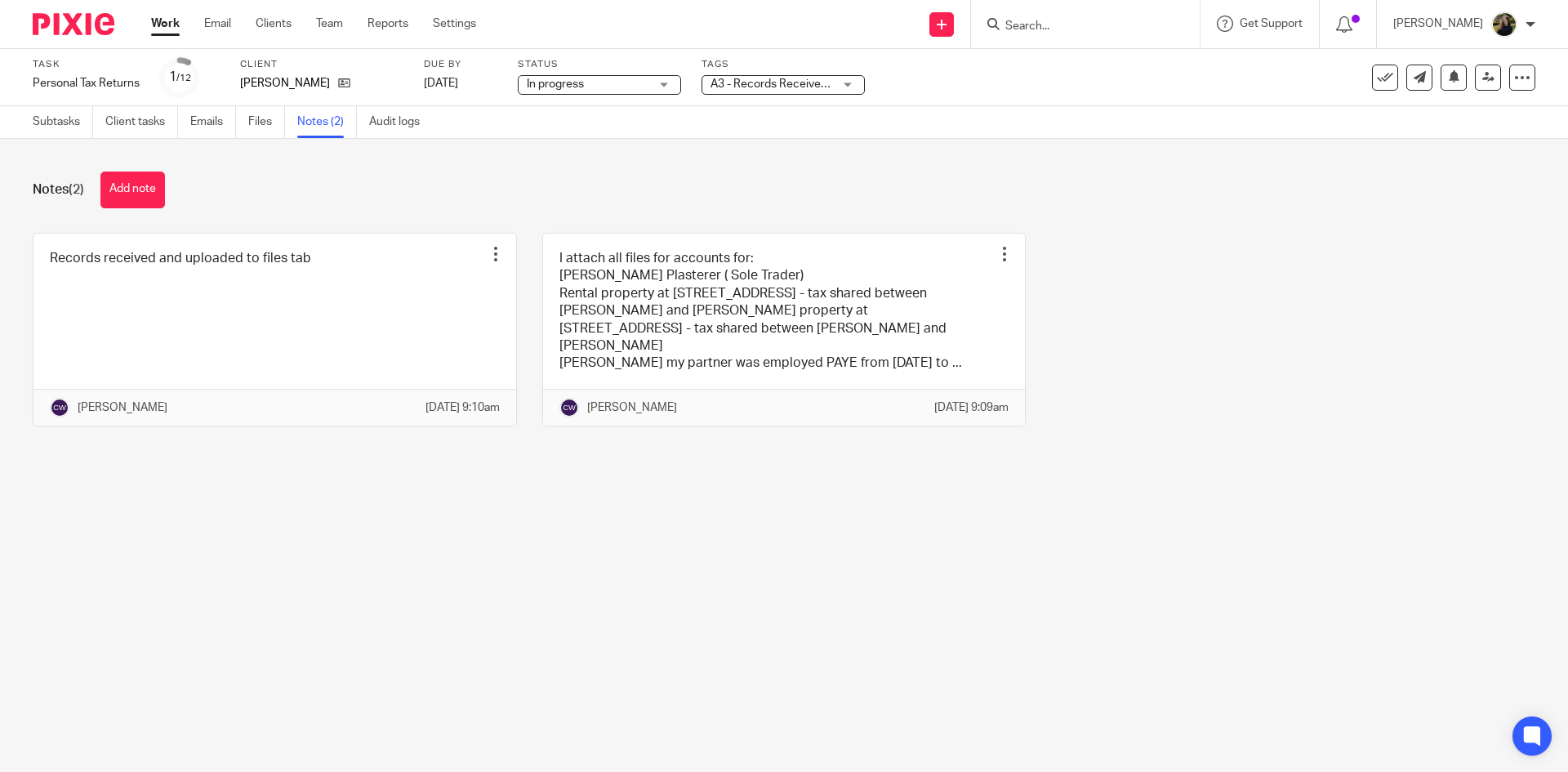
click at [247, 113] on ul "Subtasks Client tasks Emails Files Notes (2) Audit logs" at bounding box center [239, 123] width 411 height 32
click at [256, 117] on link "Files" at bounding box center [266, 123] width 37 height 32
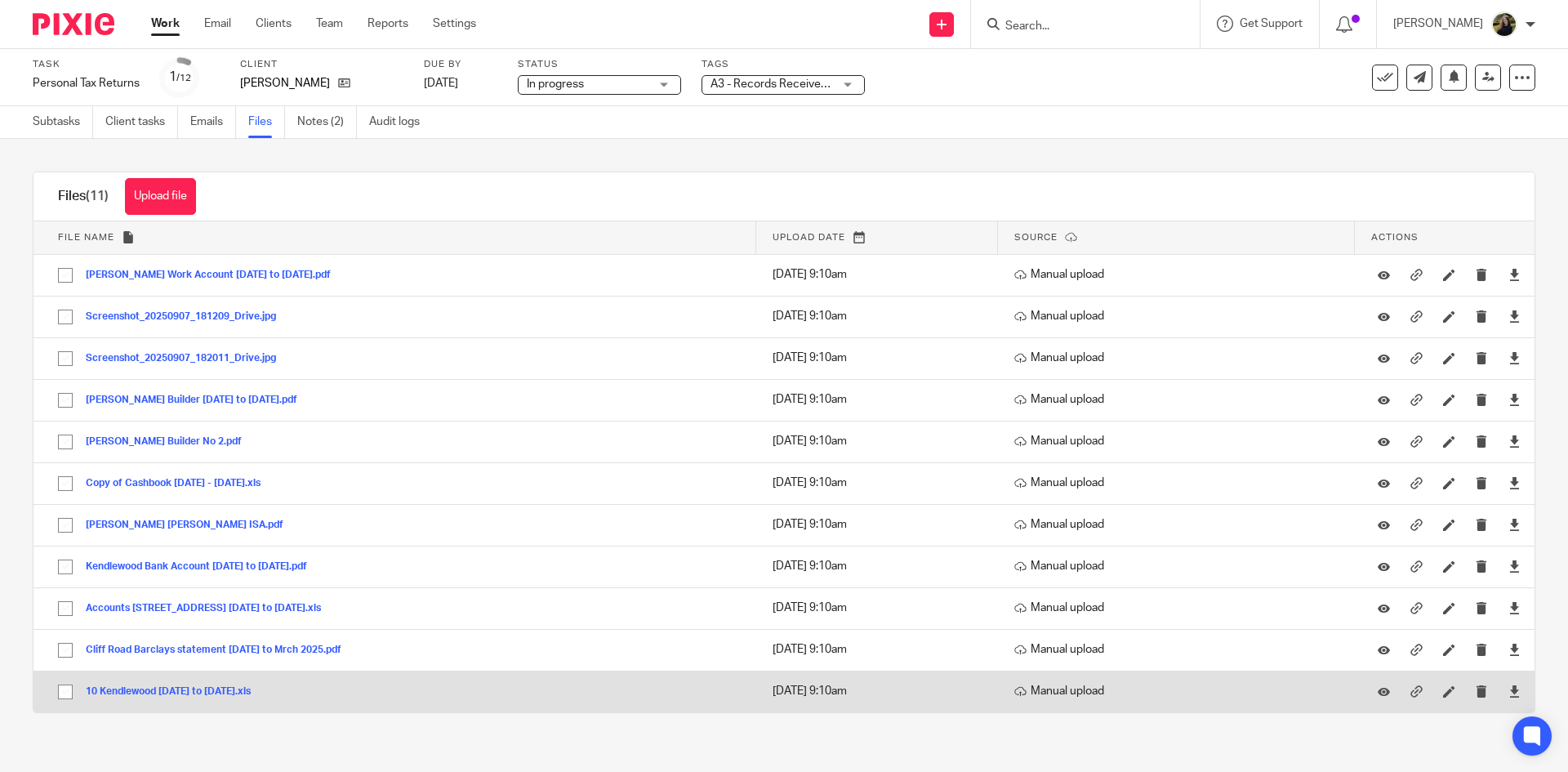
click at [181, 698] on div "10 Kendlewood [DATE] to [DATE].xls" at bounding box center [175, 691] width 177 height 16
click at [181, 696] on button "10 Kendlewood [DATE] to [DATE].xls" at bounding box center [175, 692] width 177 height 11
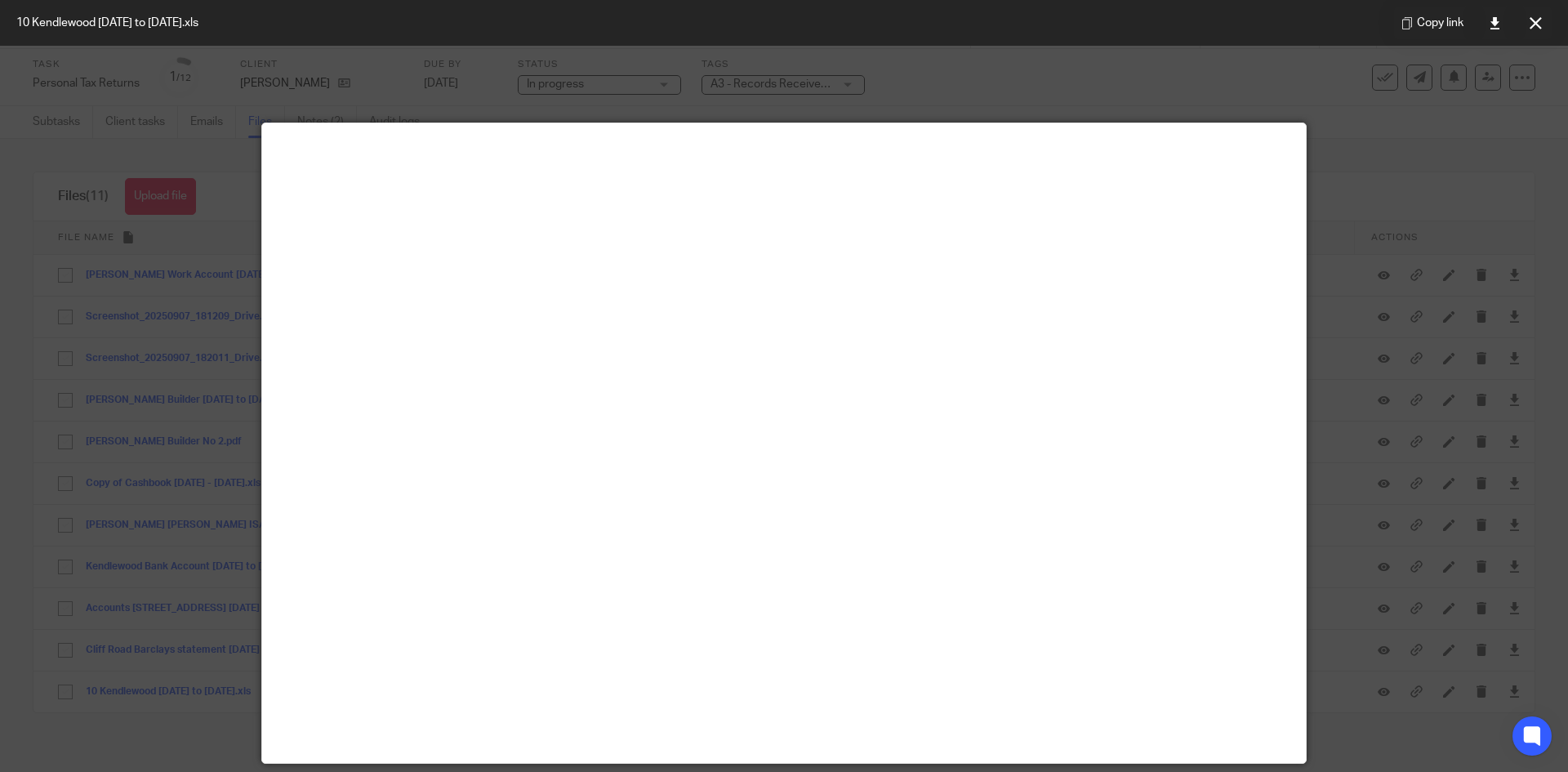
click at [156, 218] on div at bounding box center [784, 386] width 1568 height 772
click at [1530, 39] on button at bounding box center [1535, 23] width 33 height 33
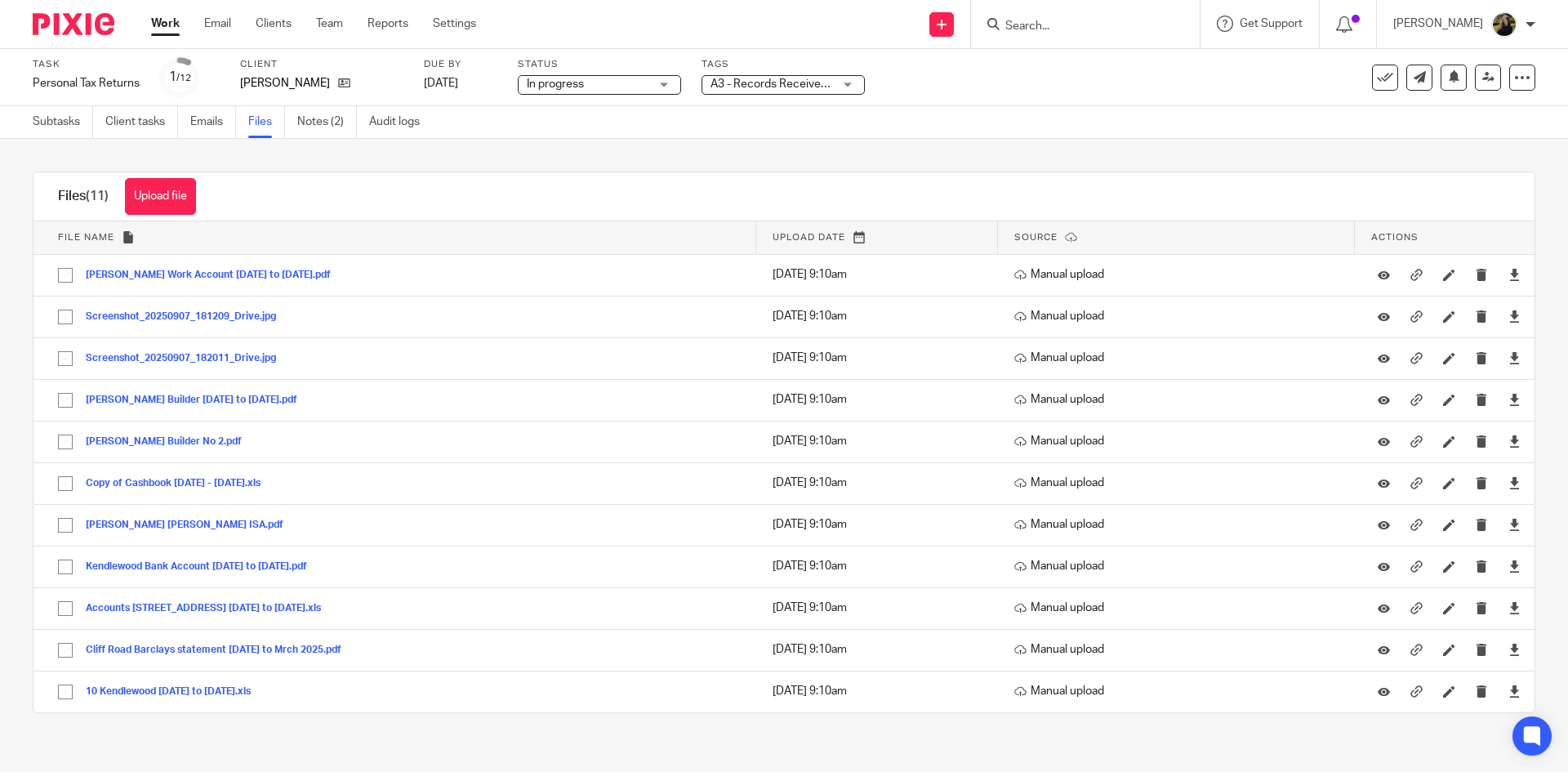
click at [1530, 39] on div "[PERSON_NAME] My profile Email integration Logout" at bounding box center [1463, 24] width 175 height 48
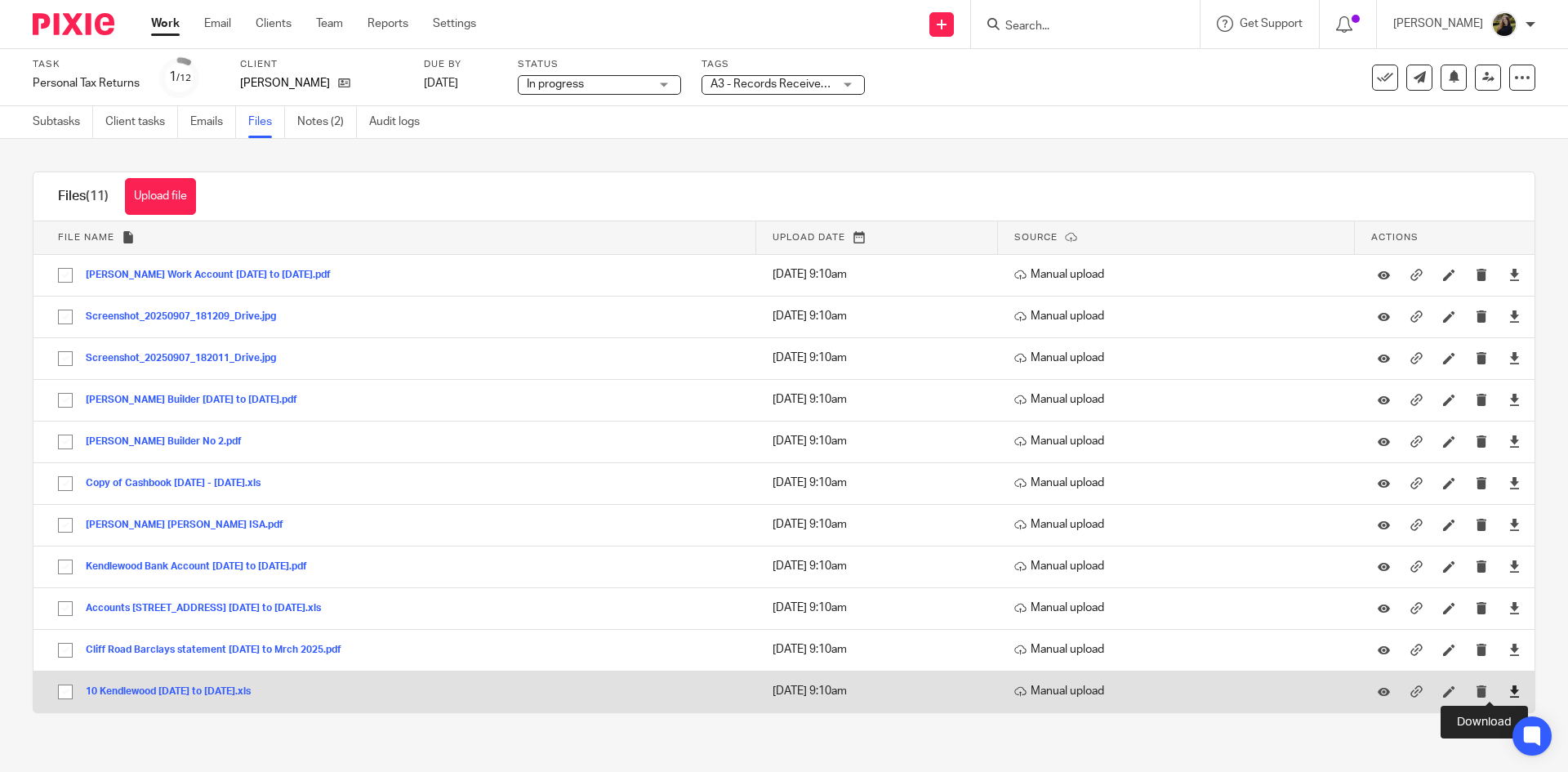
click at [1509, 695] on icon at bounding box center [1514, 691] width 12 height 12
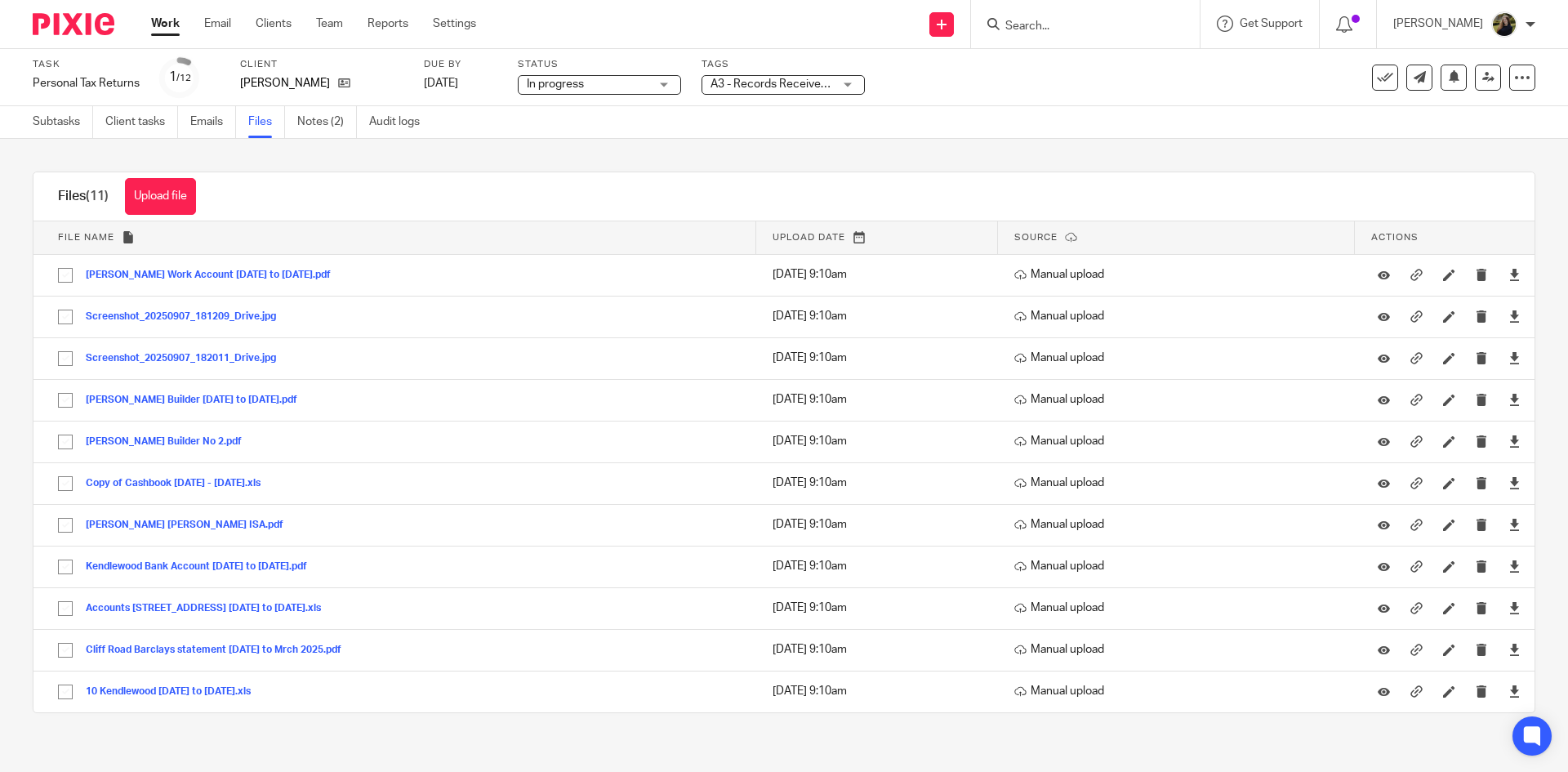
click at [61, 31] on img at bounding box center [74, 24] width 82 height 22
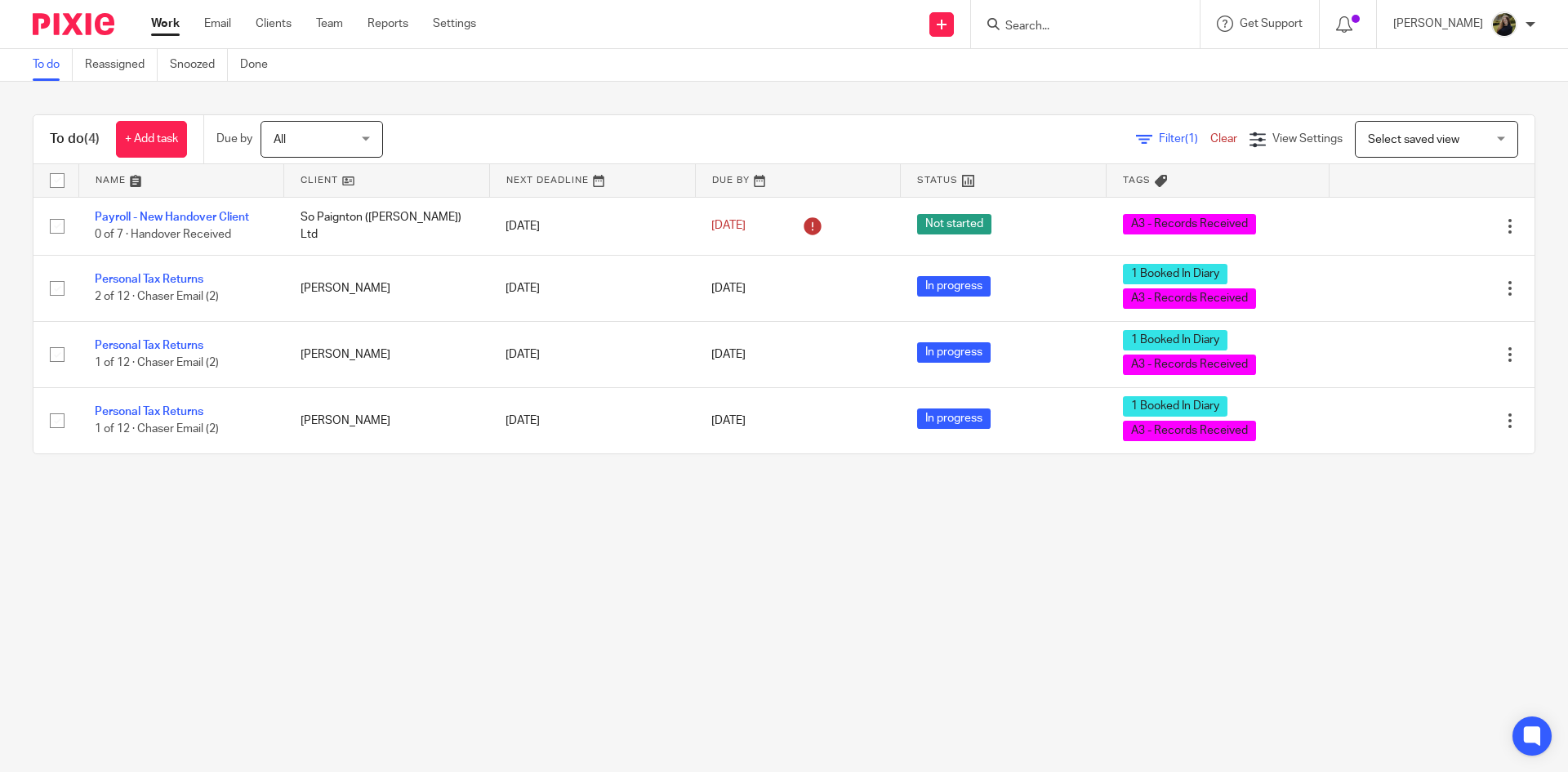
click at [1068, 22] on input "Search" at bounding box center [1077, 27] width 147 height 15
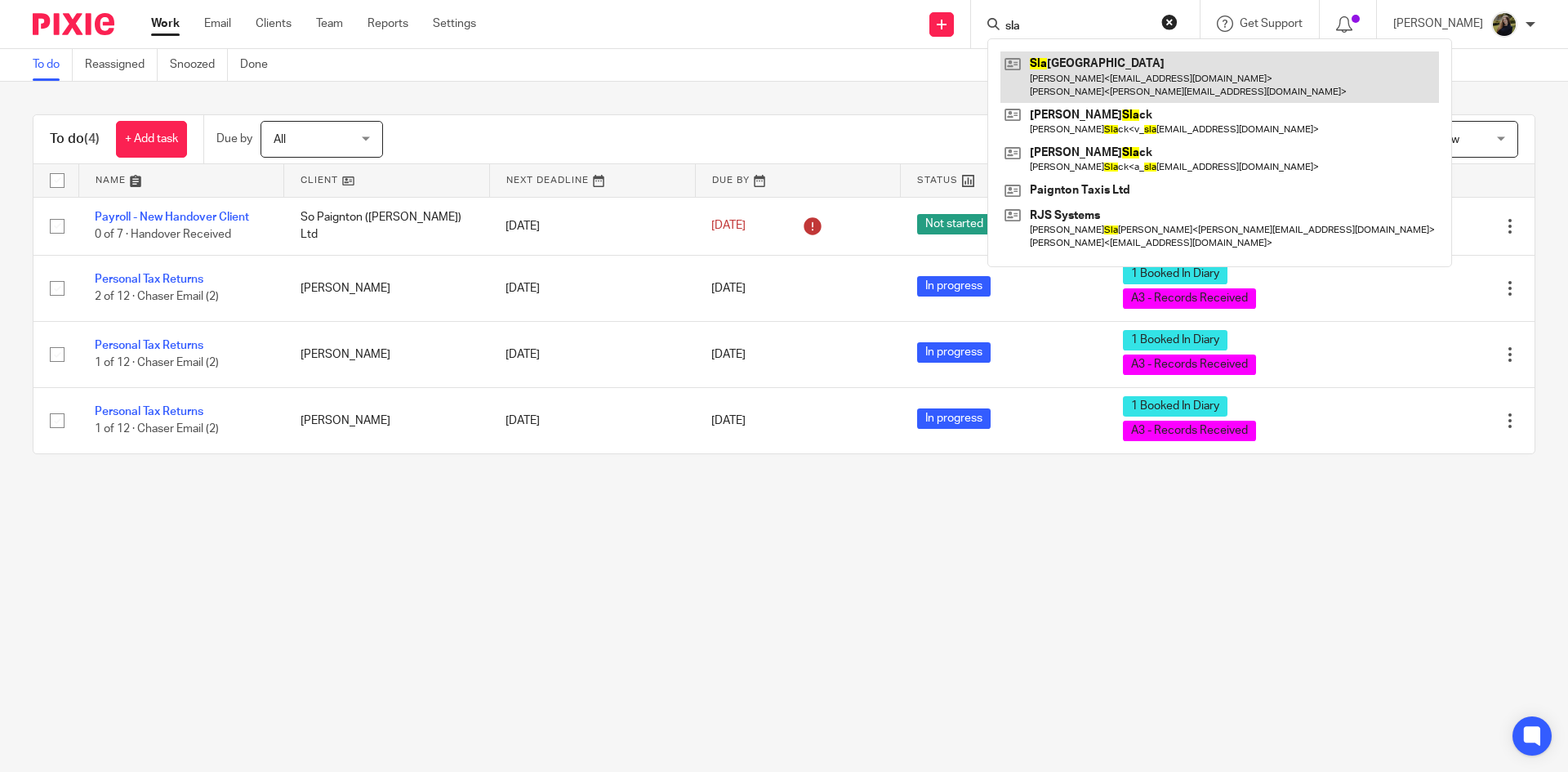
type input "sla"
click at [1111, 88] on link at bounding box center [1219, 77] width 439 height 51
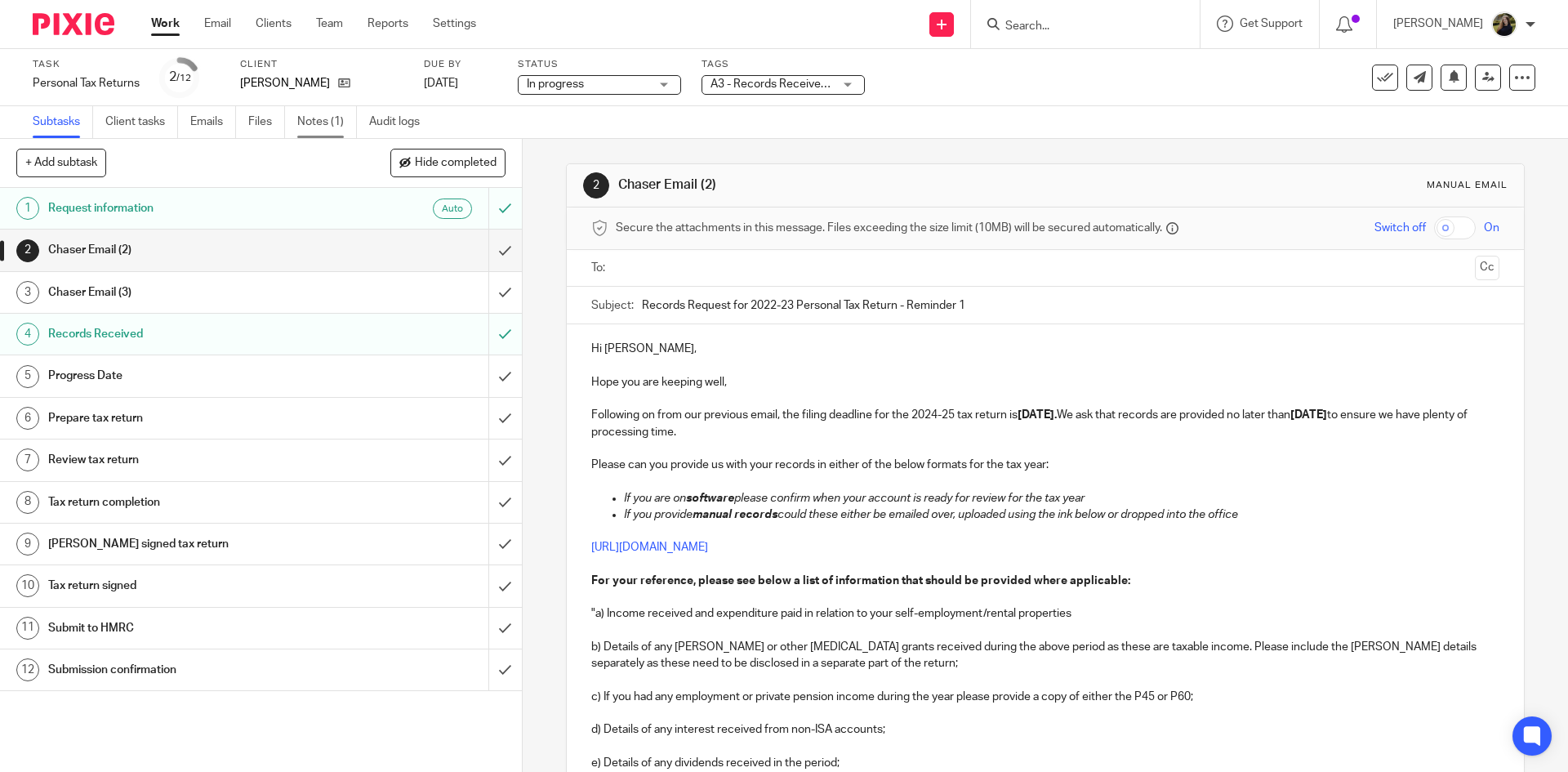
click at [333, 135] on link "Notes (1)" at bounding box center [326, 123] width 59 height 32
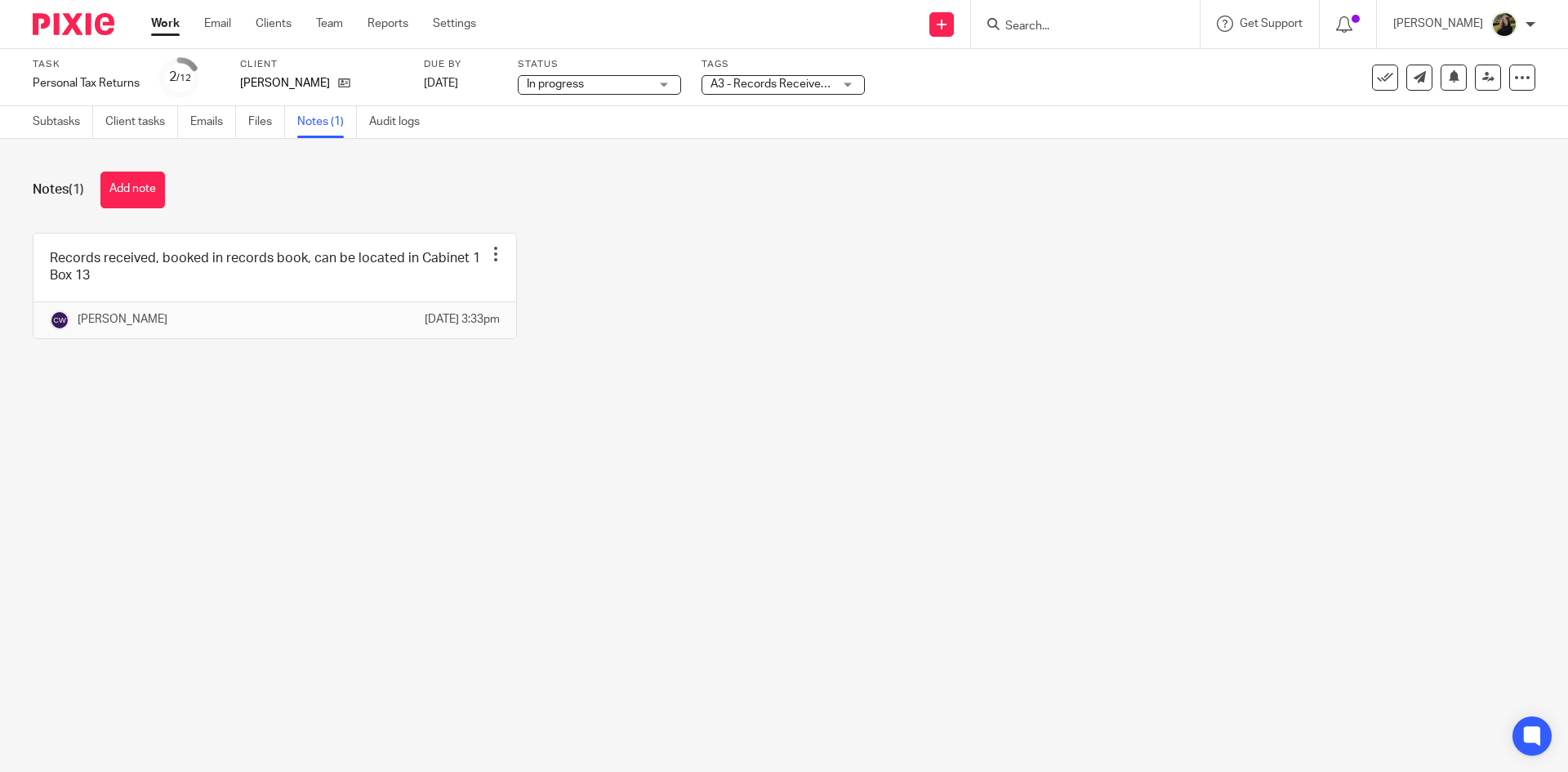
click at [1065, 21] on input "Search" at bounding box center [1077, 27] width 147 height 15
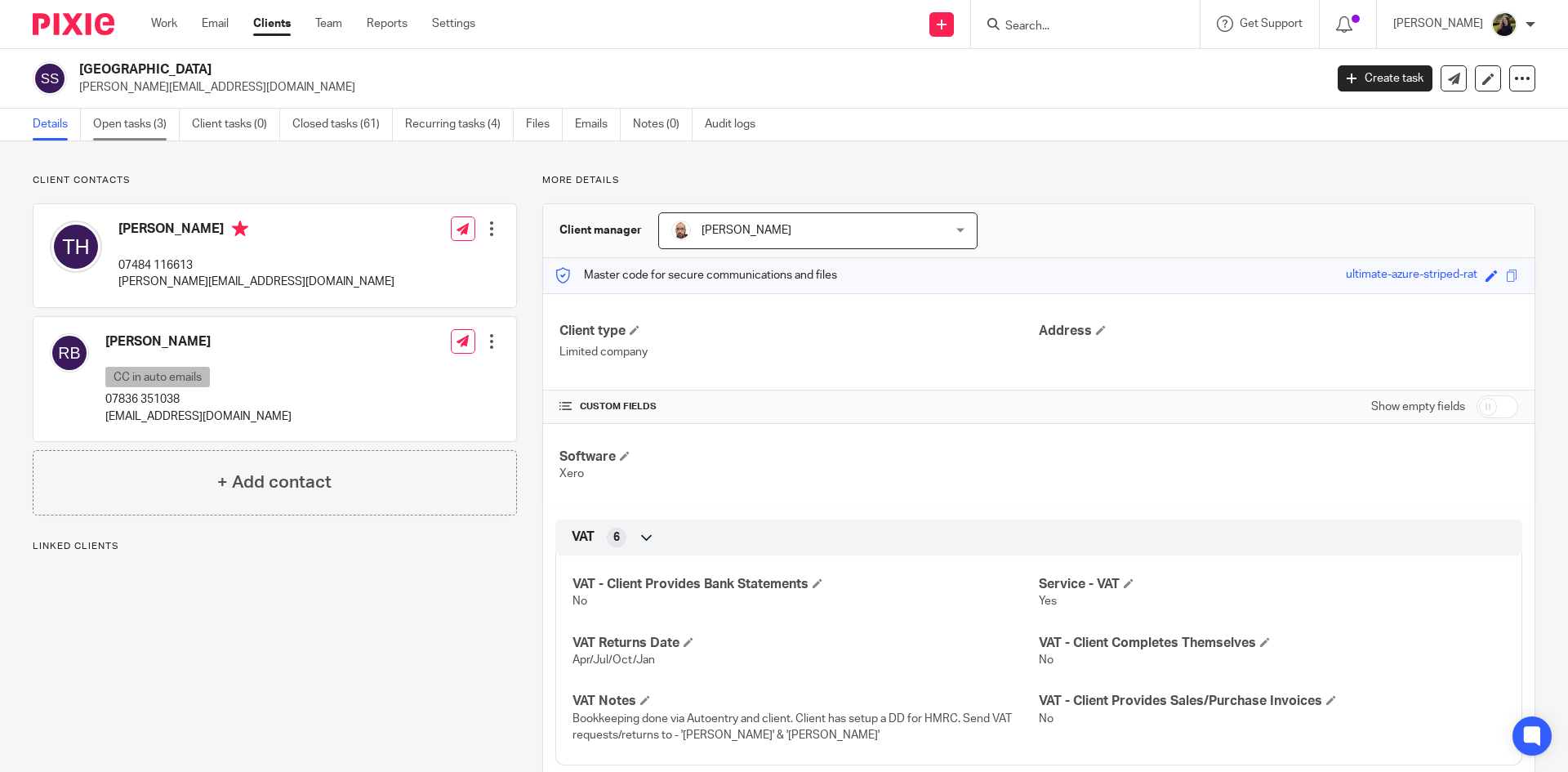
click at [142, 112] on link "Open tasks (3)" at bounding box center [137, 125] width 87 height 32
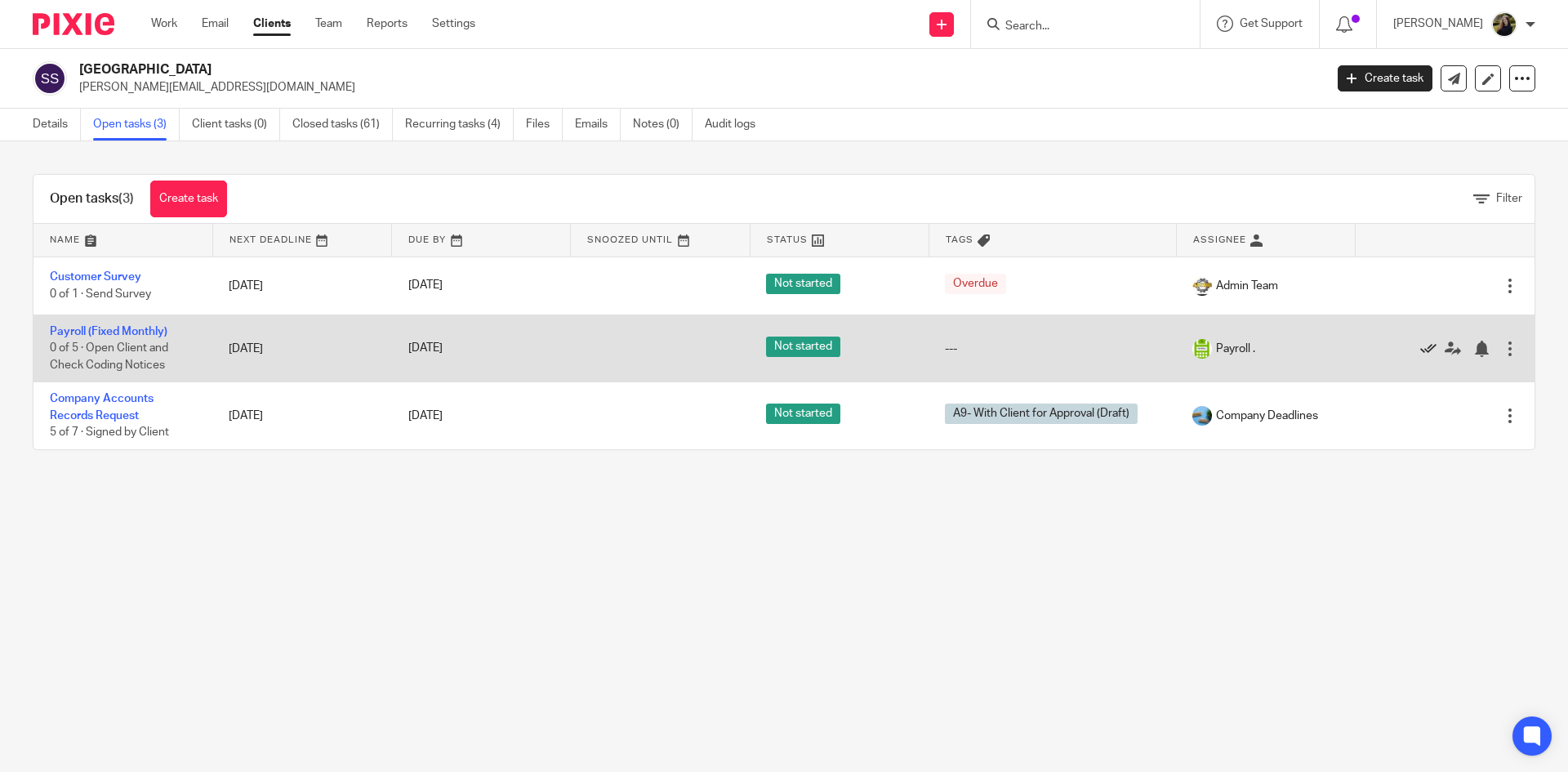
click at [1420, 341] on icon at bounding box center [1427, 348] width 16 height 16
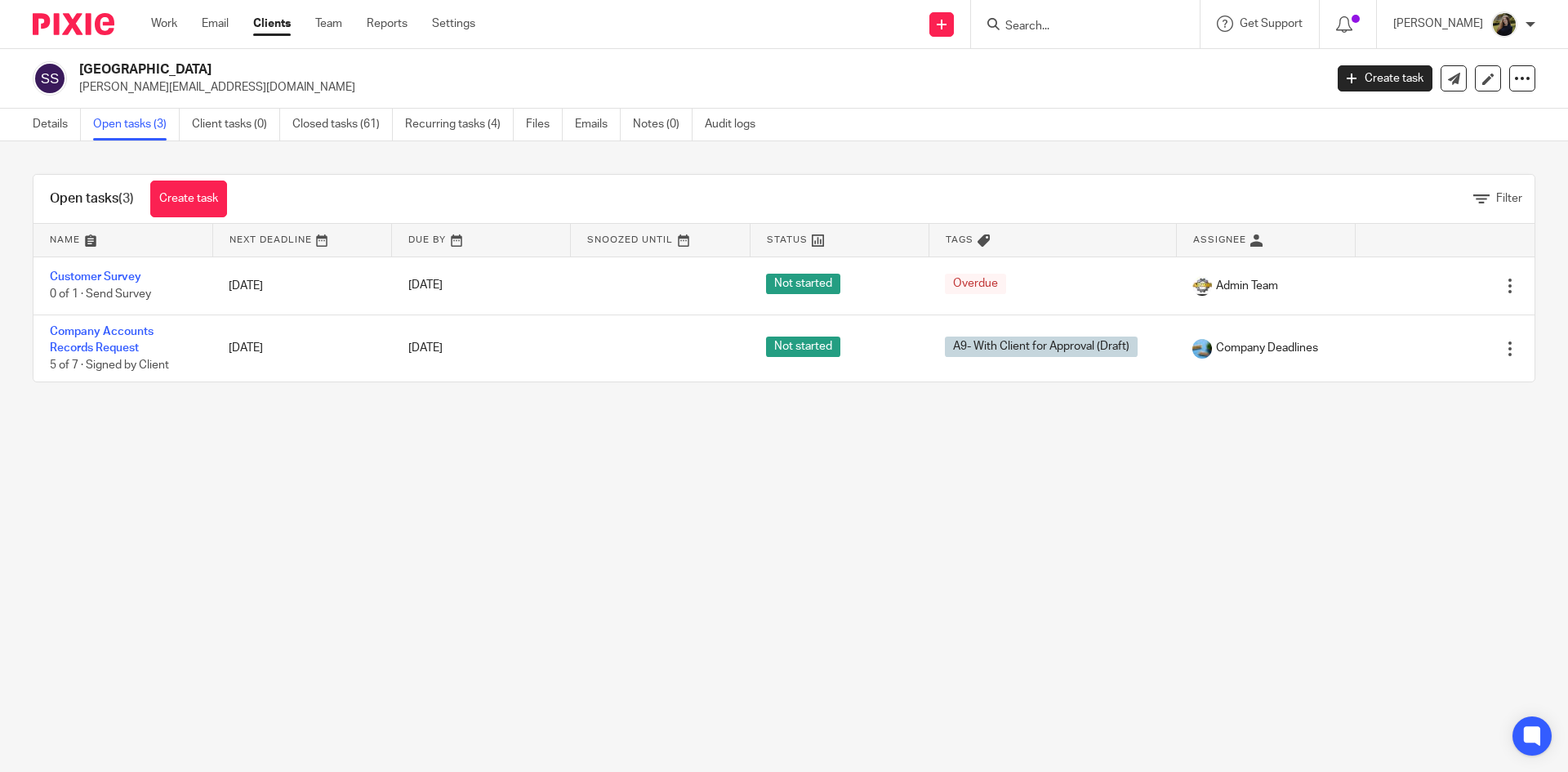
click at [1069, 23] on input "Search" at bounding box center [1077, 27] width 147 height 15
type input "a"
type input "[PERSON_NAME]"
click at [1047, 51] on div "[PERSON_NAME] [PERSON_NAME] < [EMAIL_ADDRESS][DOMAIN_NAME] >" at bounding box center [1175, 71] width 376 height 64
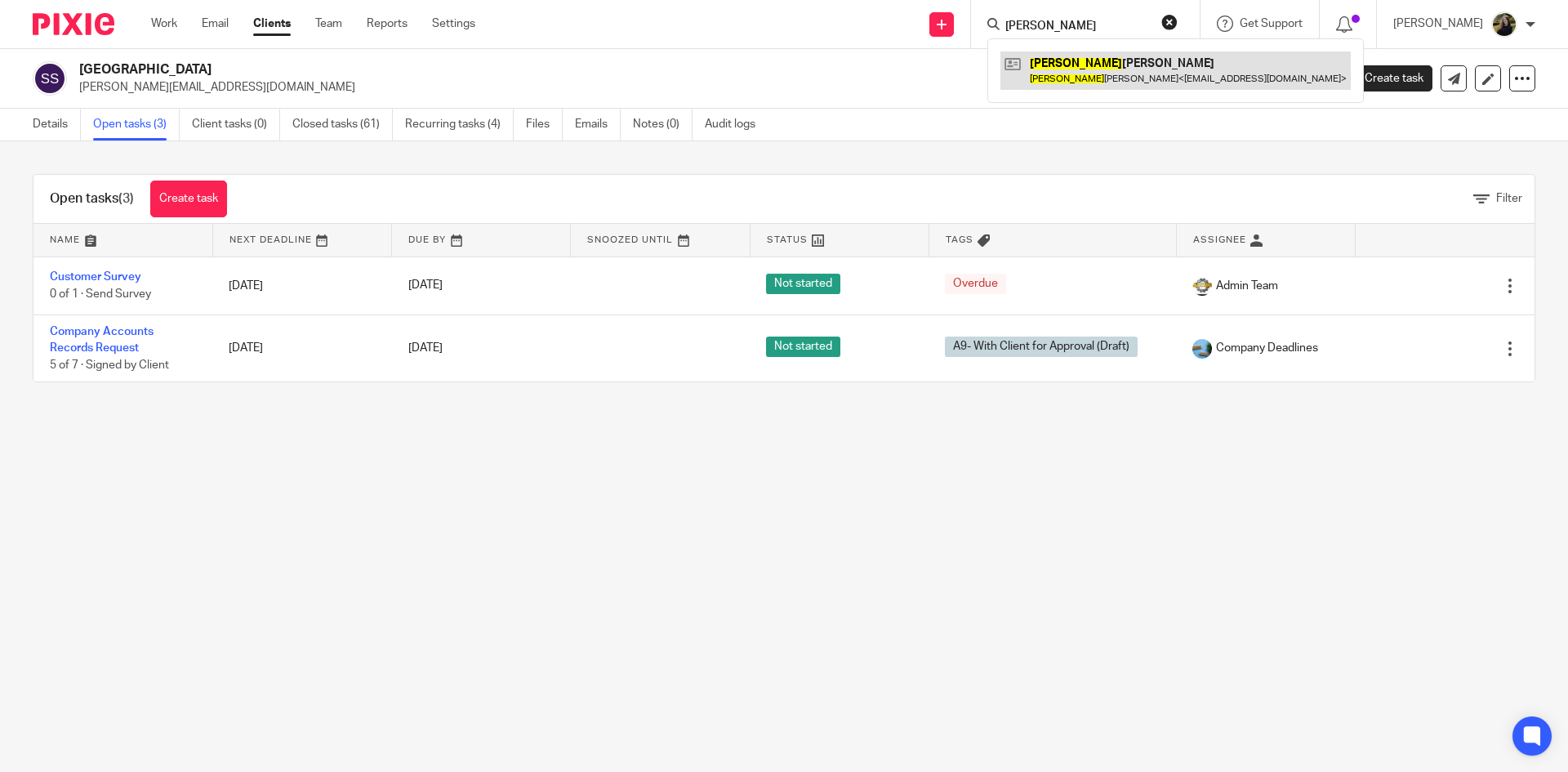
click at [1047, 68] on link at bounding box center [1175, 71] width 350 height 38
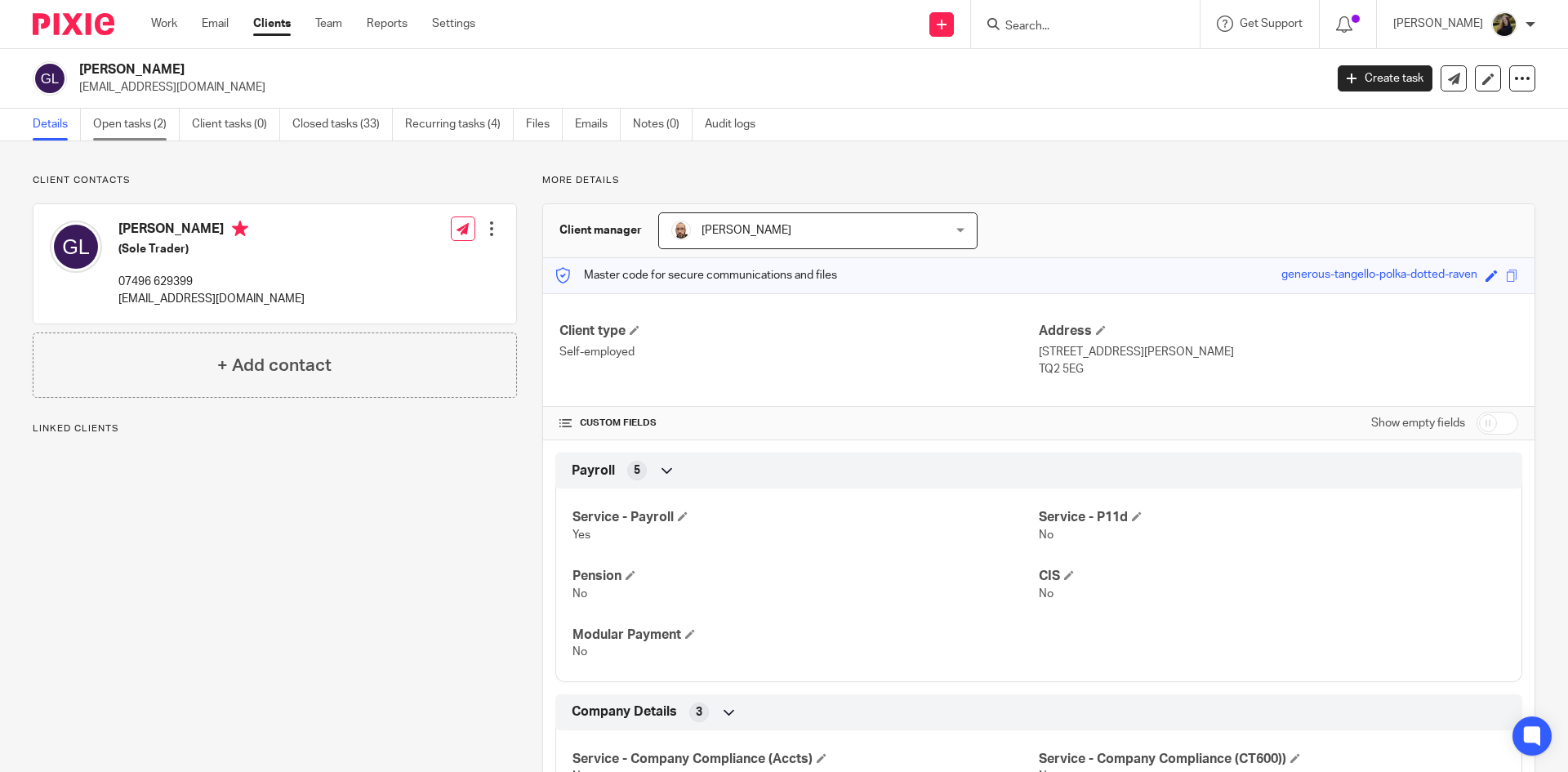
click at [111, 133] on link "Open tasks (2)" at bounding box center [137, 125] width 87 height 32
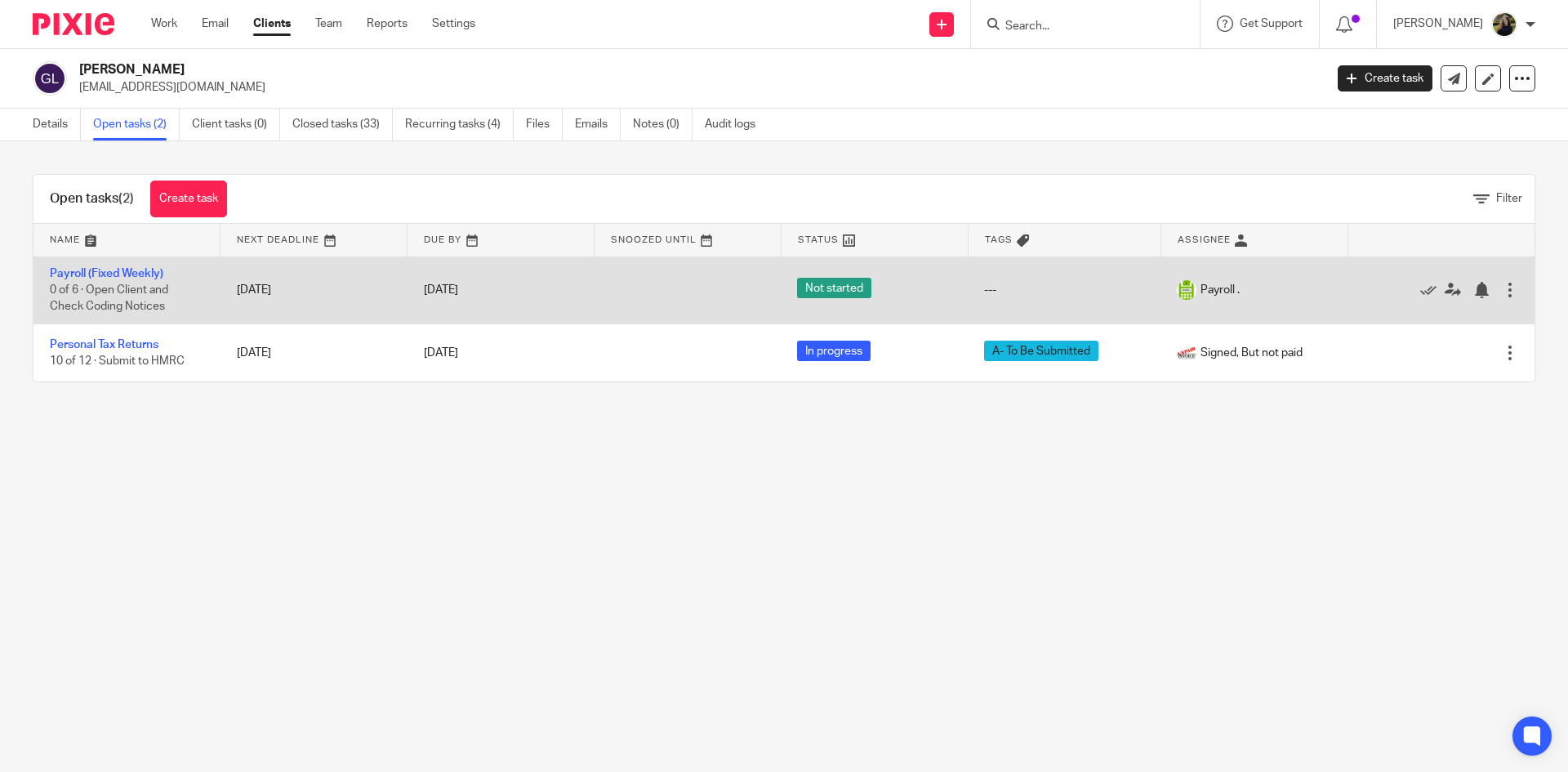
click at [1398, 279] on div "Edit task Delete" at bounding box center [1441, 290] width 155 height 41
click at [1420, 284] on icon at bounding box center [1427, 290] width 16 height 16
